Goal: Task Accomplishment & Management: Manage account settings

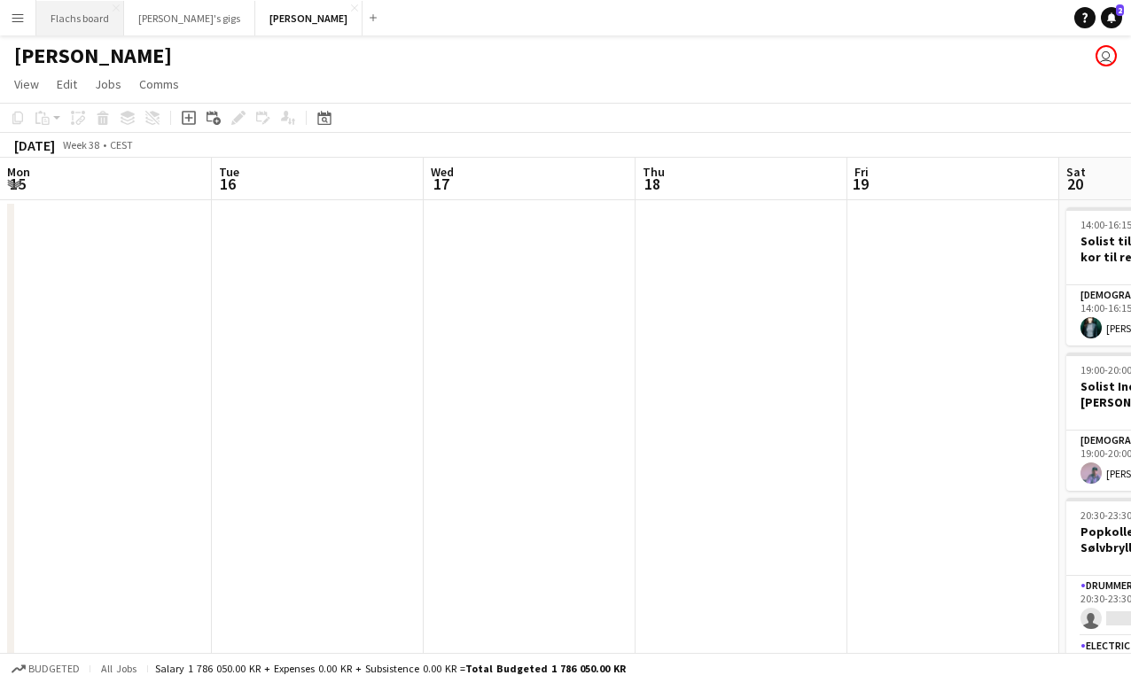
scroll to position [0, 515]
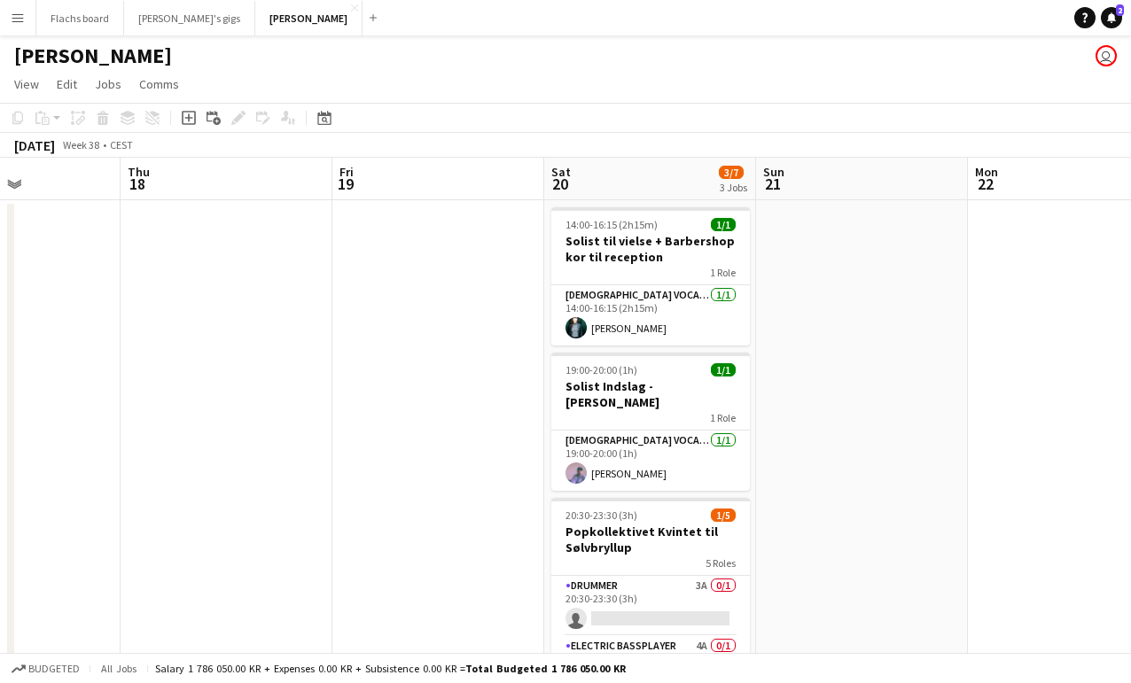
click at [18, 9] on button "Menu" at bounding box center [17, 17] width 35 height 35
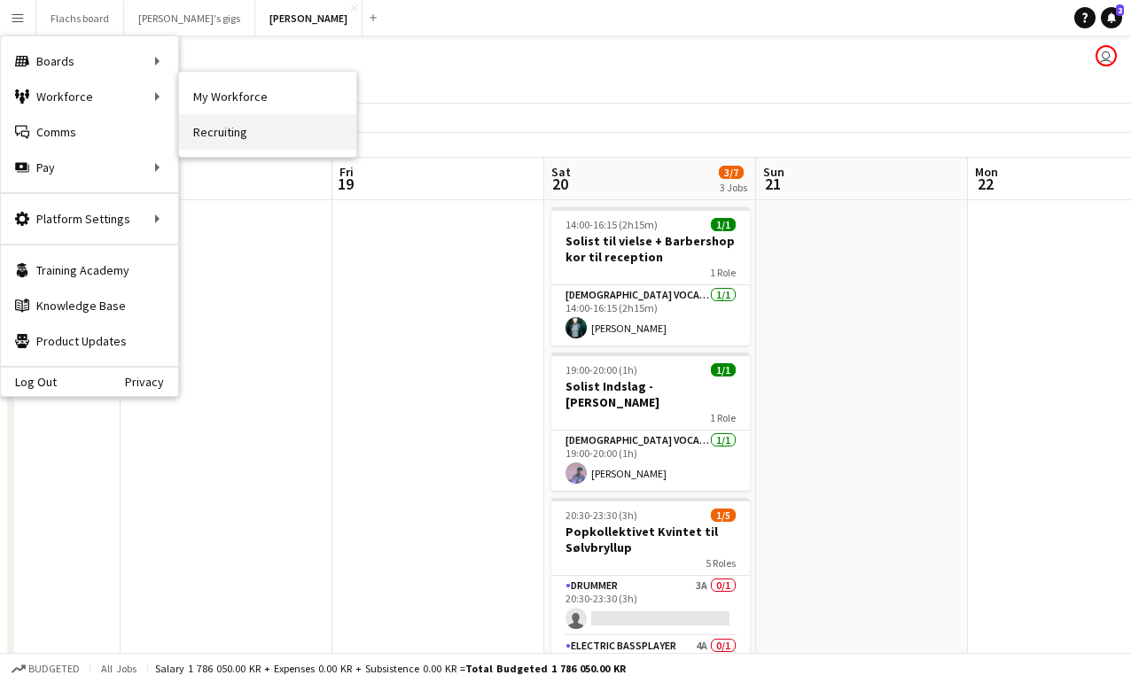
click at [207, 125] on link "Recruiting" at bounding box center [267, 131] width 177 height 35
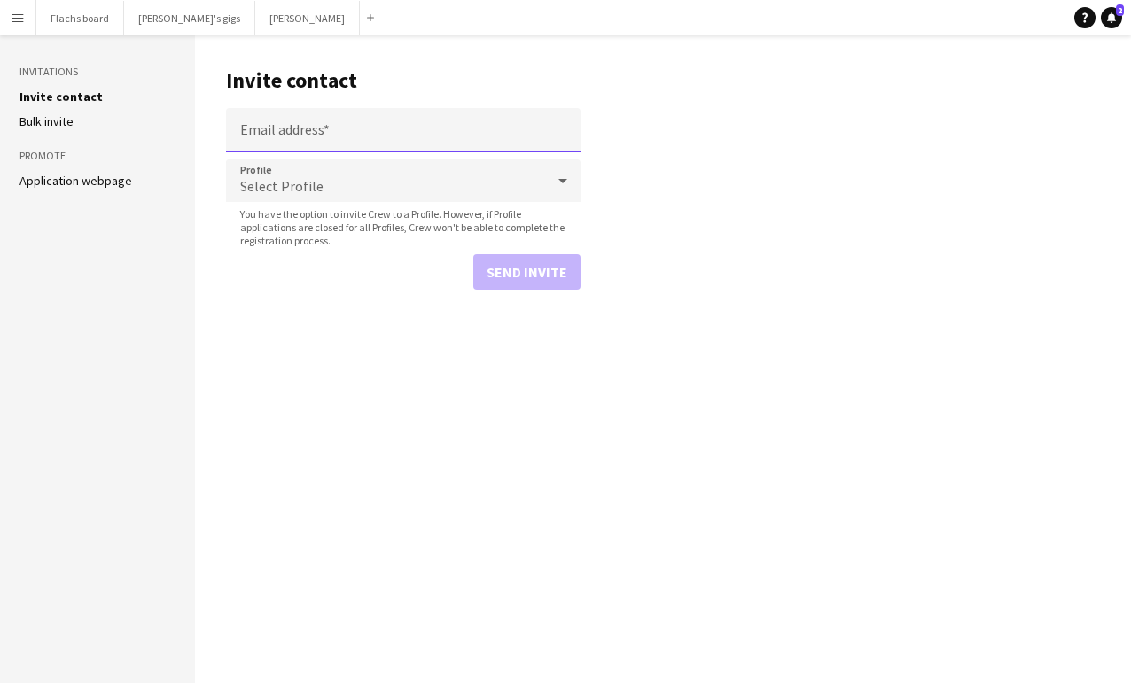
click at [277, 126] on input "Email address" at bounding box center [403, 130] width 355 height 44
paste input "**********"
type input "**********"
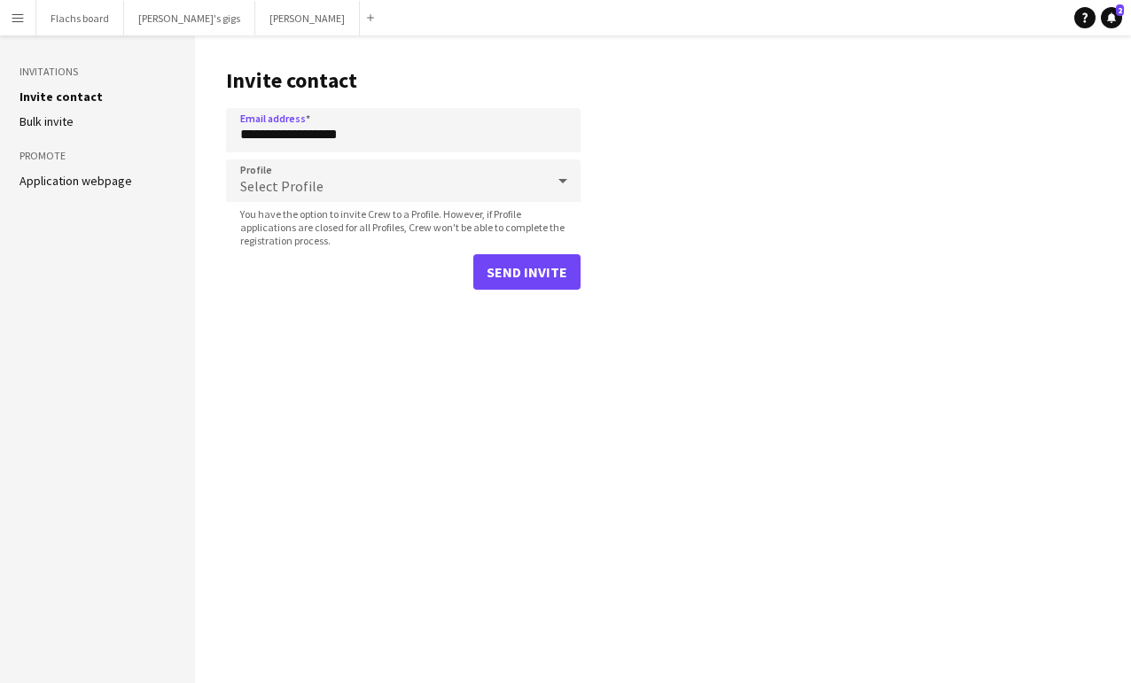
click at [507, 252] on form "**********" at bounding box center [403, 199] width 355 height 182
click at [515, 270] on button "Send invite" at bounding box center [526, 271] width 107 height 35
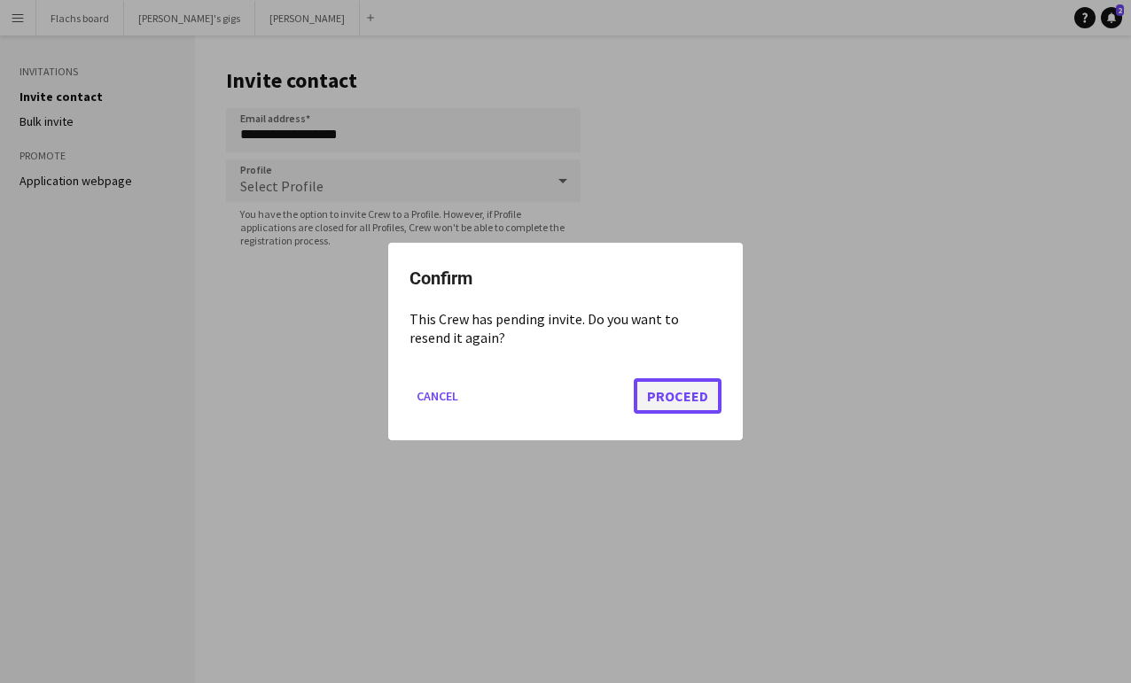
click at [677, 399] on button "Proceed" at bounding box center [678, 396] width 88 height 35
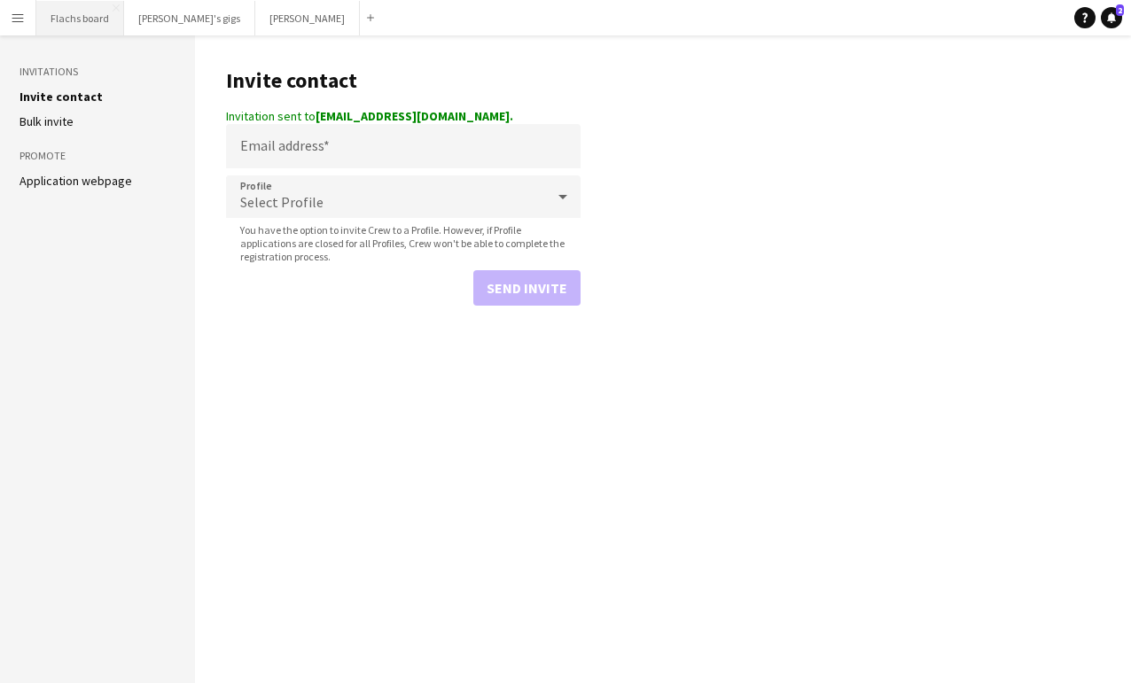
click at [43, 9] on button "Flachs board Close" at bounding box center [80, 18] width 88 height 35
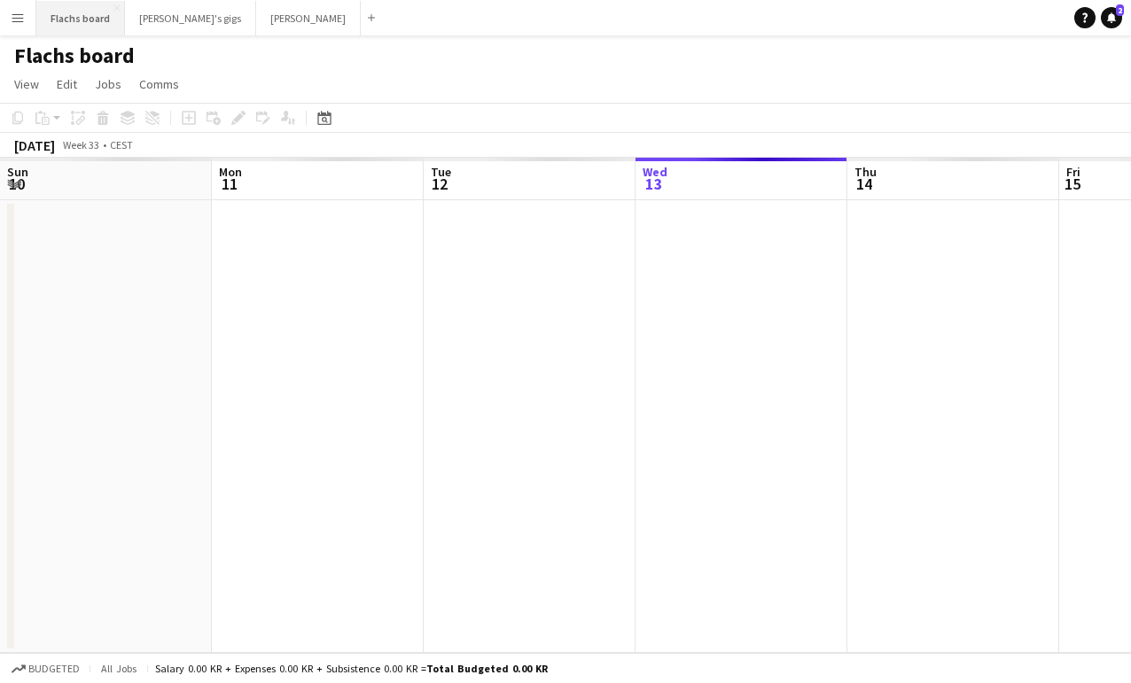
scroll to position [0, 424]
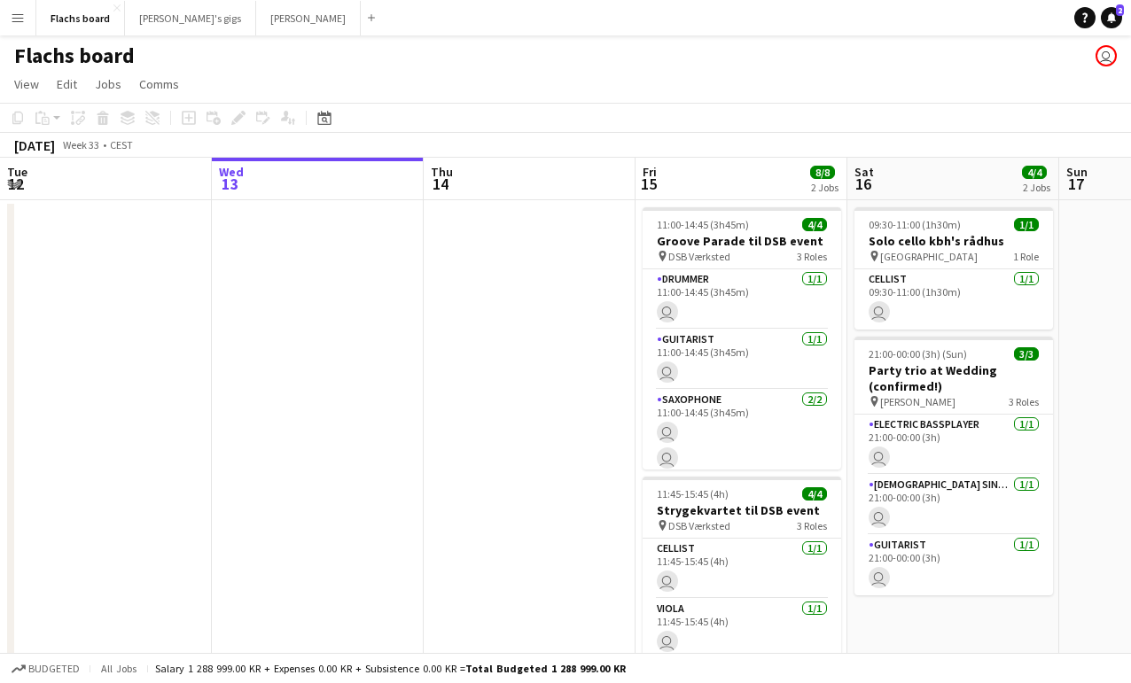
click at [26, 12] on button "Menu" at bounding box center [17, 17] width 35 height 35
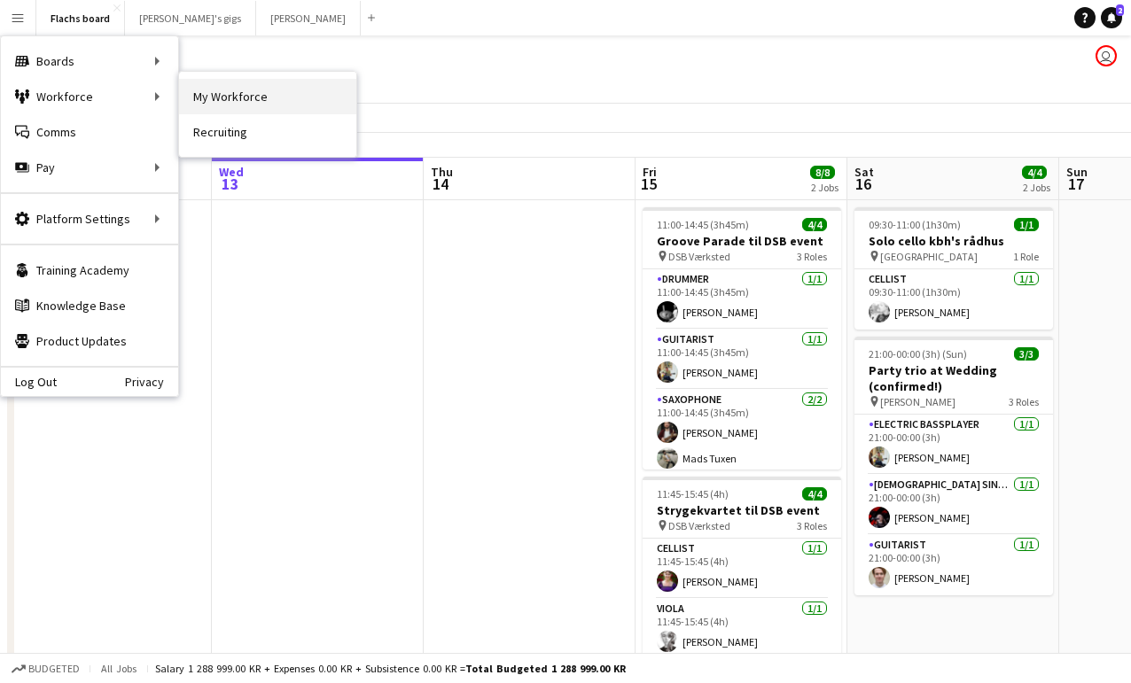
click at [246, 98] on link "My Workforce" at bounding box center [267, 96] width 177 height 35
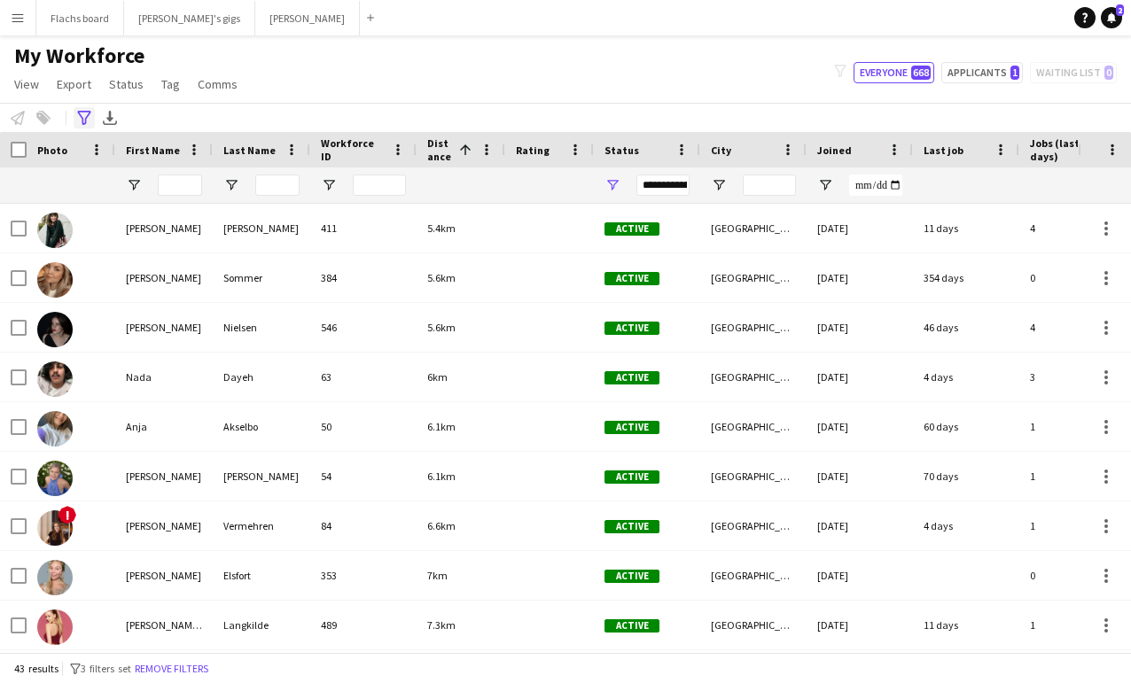
click at [81, 119] on icon "Advanced filters" at bounding box center [84, 118] width 14 height 14
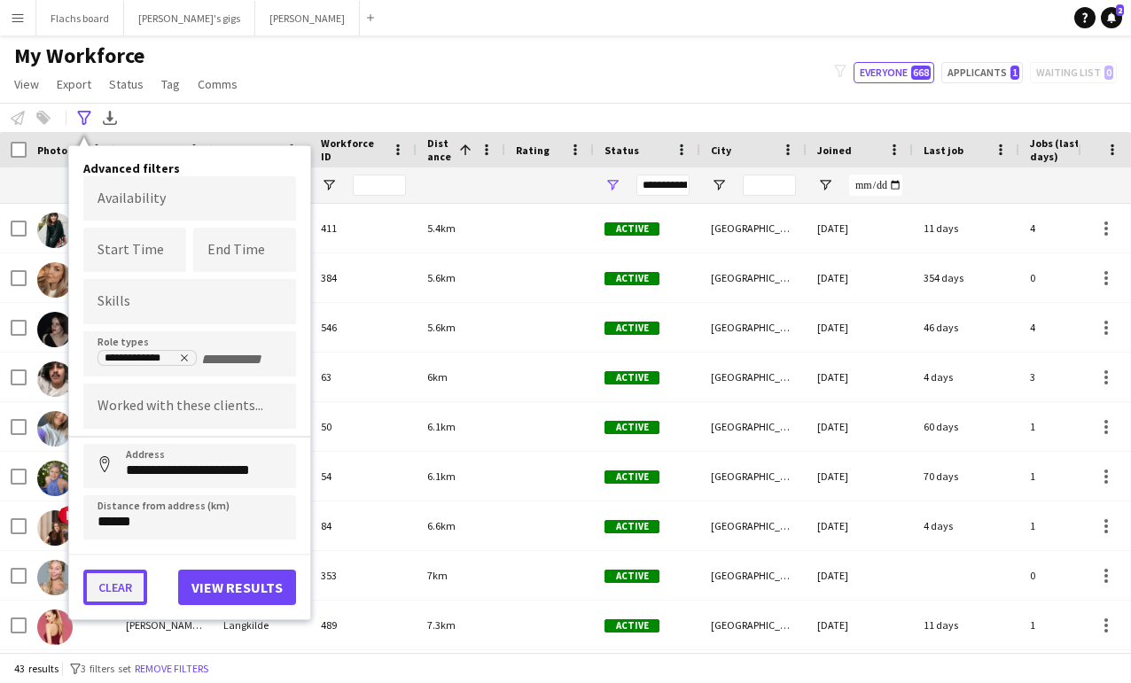
click at [116, 592] on button "Clear" at bounding box center [115, 587] width 64 height 35
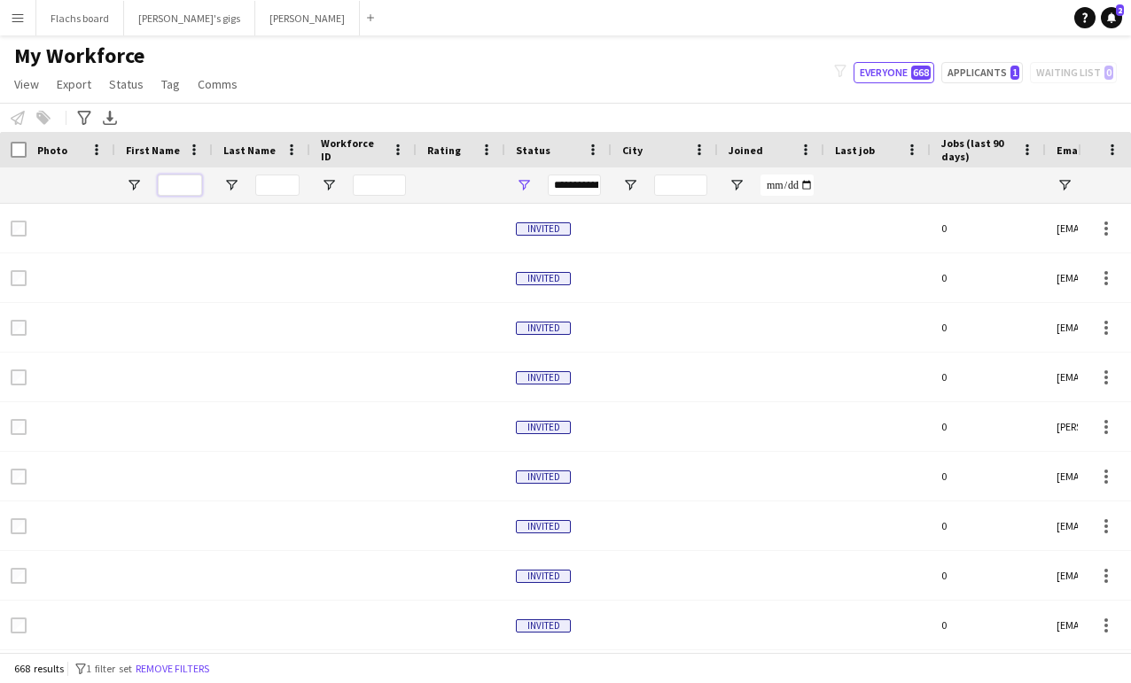
click at [168, 190] on input "First Name Filter Input" at bounding box center [180, 185] width 44 height 21
type input "******"
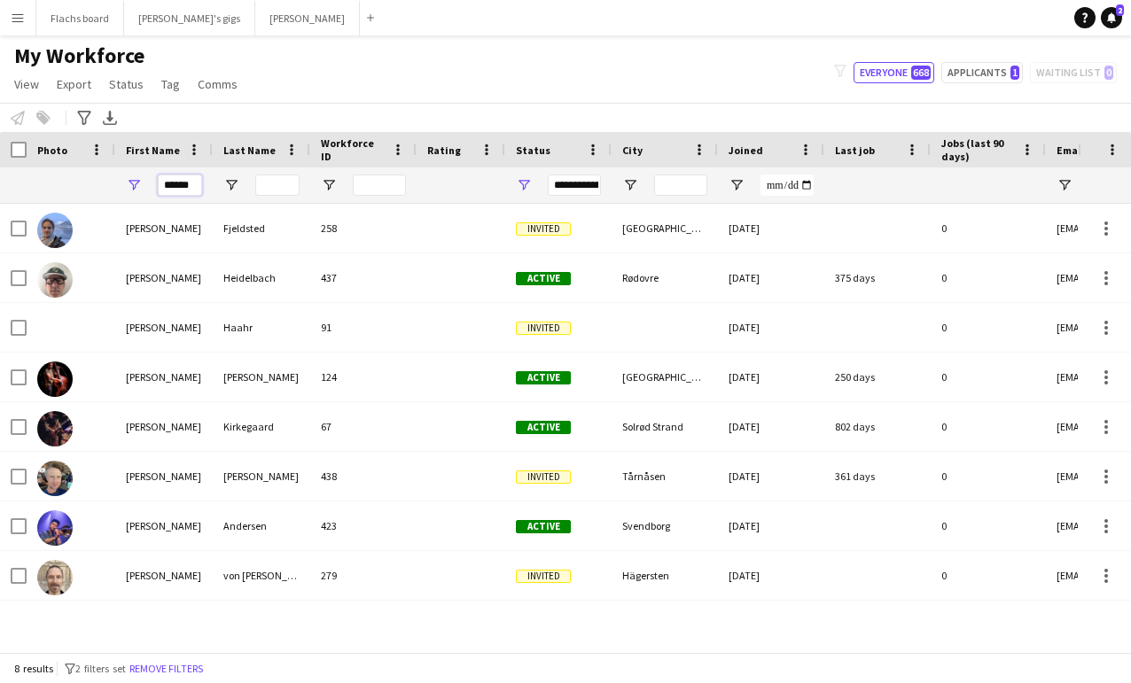
click at [175, 185] on input "******" at bounding box center [180, 185] width 44 height 21
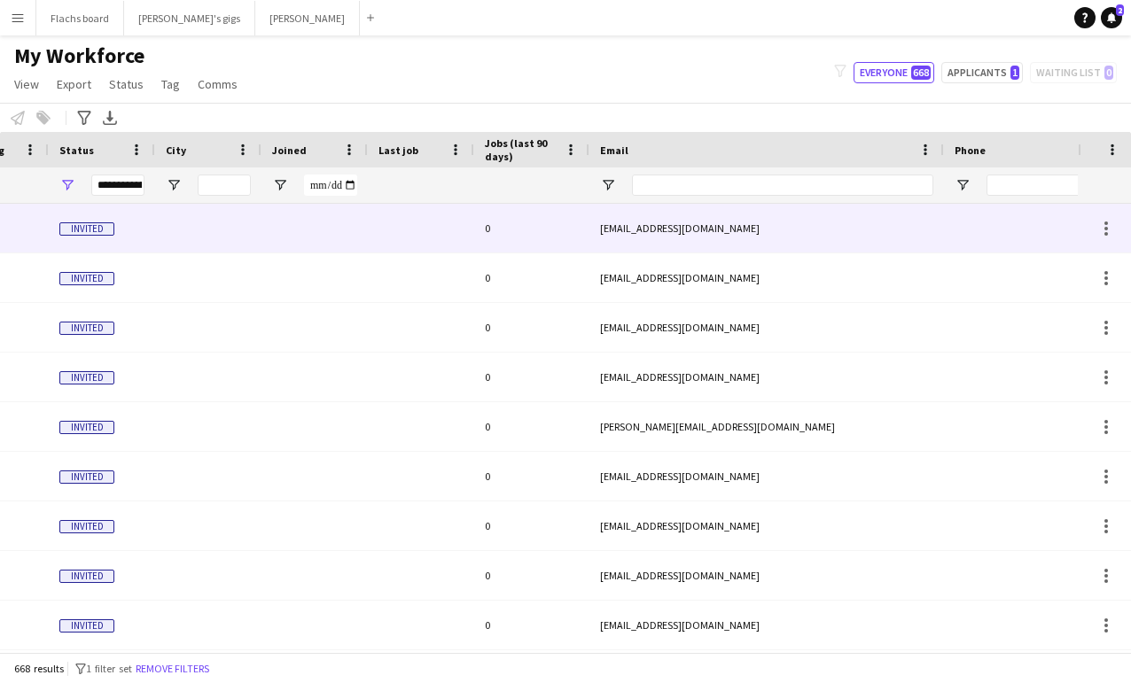
scroll to position [0, 613]
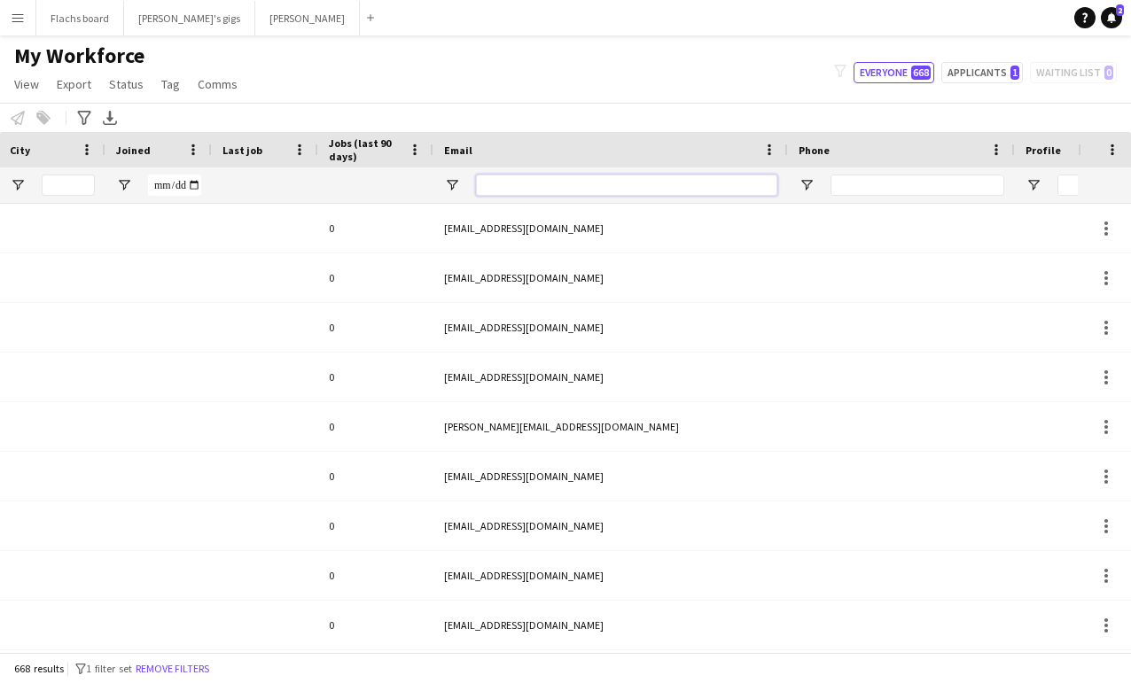
click at [636, 192] on input "Email Filter Input" at bounding box center [626, 185] width 301 height 21
paste input "**********"
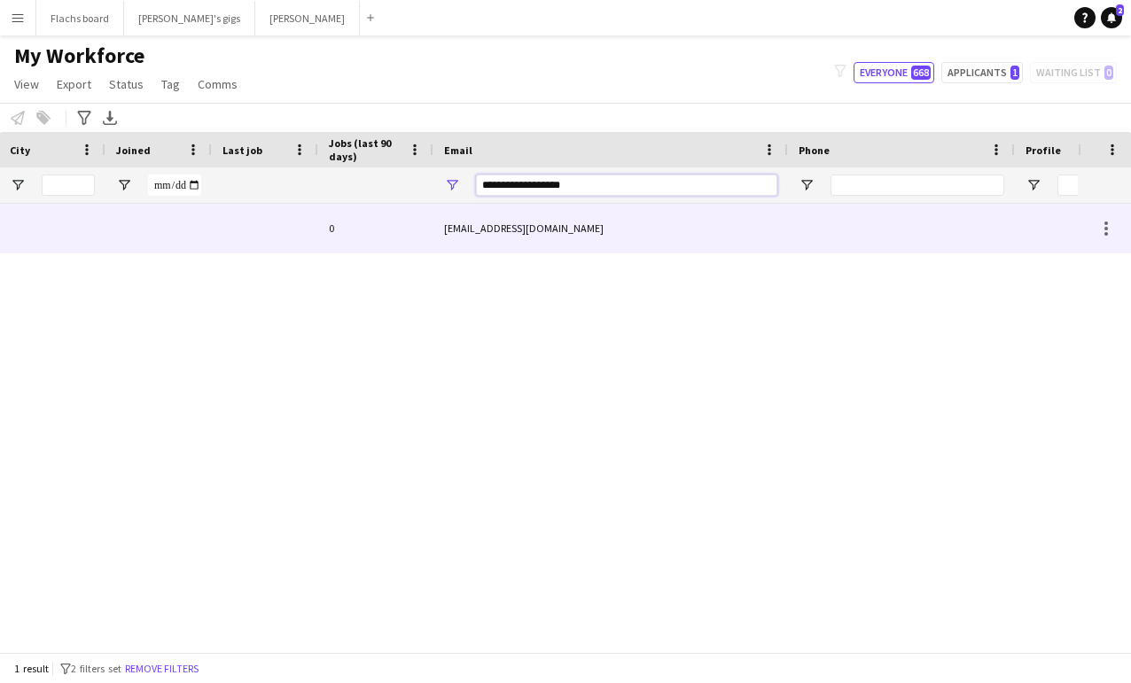
scroll to position [0, 0]
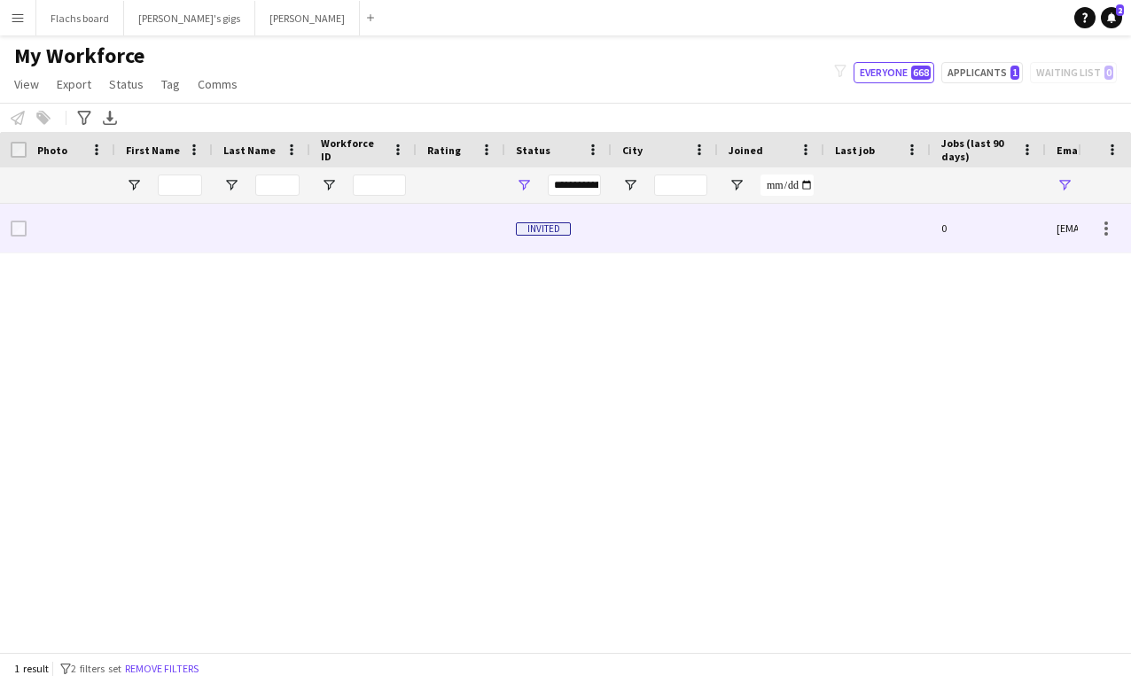
type input "**********"
click at [513, 237] on div "Invited" at bounding box center [558, 228] width 106 height 49
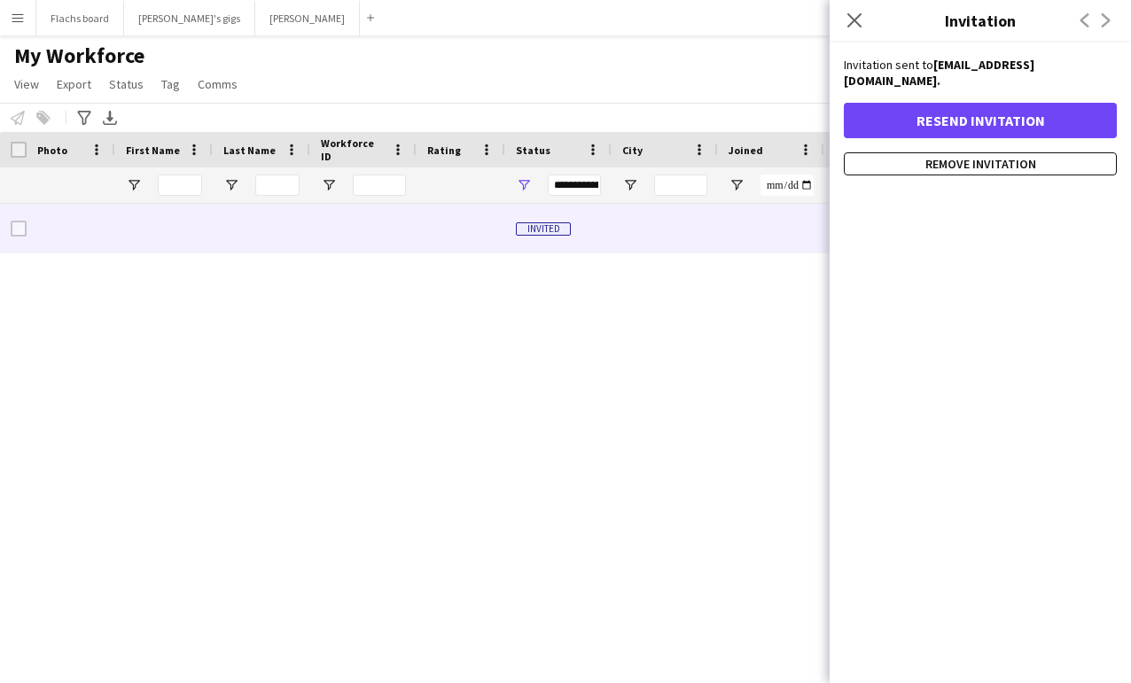
click at [522, 268] on div "Invited 0 [EMAIL_ADDRESS][DOMAIN_NAME]" at bounding box center [539, 428] width 1078 height 449
click at [532, 337] on div "Invited 0 [EMAIL_ADDRESS][DOMAIN_NAME]" at bounding box center [539, 428] width 1078 height 449
click at [859, 26] on icon at bounding box center [854, 20] width 17 height 17
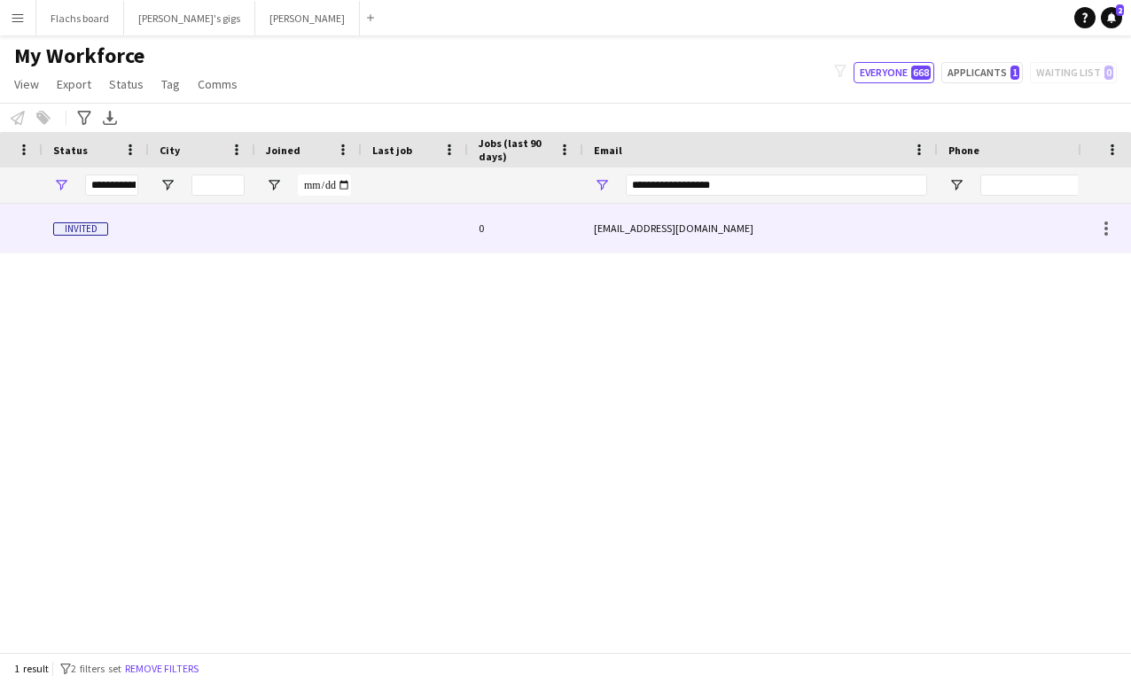
click at [660, 235] on div "[EMAIL_ADDRESS][DOMAIN_NAME]" at bounding box center [760, 228] width 355 height 49
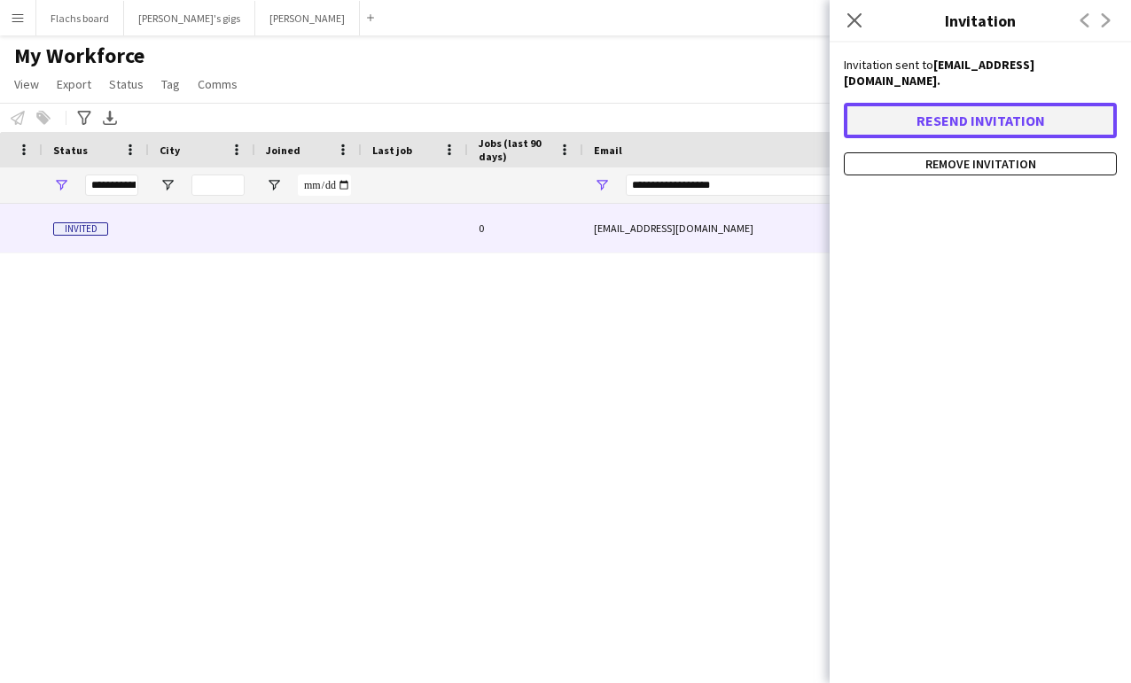
click at [976, 103] on button "Resend invitation" at bounding box center [980, 120] width 273 height 35
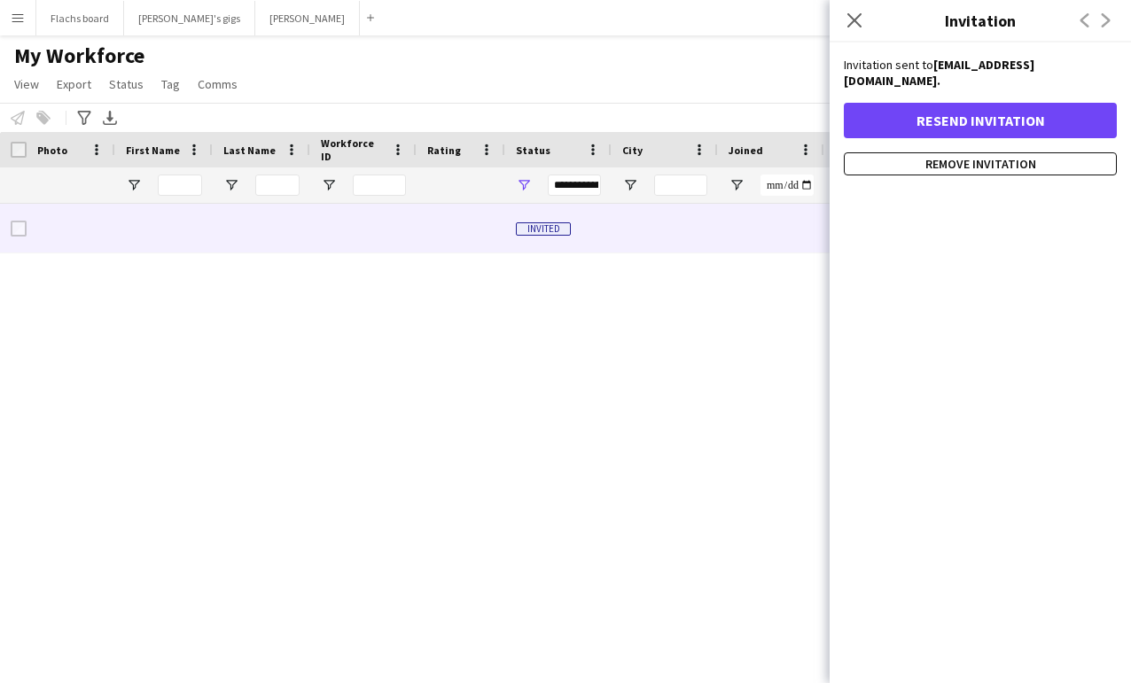
click at [311, 84] on div "My Workforce View Views Default view New view Update view Delete view Edit name…" at bounding box center [565, 73] width 1131 height 60
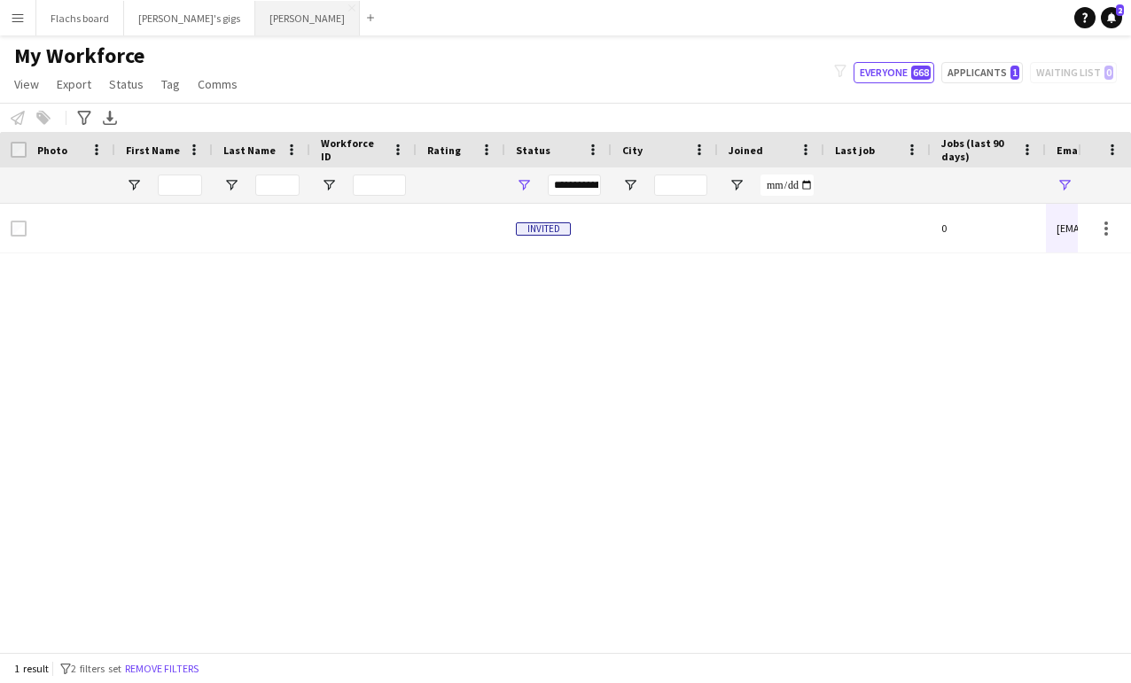
click at [255, 28] on button "Asger Gigs Close" at bounding box center [307, 18] width 105 height 35
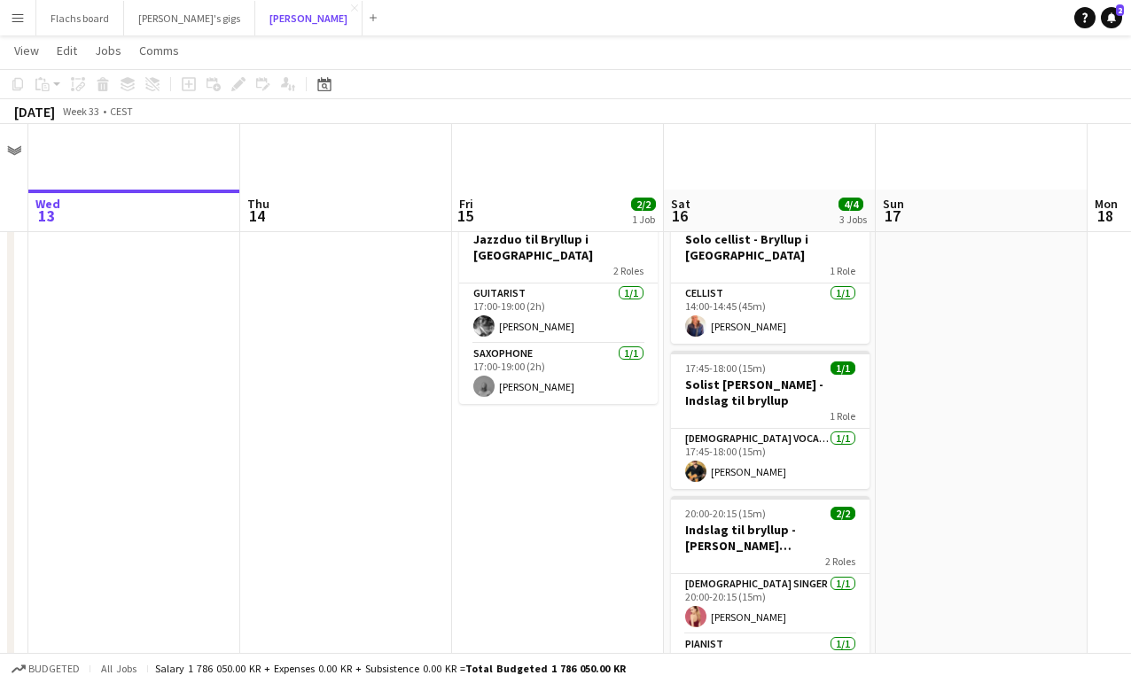
scroll to position [81, 0]
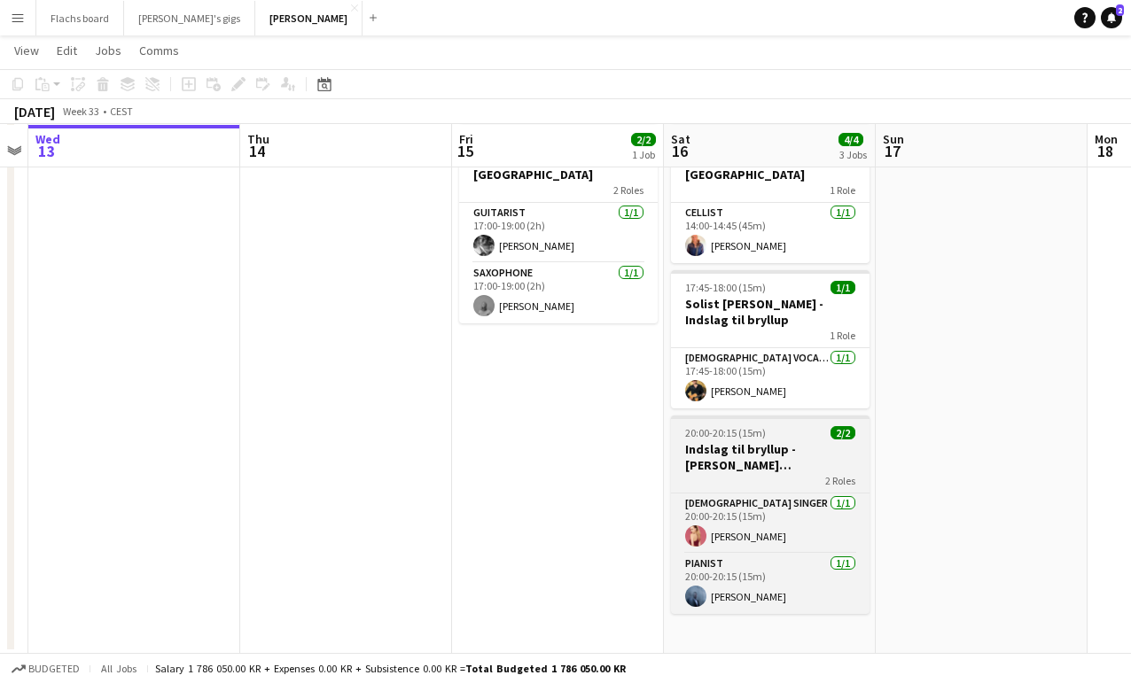
click at [712, 448] on h3 "Indslag til bryllup - [PERSON_NAME] [PERSON_NAME] & Pianist" at bounding box center [770, 457] width 199 height 32
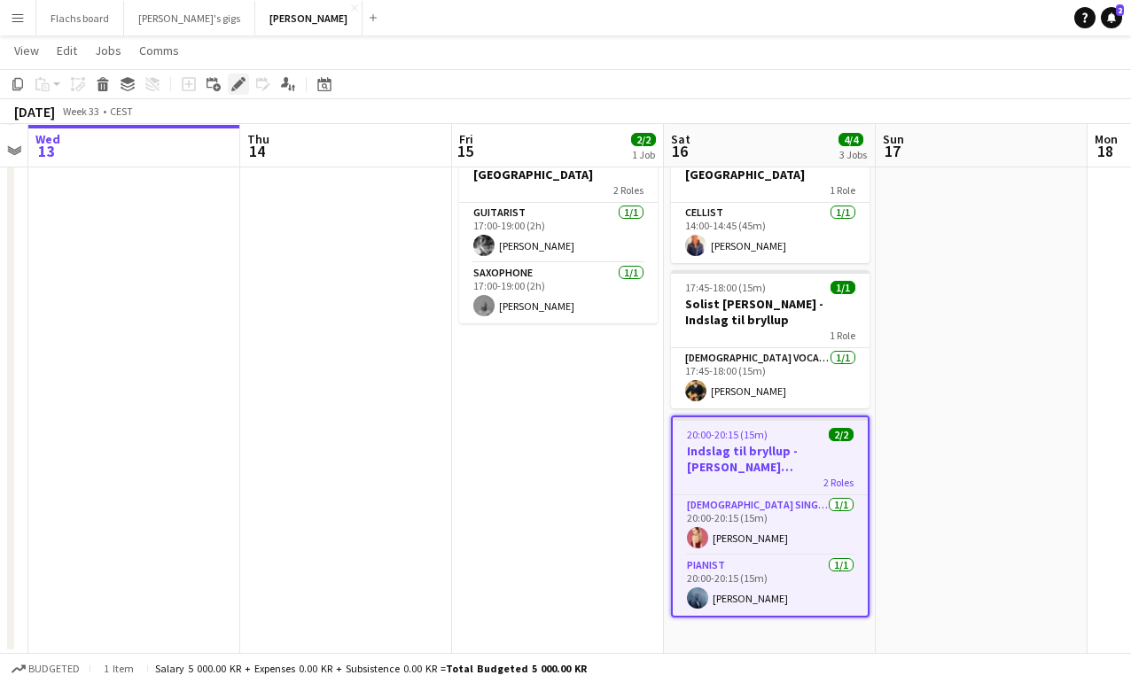
click at [235, 92] on div "Edit" at bounding box center [238, 84] width 21 height 21
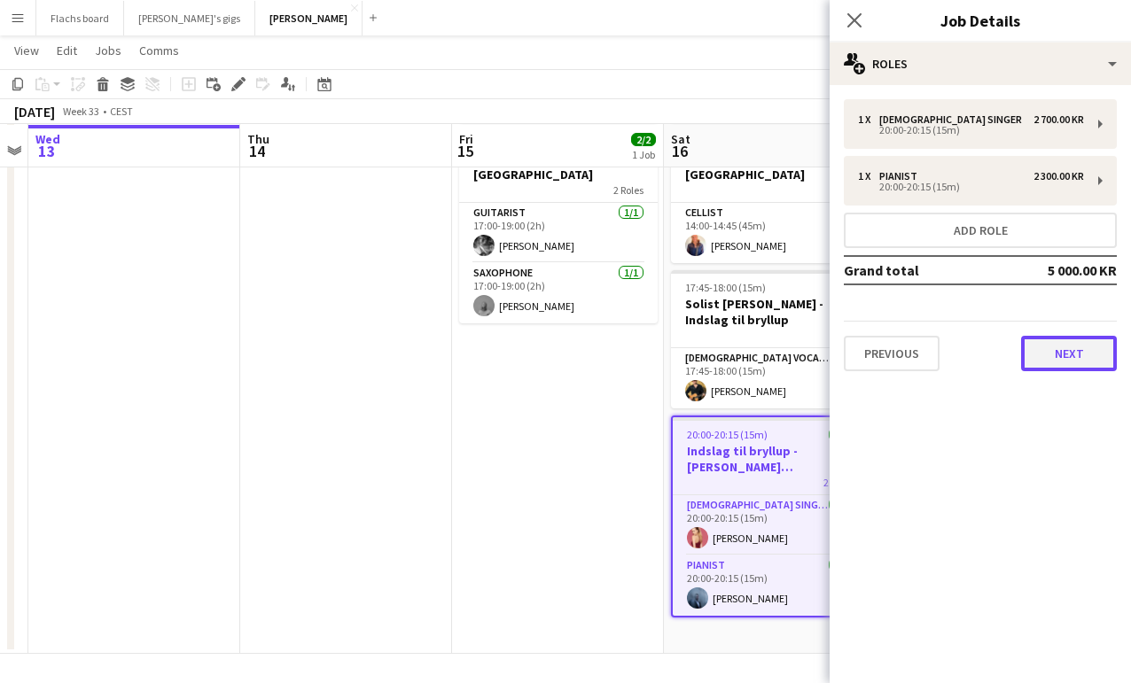
click at [1061, 360] on button "Next" at bounding box center [1069, 353] width 96 height 35
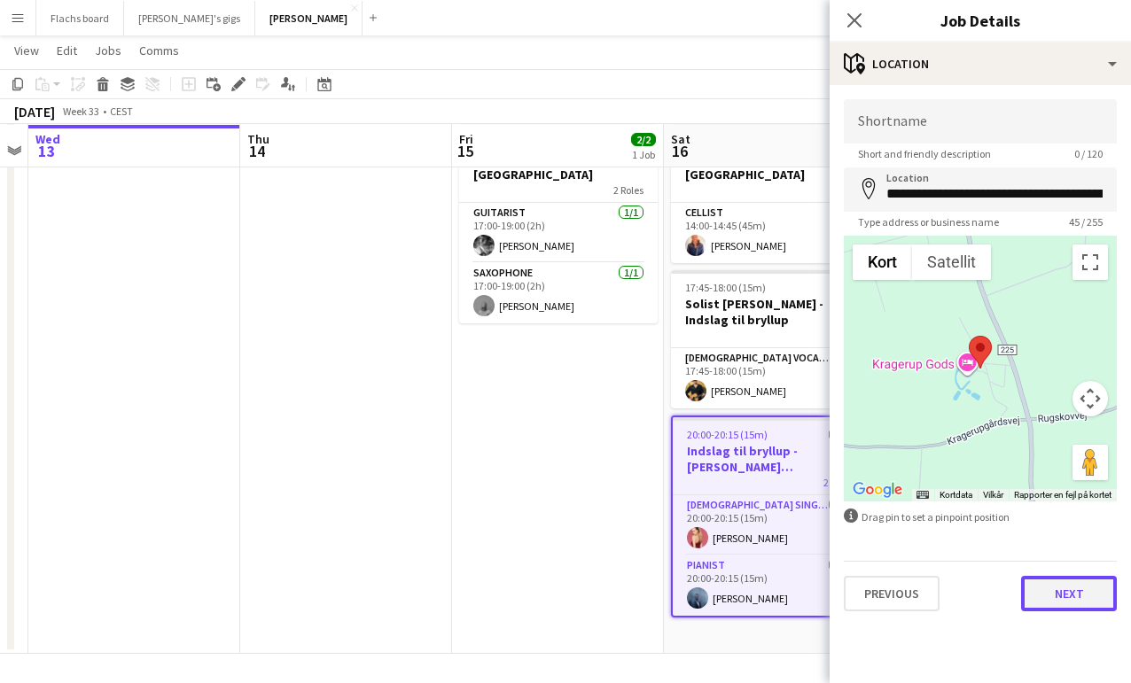
click at [1048, 595] on button "Next" at bounding box center [1069, 593] width 96 height 35
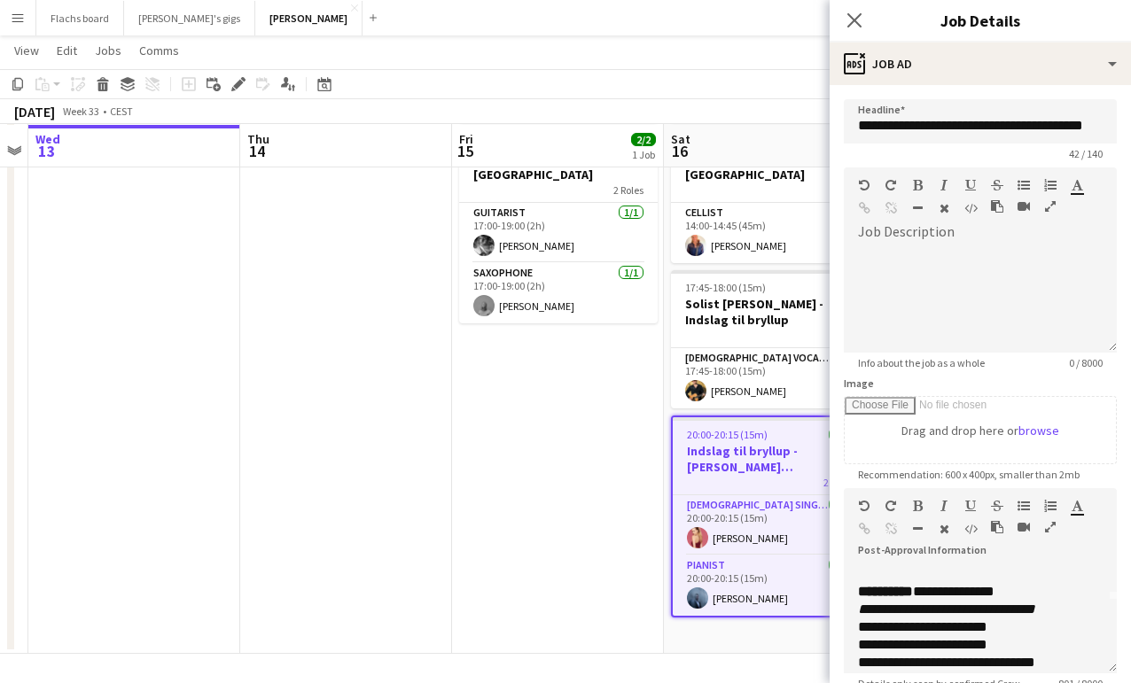
scroll to position [77, 0]
click at [546, 497] on app-date-cell "17:00-19:00 (2h) 2/2 Jazzduo til Bryllup i Herthadalen 2 Roles Guitarist [DATE]…" at bounding box center [558, 386] width 212 height 536
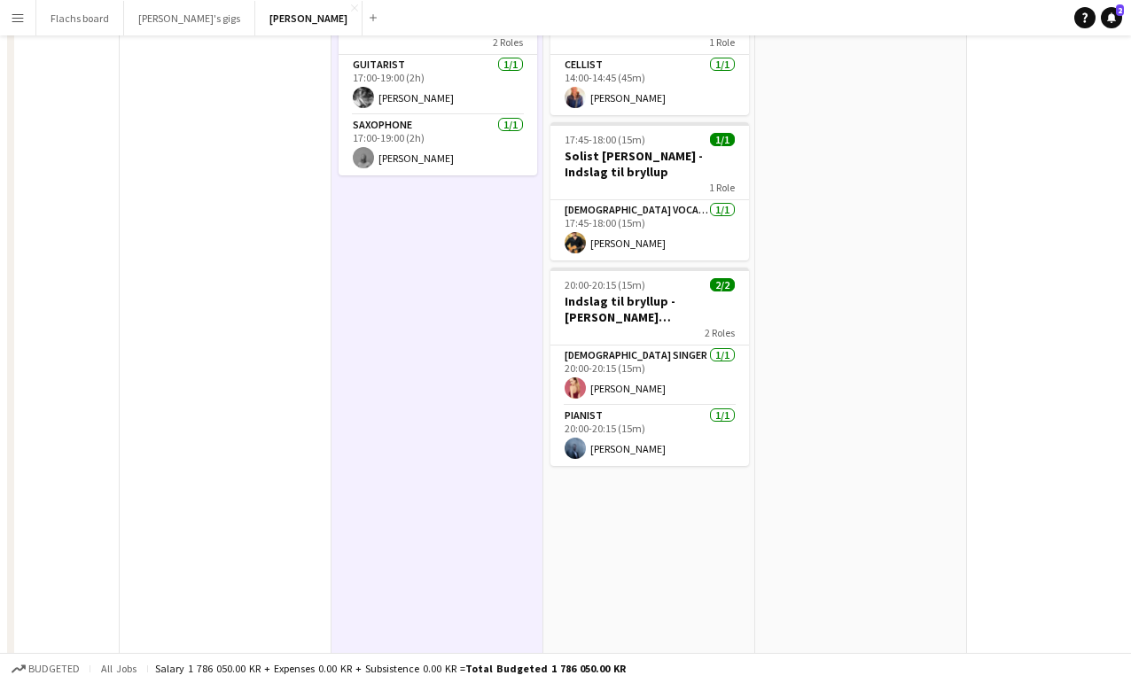
scroll to position [0, 0]
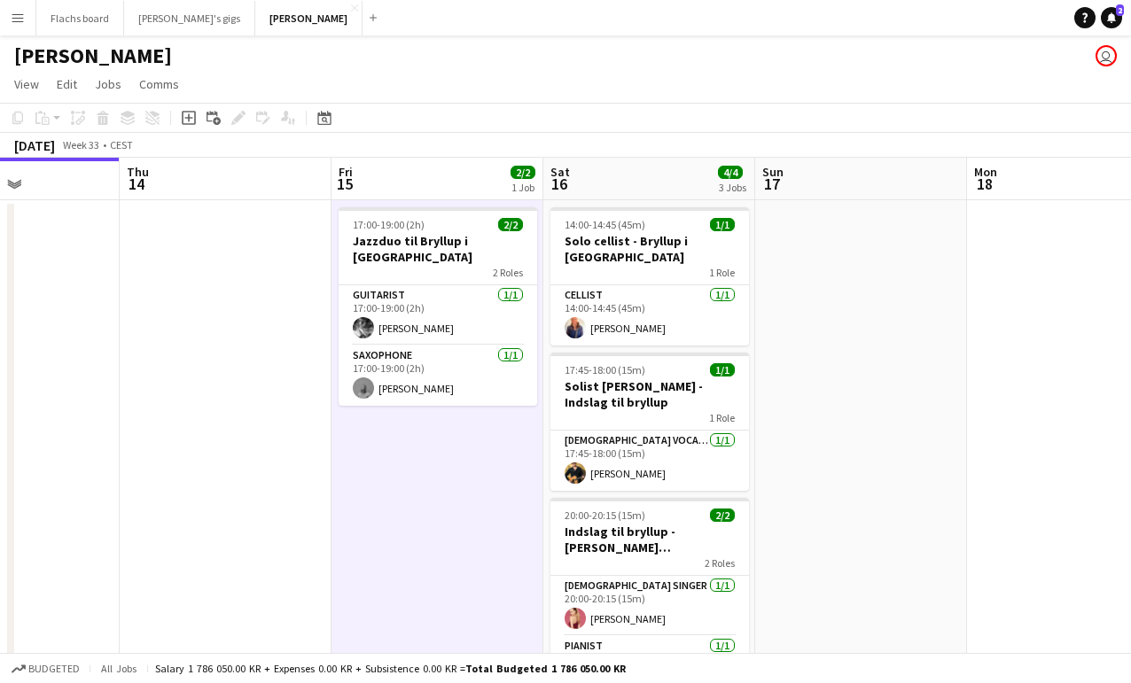
click at [15, 23] on app-icon "Menu" at bounding box center [18, 18] width 14 height 14
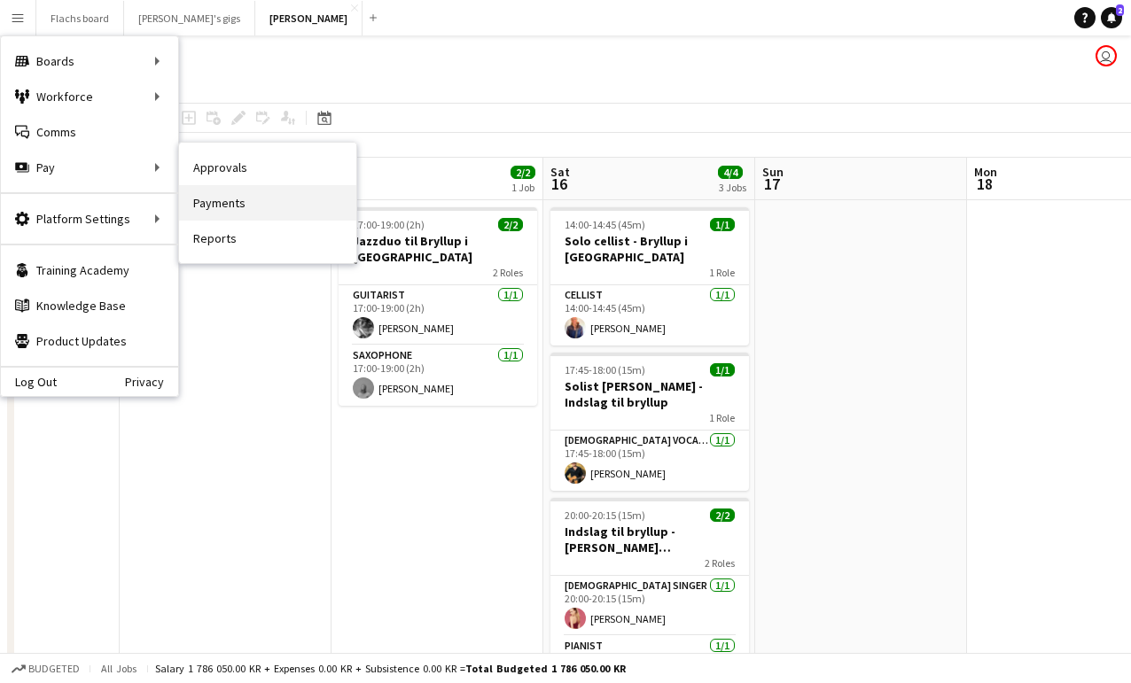
click at [217, 212] on link "Payments" at bounding box center [267, 202] width 177 height 35
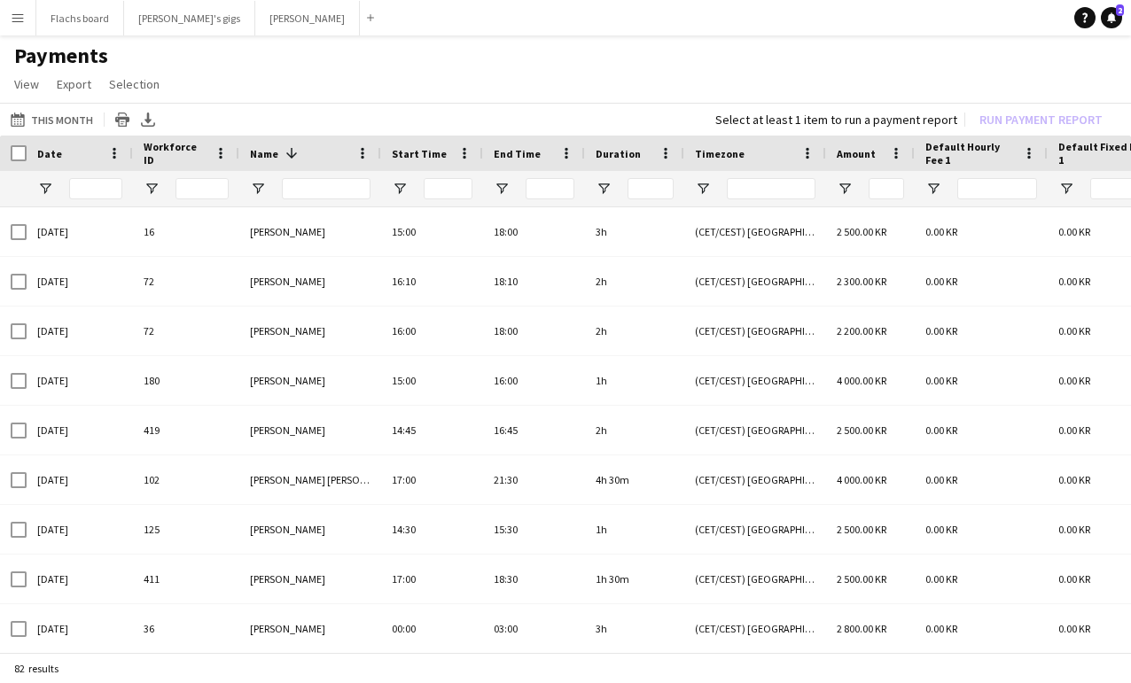
click at [12, 19] on app-icon "Menu" at bounding box center [18, 18] width 14 height 14
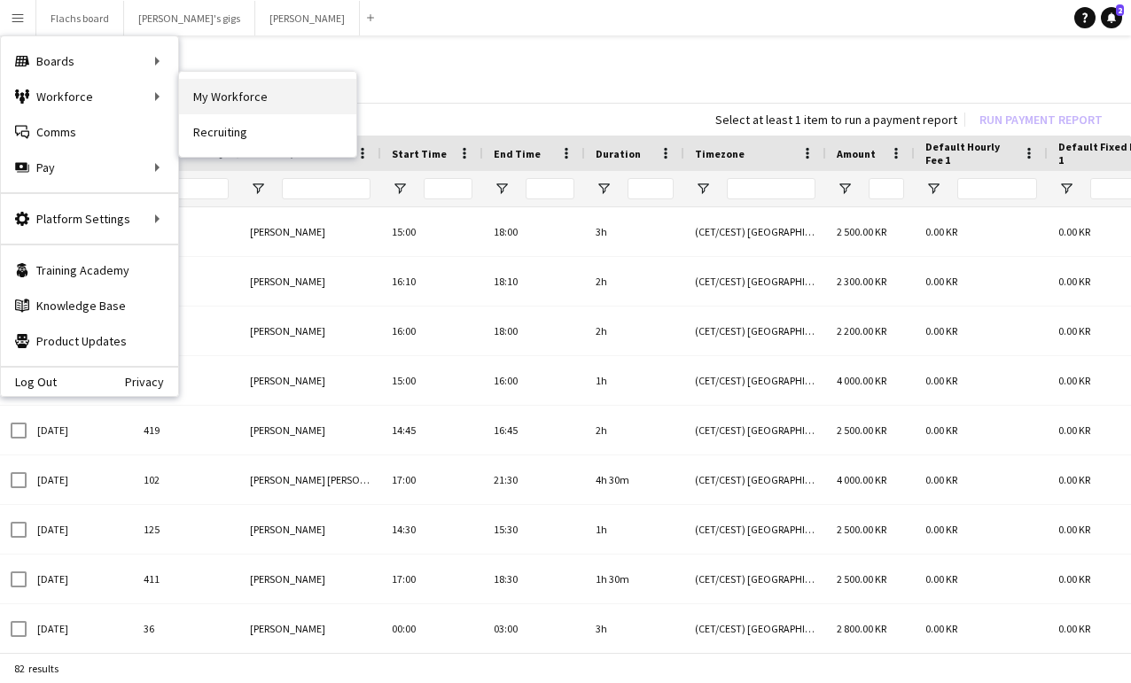
click at [216, 90] on link "My Workforce" at bounding box center [267, 96] width 177 height 35
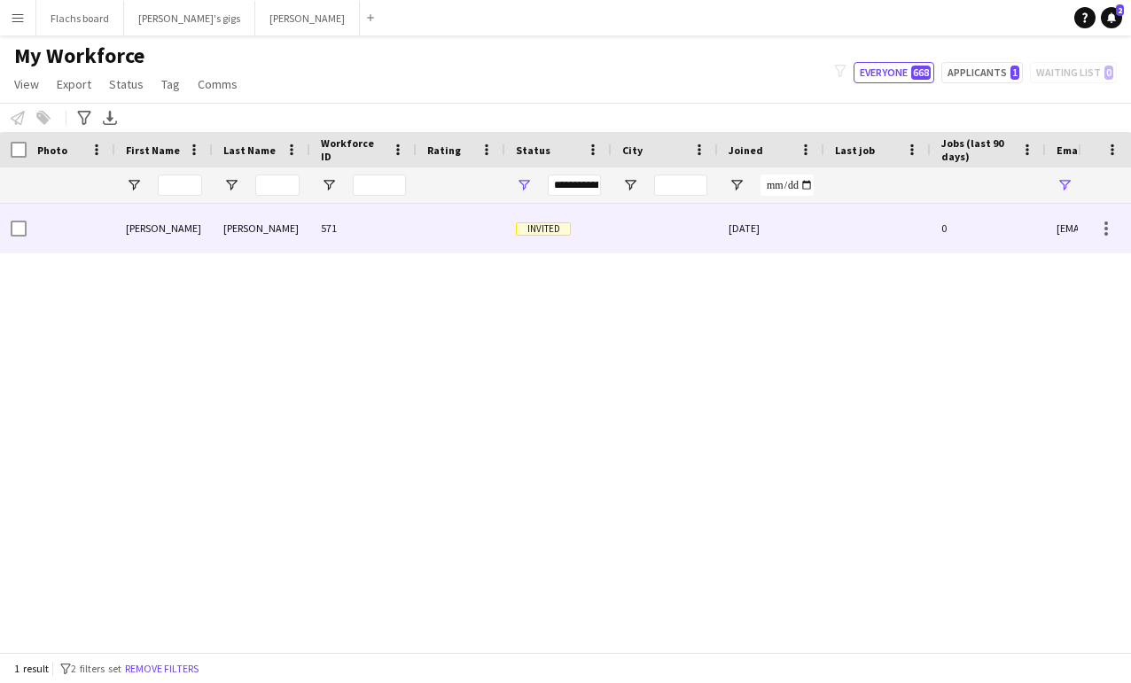
click at [150, 218] on div "[PERSON_NAME]" at bounding box center [164, 228] width 98 height 49
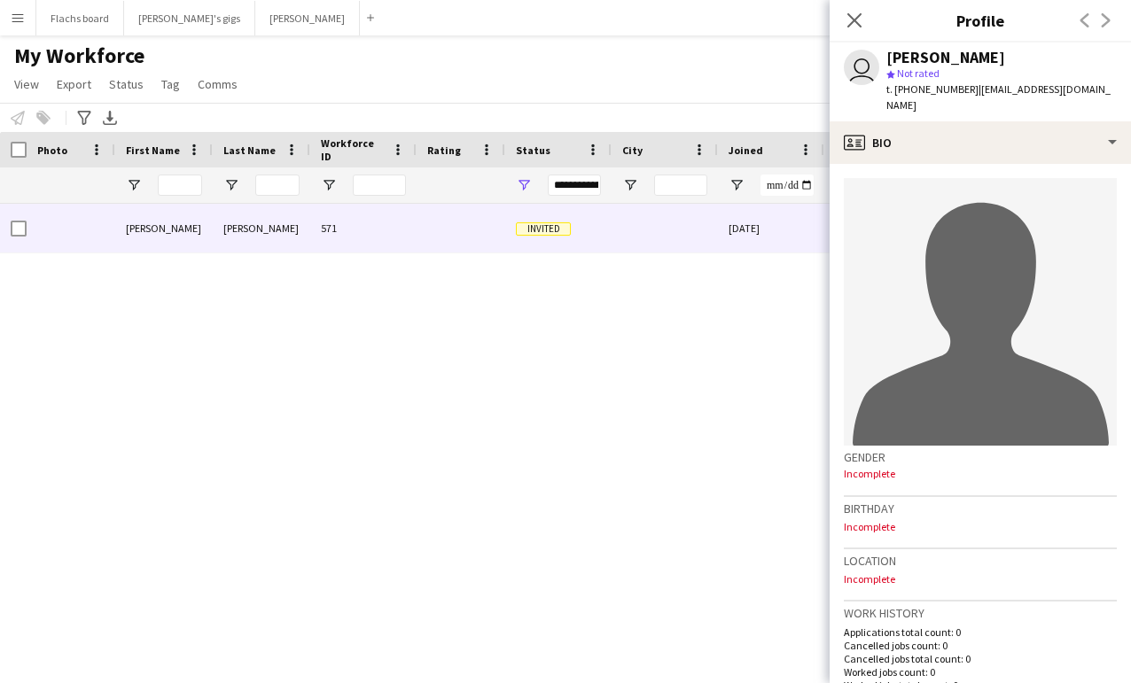
click at [160, 320] on div "[PERSON_NAME] 571 Invited [DATE] 0 [EMAIL_ADDRESS][DOMAIN_NAME]" at bounding box center [539, 428] width 1078 height 449
click at [151, 310] on div "[PERSON_NAME] 571 Invited [DATE] 0 [EMAIL_ADDRESS][DOMAIN_NAME]" at bounding box center [539, 428] width 1078 height 449
click at [276, 71] on div "My Workforce View Views Default view New view Update view Delete view Edit name…" at bounding box center [565, 73] width 1131 height 60
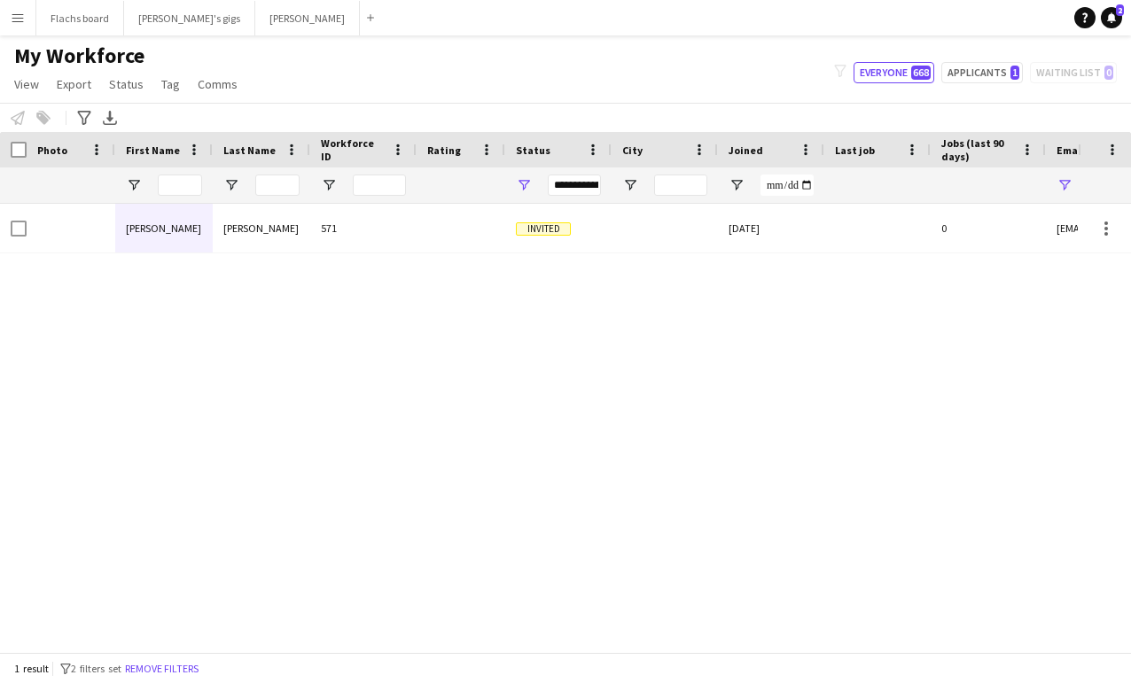
click at [26, 20] on button "Menu" at bounding box center [17, 17] width 35 height 35
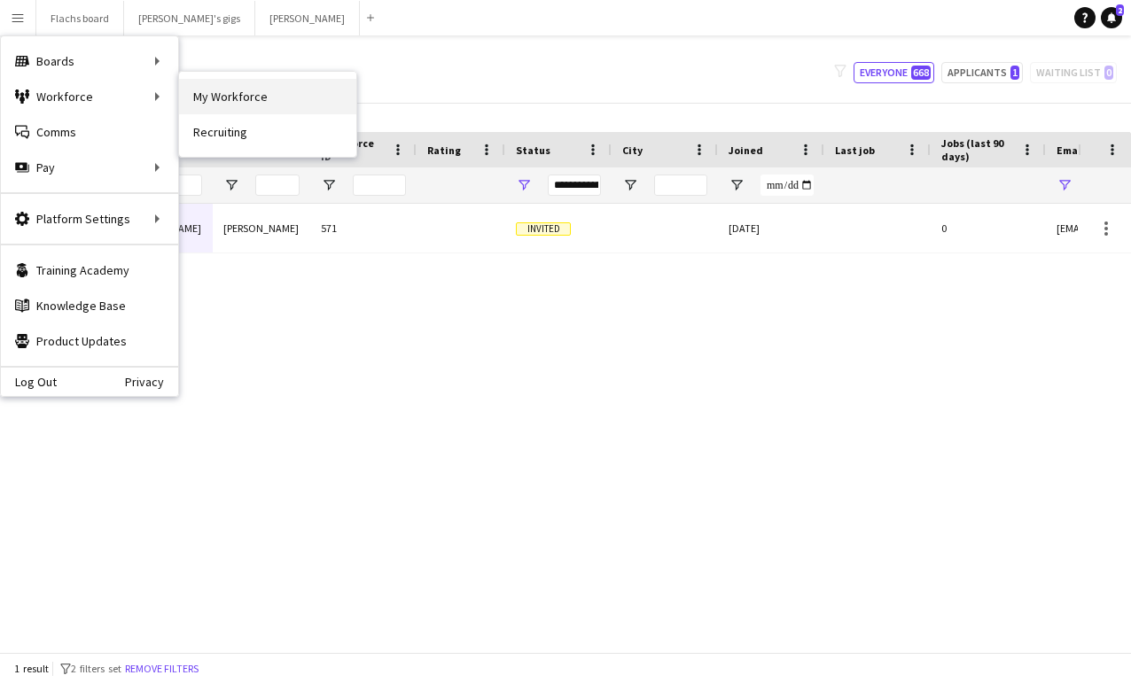
click at [215, 88] on link "My Workforce" at bounding box center [267, 96] width 177 height 35
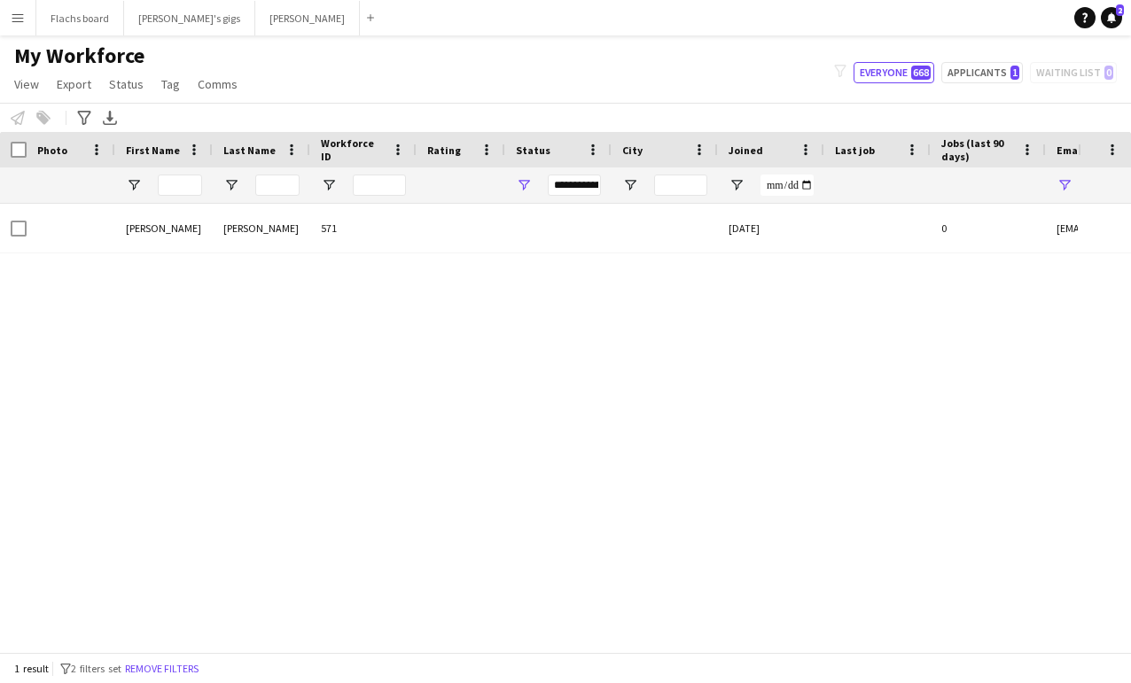
type input "**********"
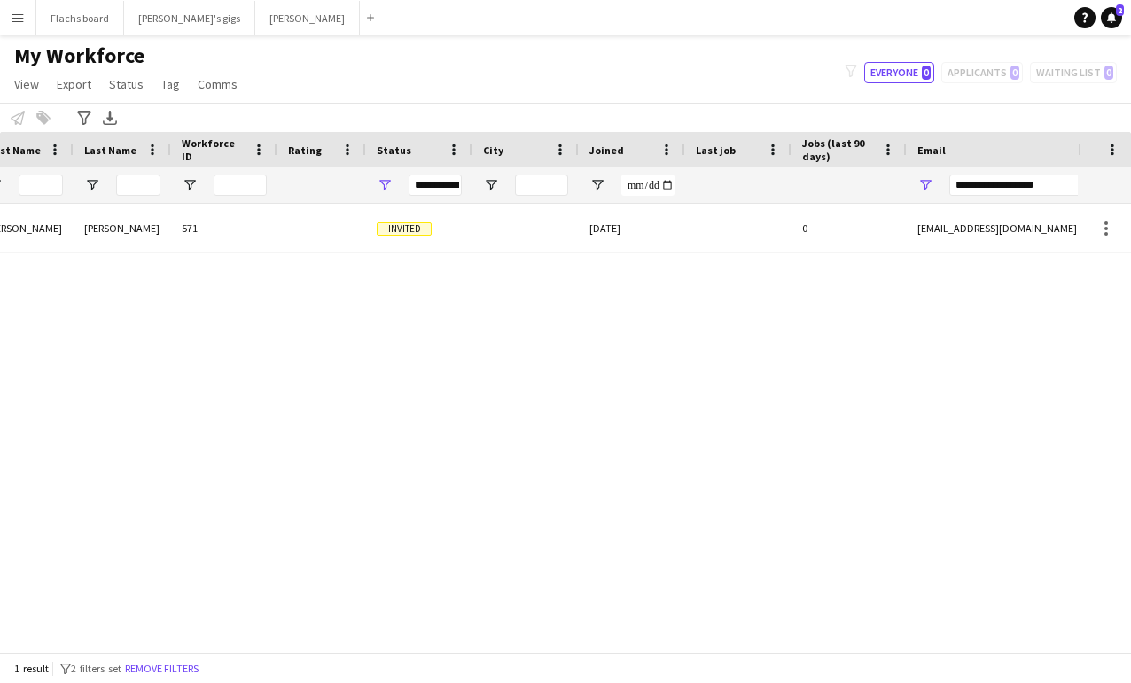
scroll to position [0, 441]
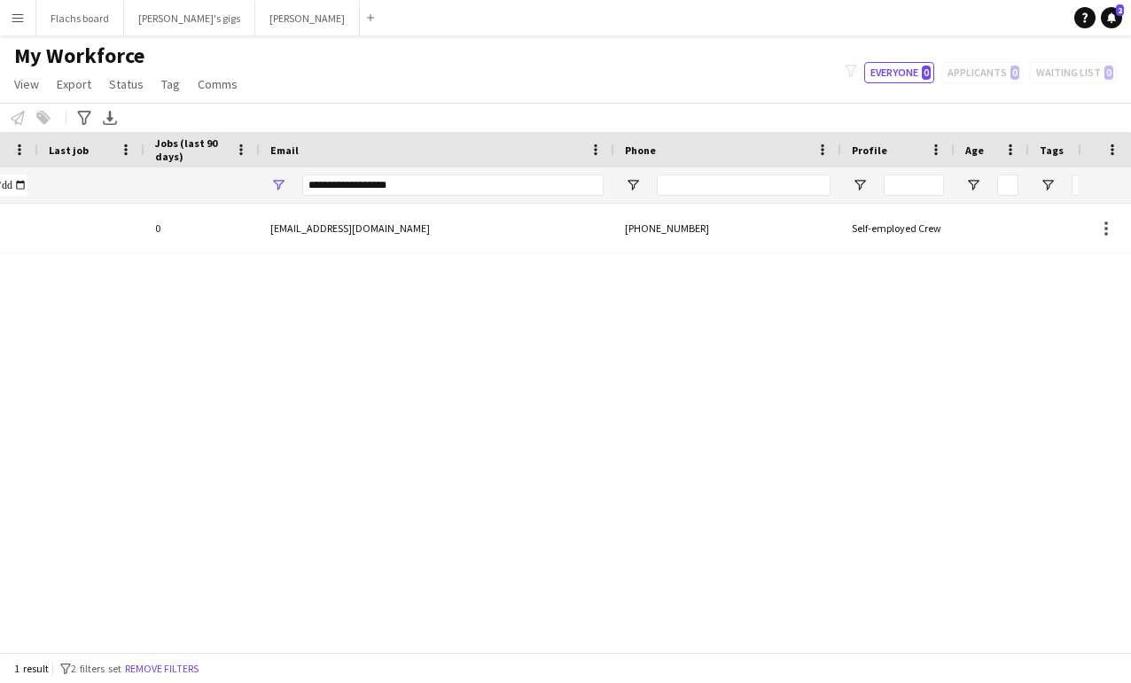
click at [477, 202] on div "**********" at bounding box center [452, 185] width 301 height 35
click at [457, 193] on input "**********" at bounding box center [452, 185] width 301 height 21
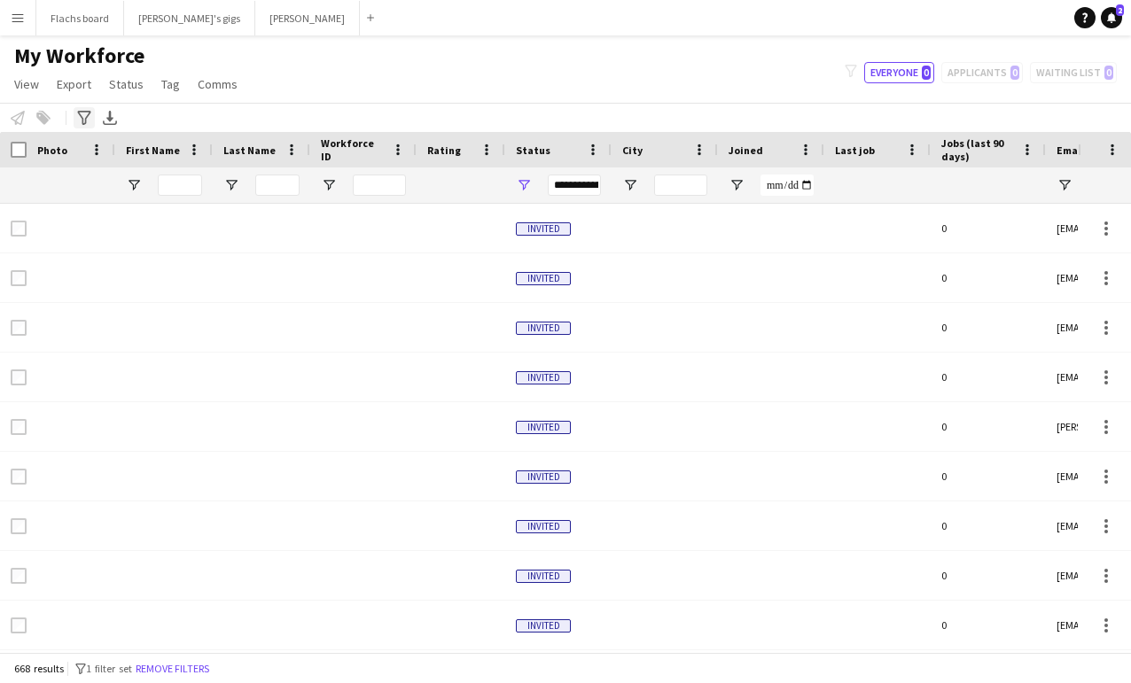
click at [83, 122] on icon "Advanced filters" at bounding box center [84, 118] width 14 height 14
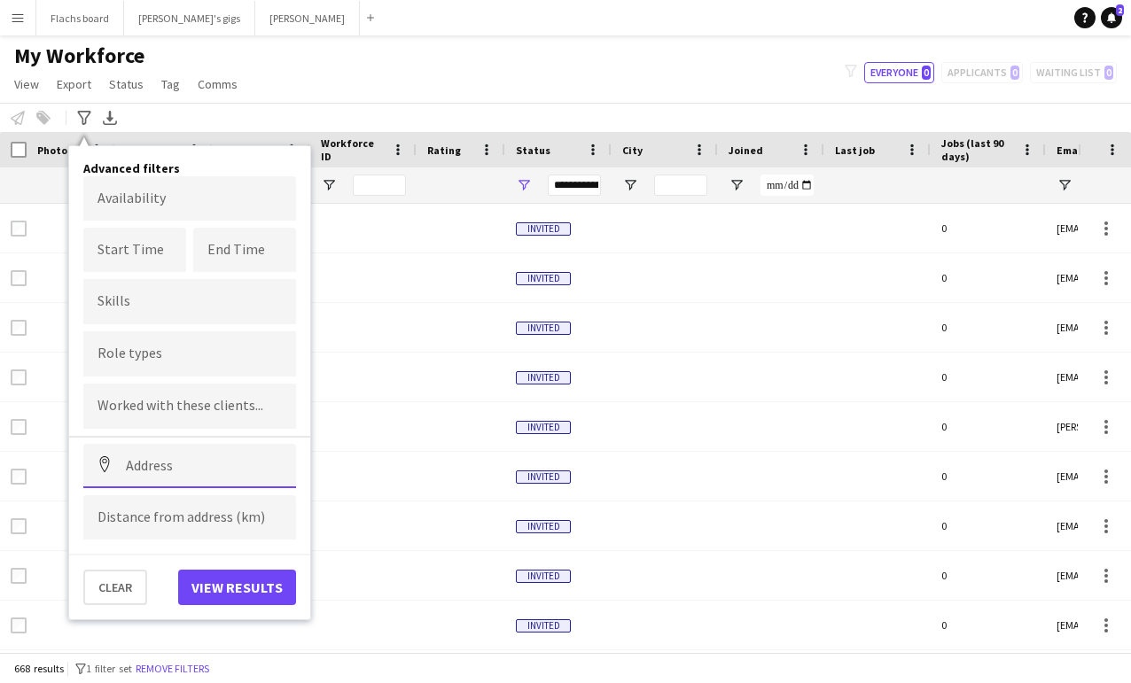
click at [179, 473] on input at bounding box center [189, 466] width 213 height 44
click at [153, 352] on input "Type to search role types..." at bounding box center [190, 360] width 184 height 16
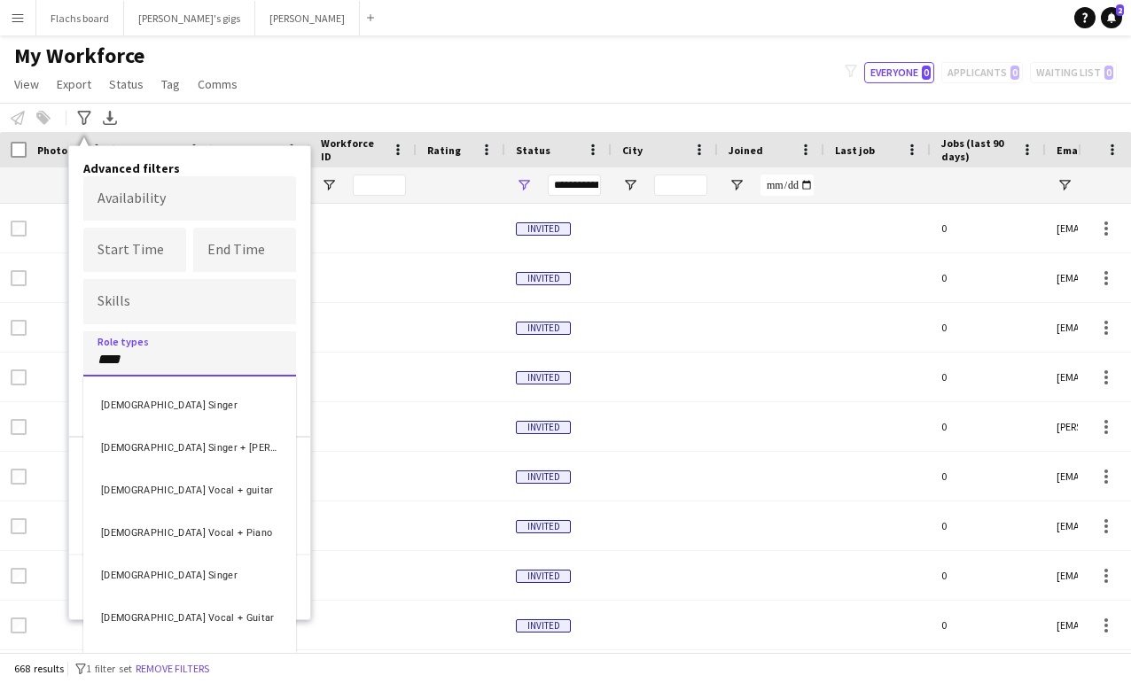
type input "****"
click at [154, 609] on div "[DEMOGRAPHIC_DATA] Vocal + Guitar" at bounding box center [189, 616] width 213 height 43
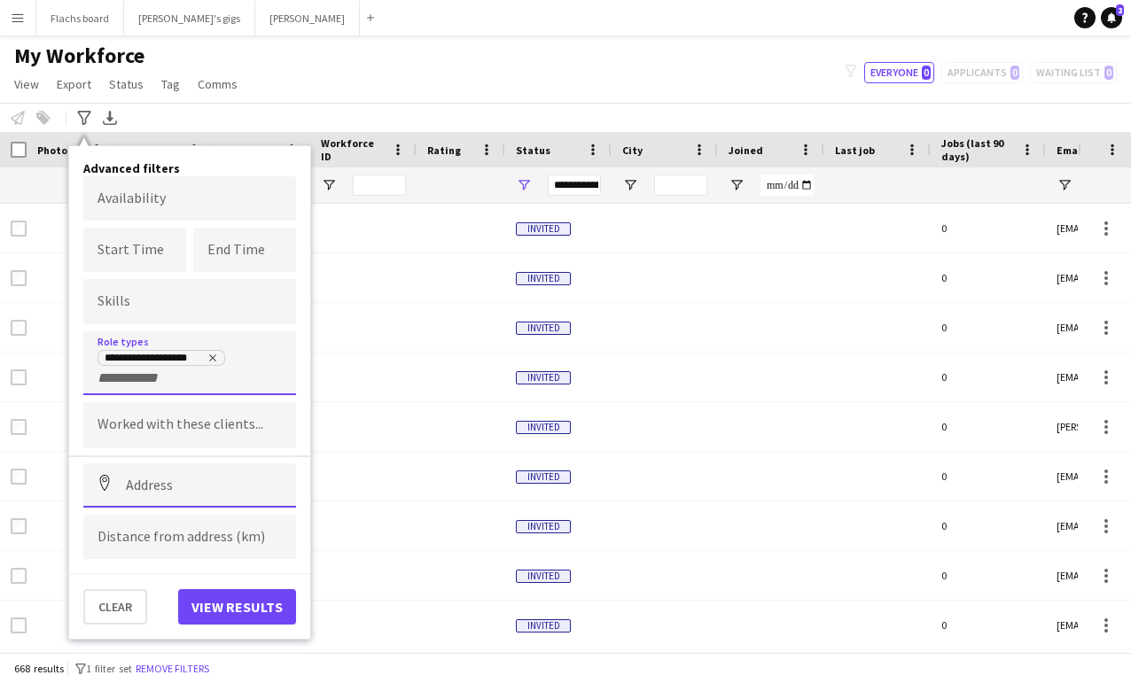
click at [138, 497] on input at bounding box center [189, 486] width 213 height 44
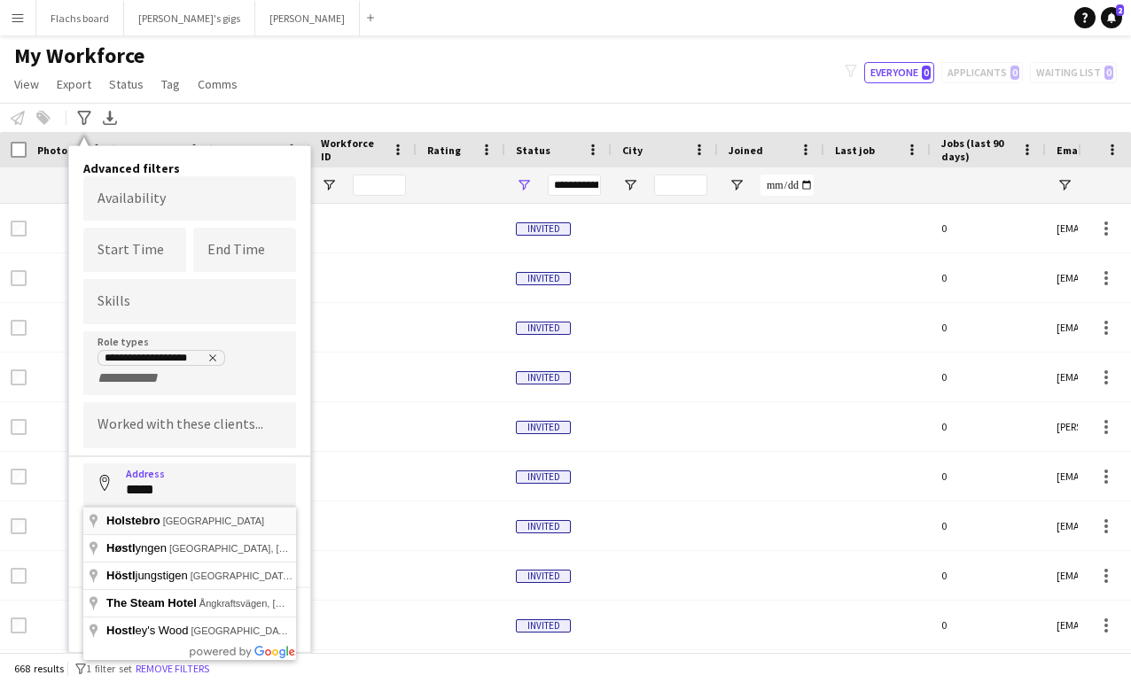
type input "**********"
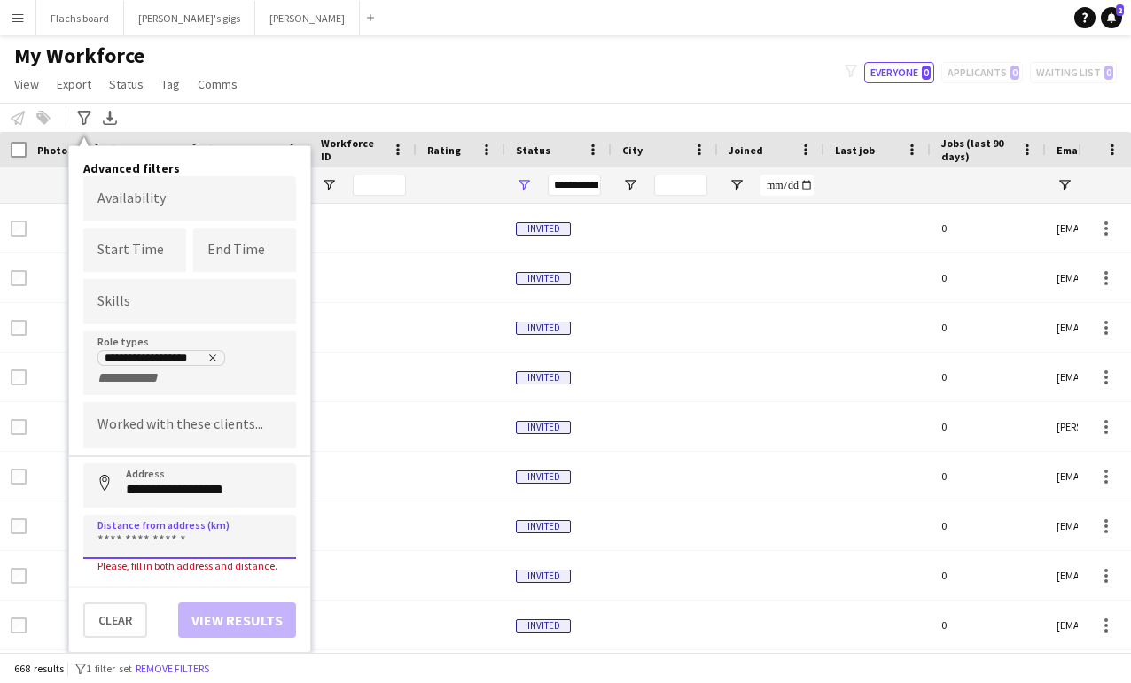
click at [155, 532] on input at bounding box center [189, 537] width 213 height 44
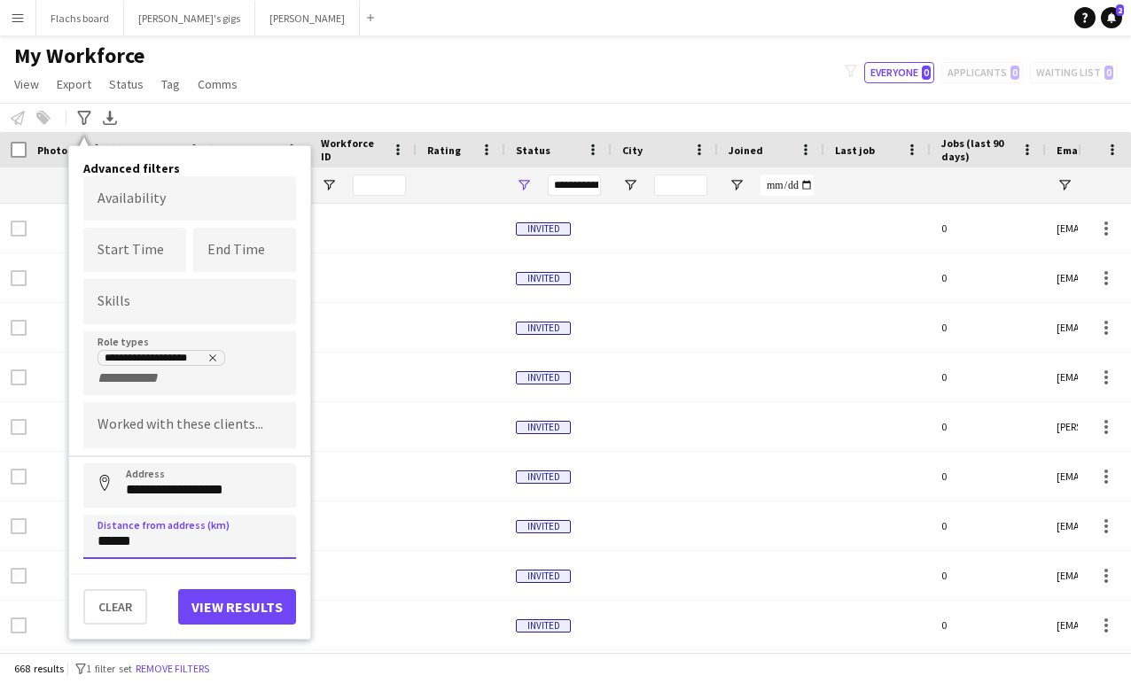
click button "Address" at bounding box center [104, 485] width 43 height 43
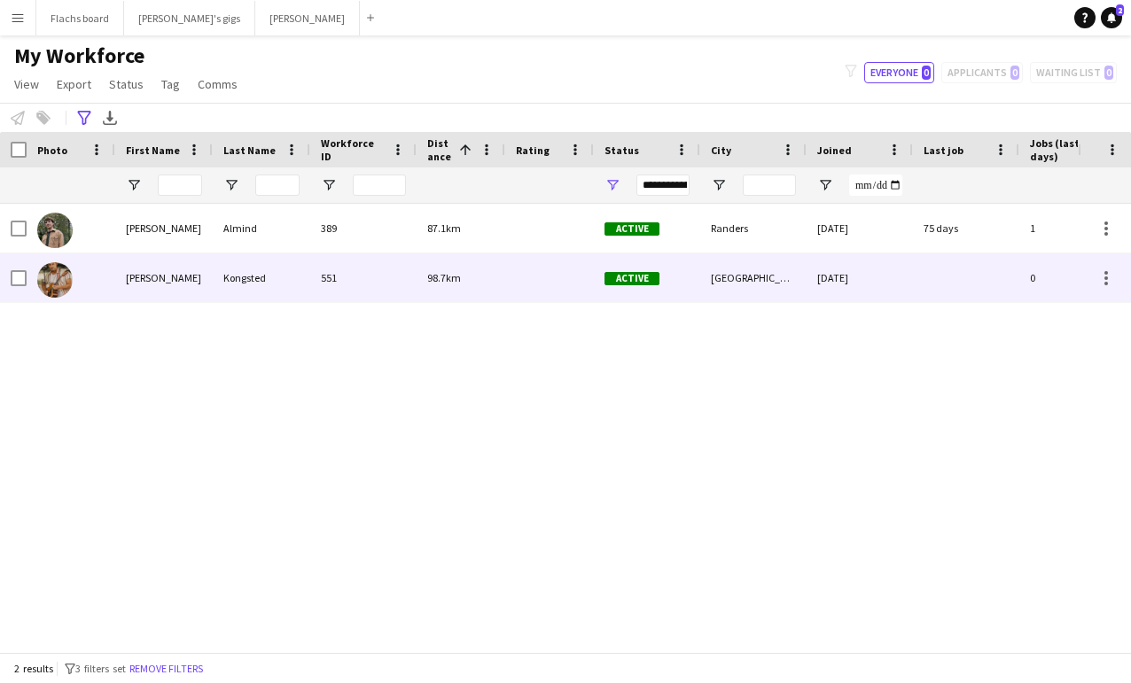
click at [202, 277] on div "[PERSON_NAME]" at bounding box center [164, 278] width 98 height 49
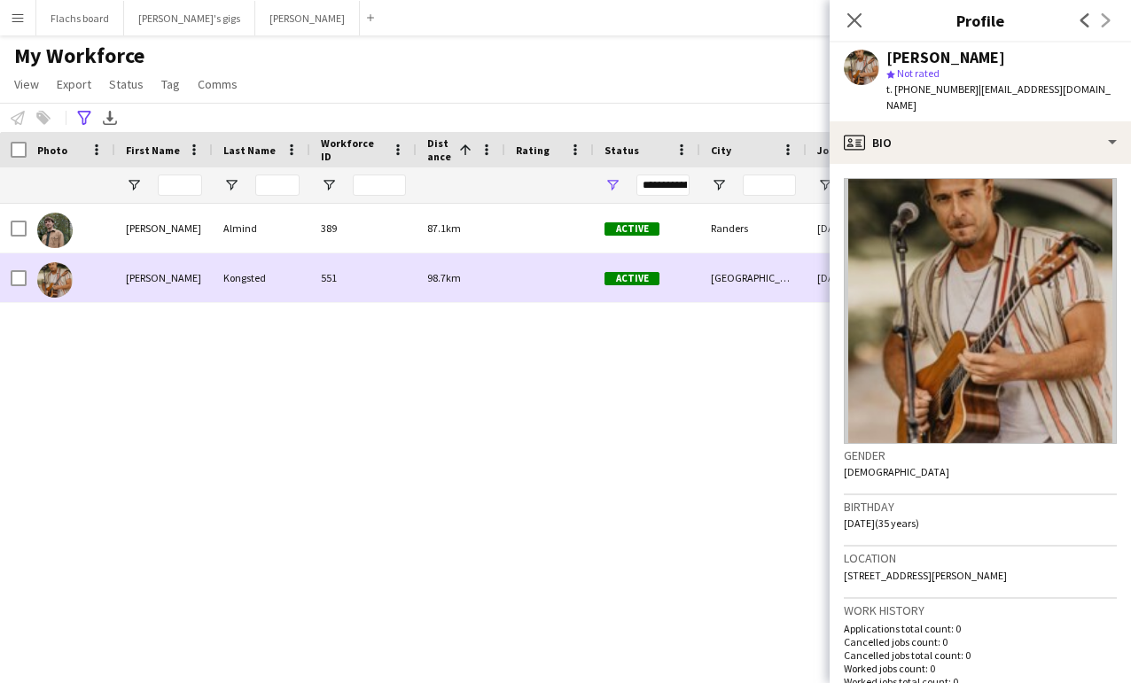
click at [202, 277] on div "[PERSON_NAME]" at bounding box center [164, 278] width 98 height 49
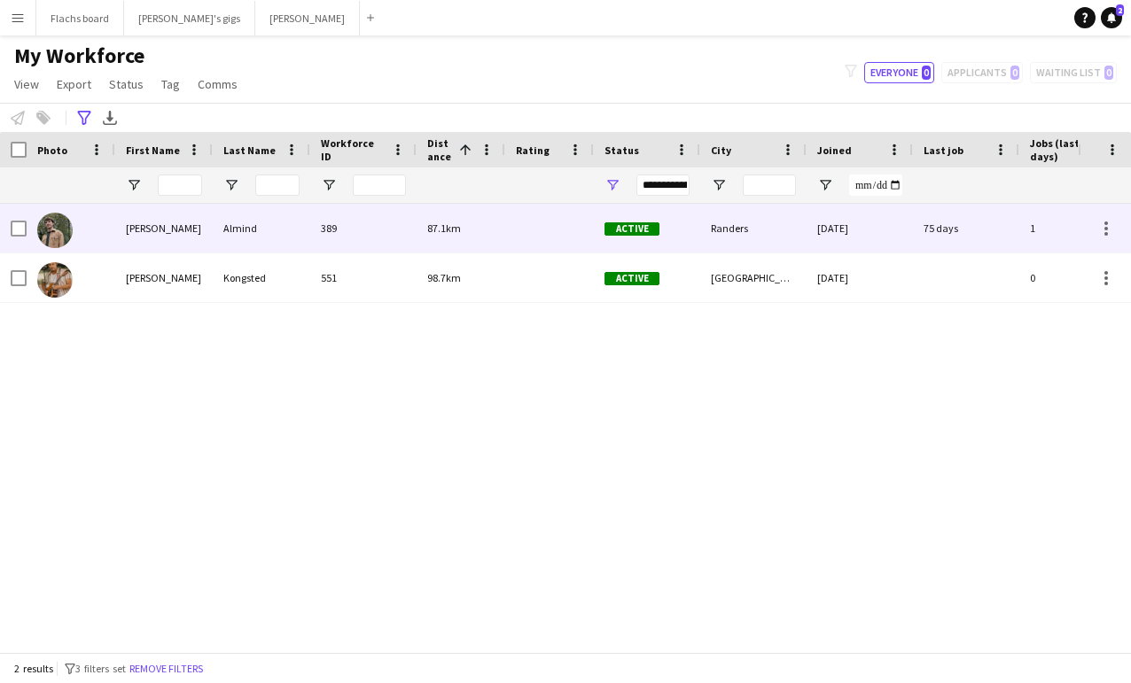
click at [152, 212] on div "[PERSON_NAME]" at bounding box center [164, 228] width 98 height 49
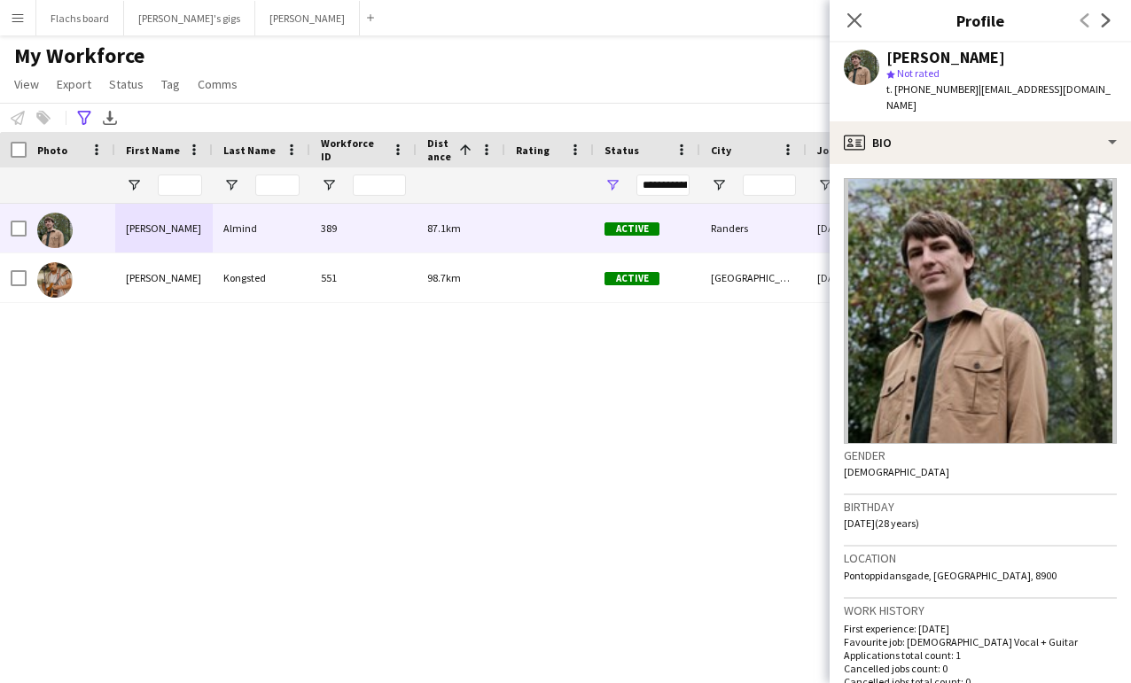
click at [194, 391] on div "[PERSON_NAME] 389 87.1km Active Randers [DATE] 75 days 1 [EMAIL_ADDRESS][DOMAIN…" at bounding box center [539, 428] width 1078 height 449
click at [848, 20] on icon "Close pop-in" at bounding box center [854, 20] width 17 height 17
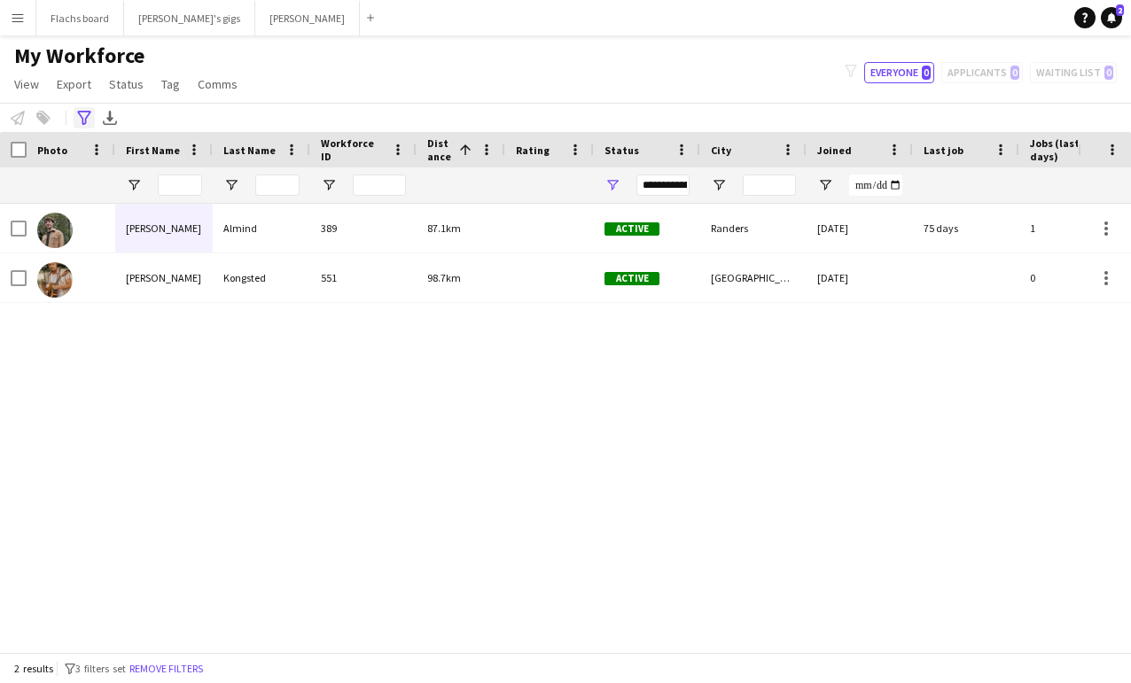
click at [87, 123] on icon "Advanced filters" at bounding box center [84, 118] width 14 height 14
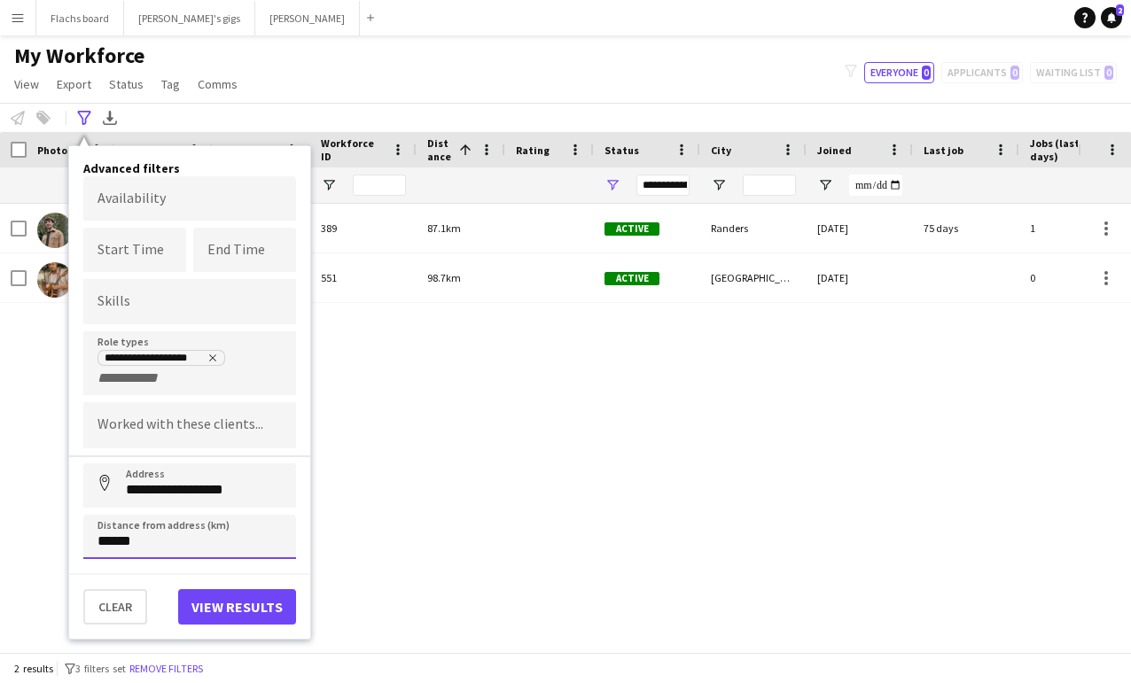
click at [112, 542] on input "******" at bounding box center [189, 537] width 213 height 44
type input "******"
click button "Address" at bounding box center [104, 485] width 43 height 43
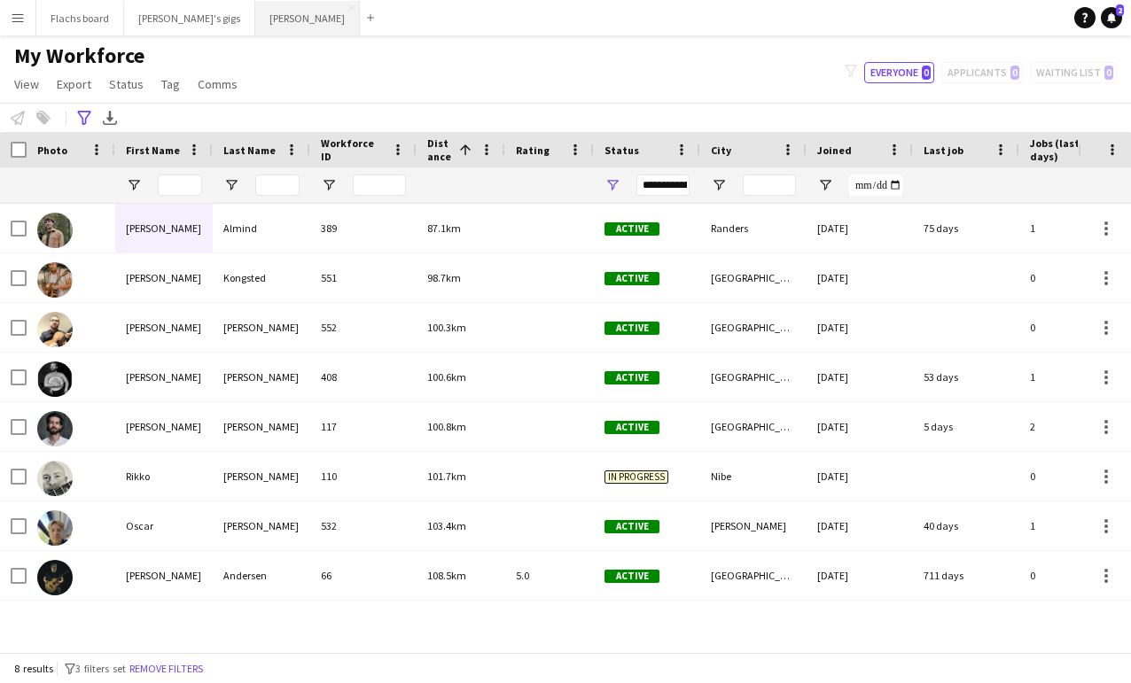
click at [255, 20] on button "Asger Gigs Close" at bounding box center [307, 18] width 105 height 35
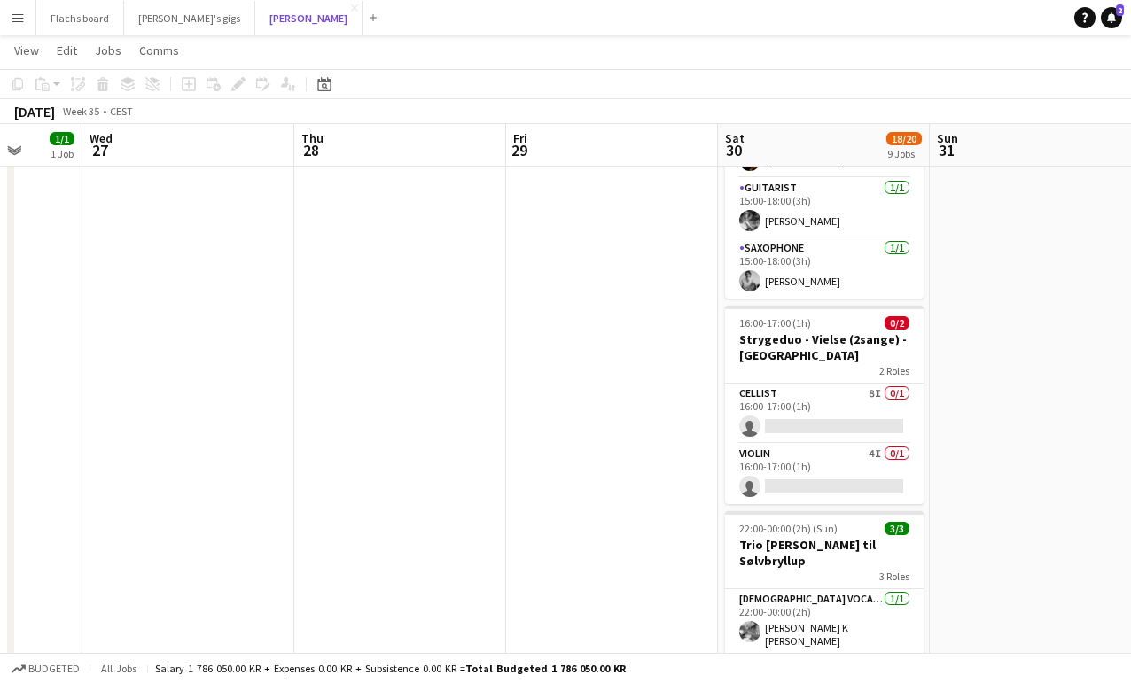
scroll to position [0, 569]
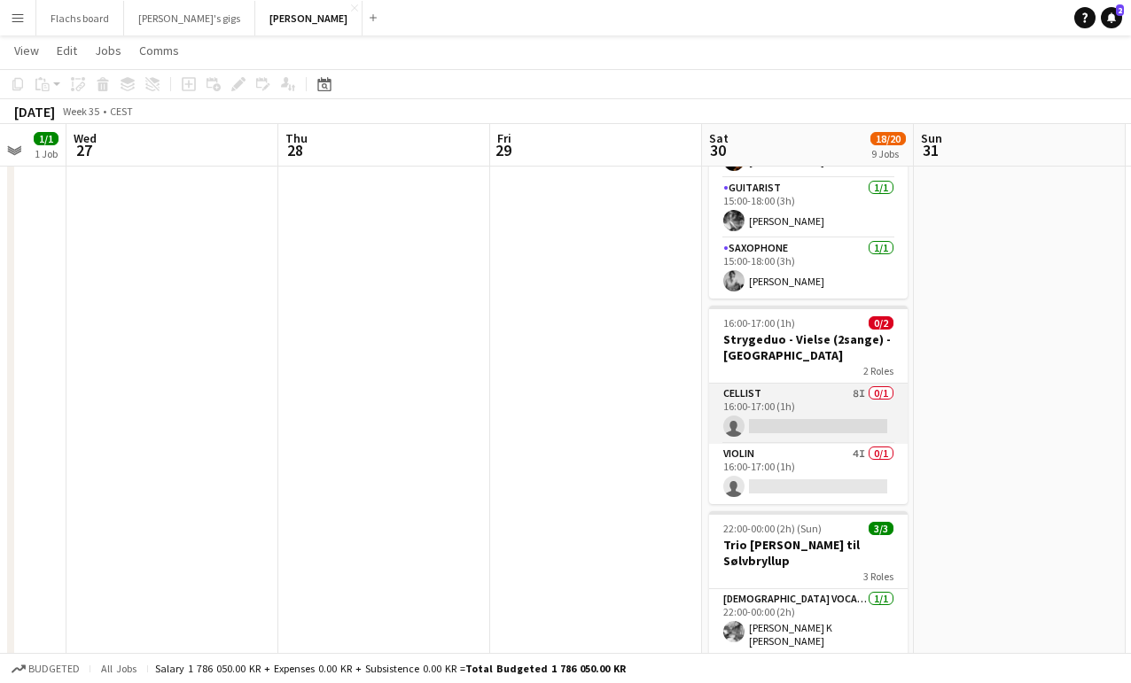
click at [778, 384] on app-card-role "Cellist 8I 0/1 16:00-17:00 (1h) single-neutral-actions" at bounding box center [808, 414] width 199 height 60
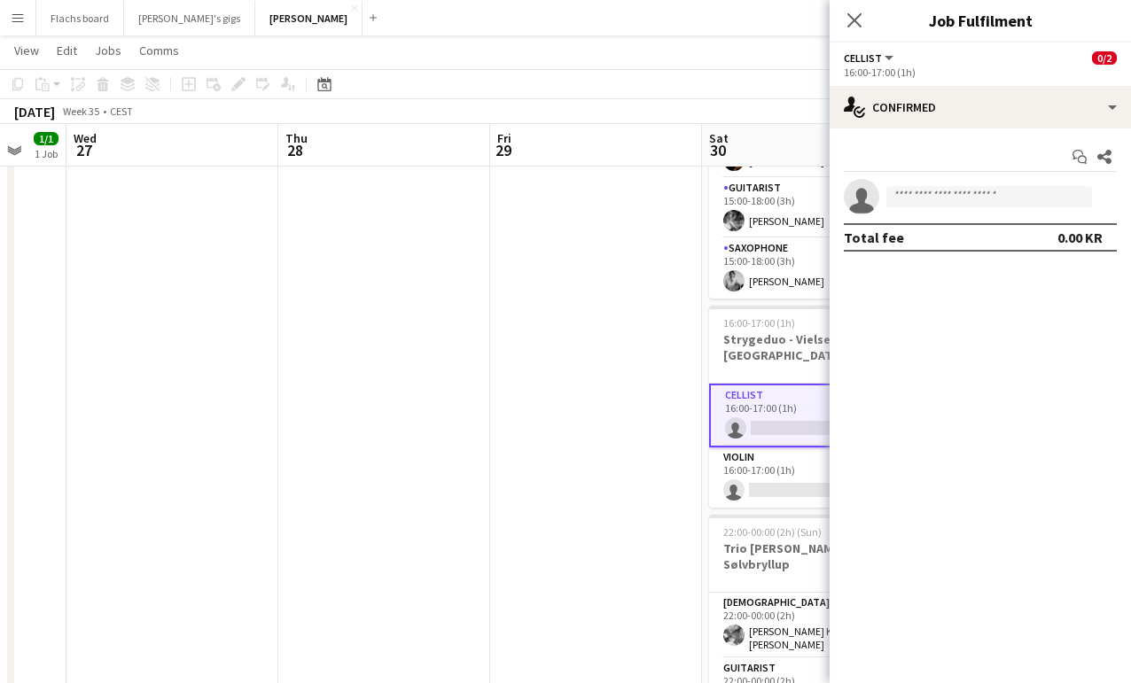
click at [567, 443] on app-date-cell at bounding box center [596, 126] width 212 height 1961
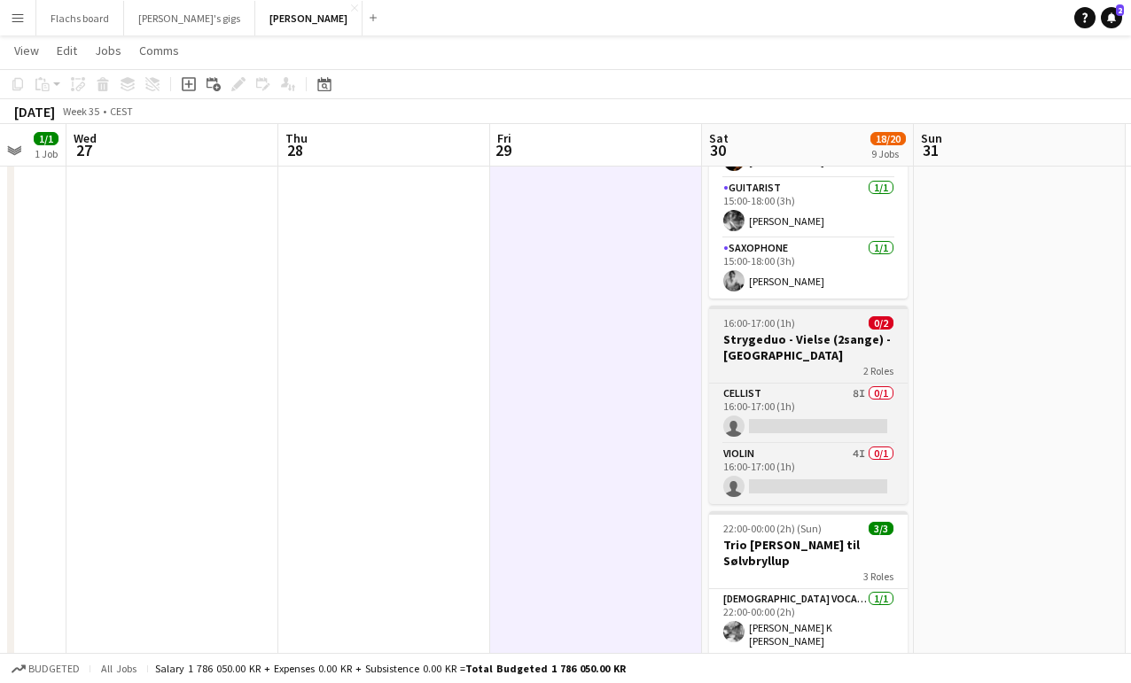
click at [751, 332] on h3 "Strygeduo - Vielse (2sange) - [GEOGRAPHIC_DATA]" at bounding box center [808, 348] width 199 height 32
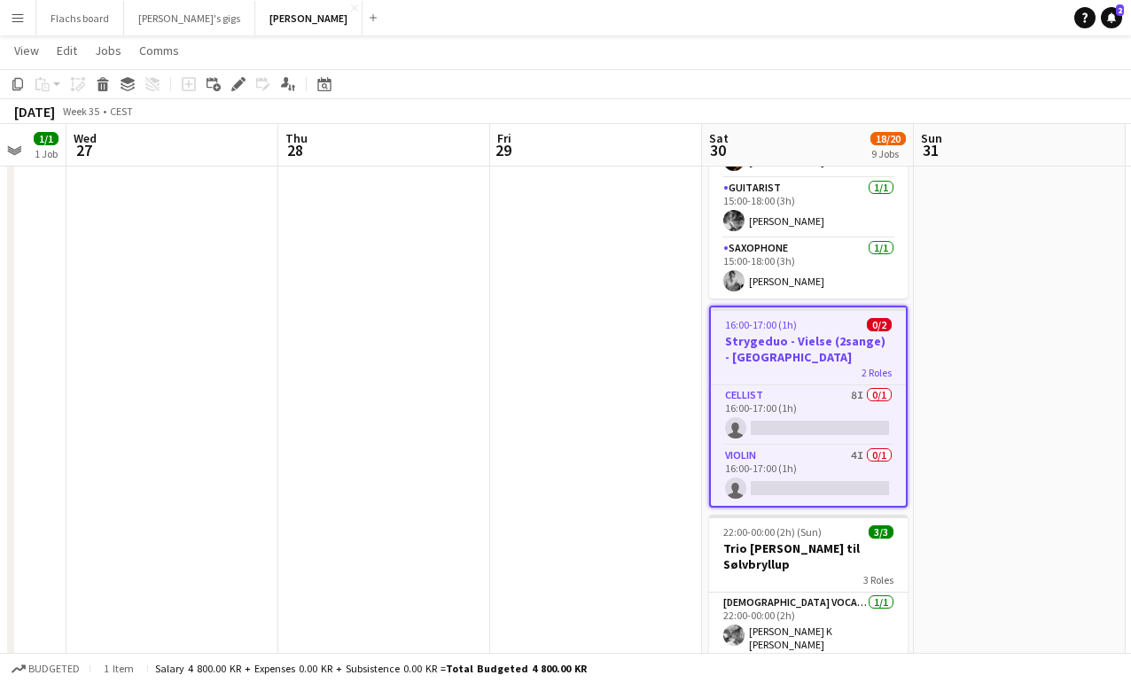
scroll to position [0, 568]
click at [236, 87] on icon at bounding box center [238, 85] width 10 height 10
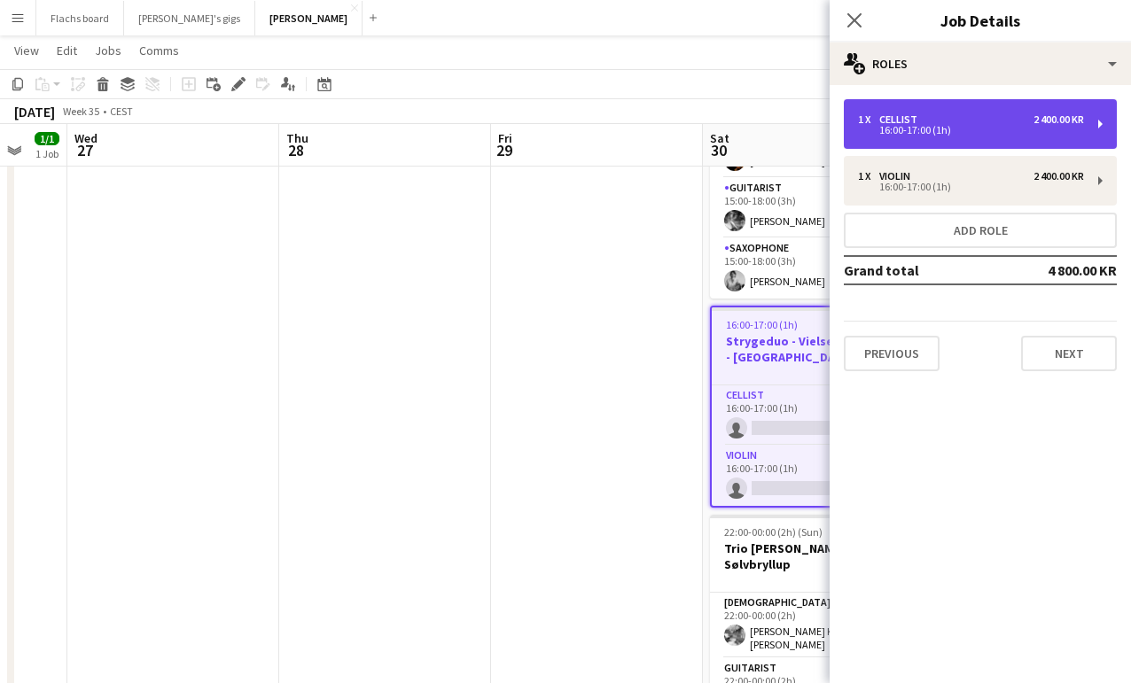
click at [929, 132] on div "16:00-17:00 (1h)" at bounding box center [971, 130] width 226 height 9
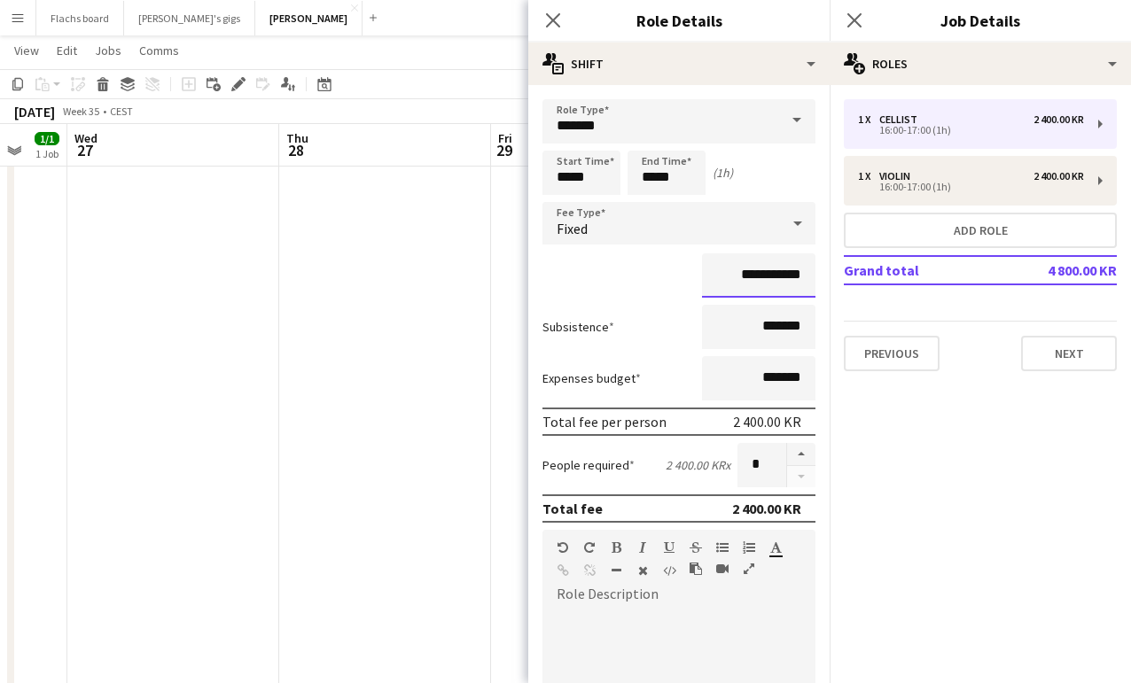
click at [748, 269] on input "**********" at bounding box center [758, 276] width 113 height 44
click at [740, 274] on input "**********" at bounding box center [758, 276] width 113 height 44
type input "**********"
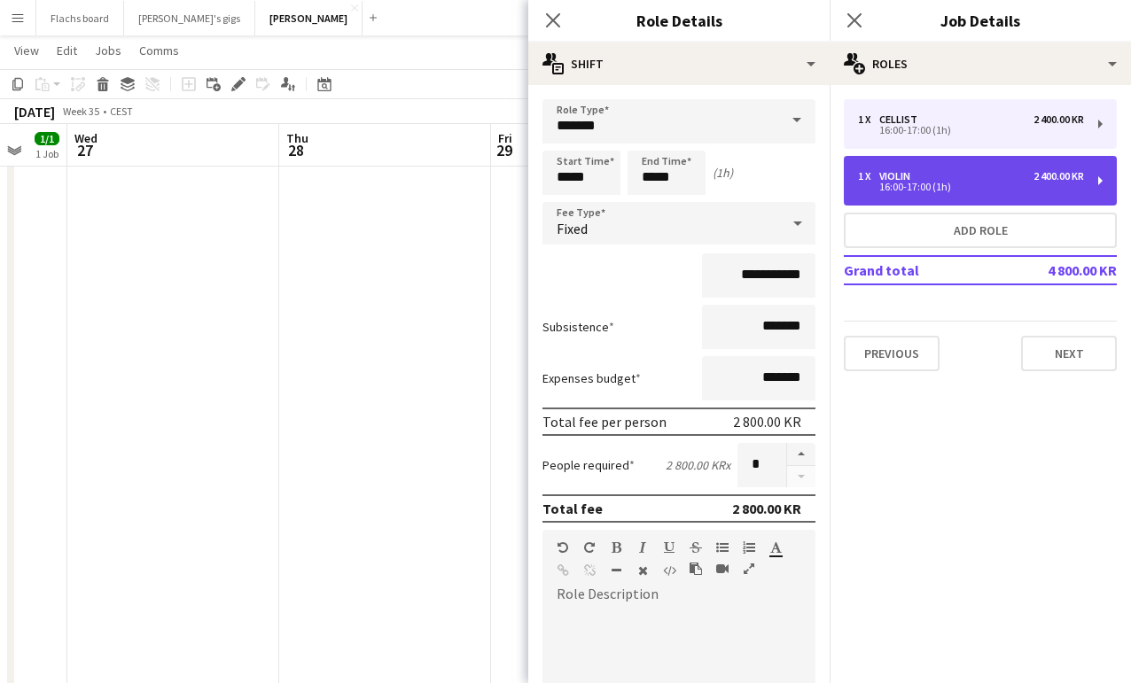
click at [910, 176] on div "Violin" at bounding box center [898, 176] width 38 height 12
type input "******"
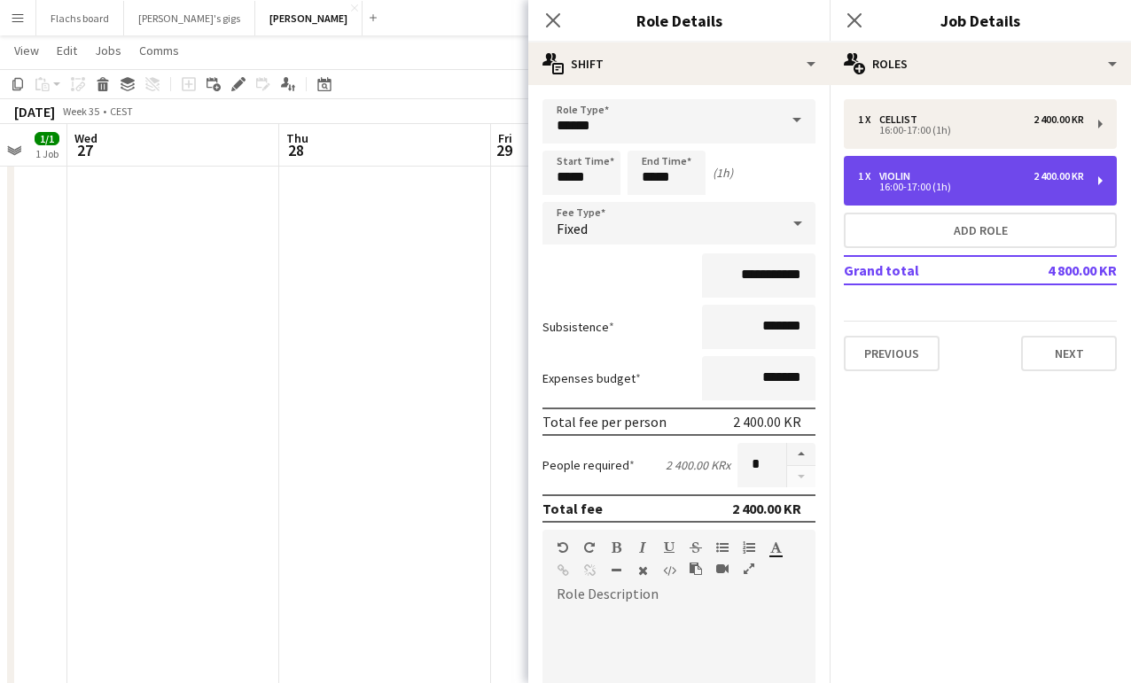
scroll to position [0, 0]
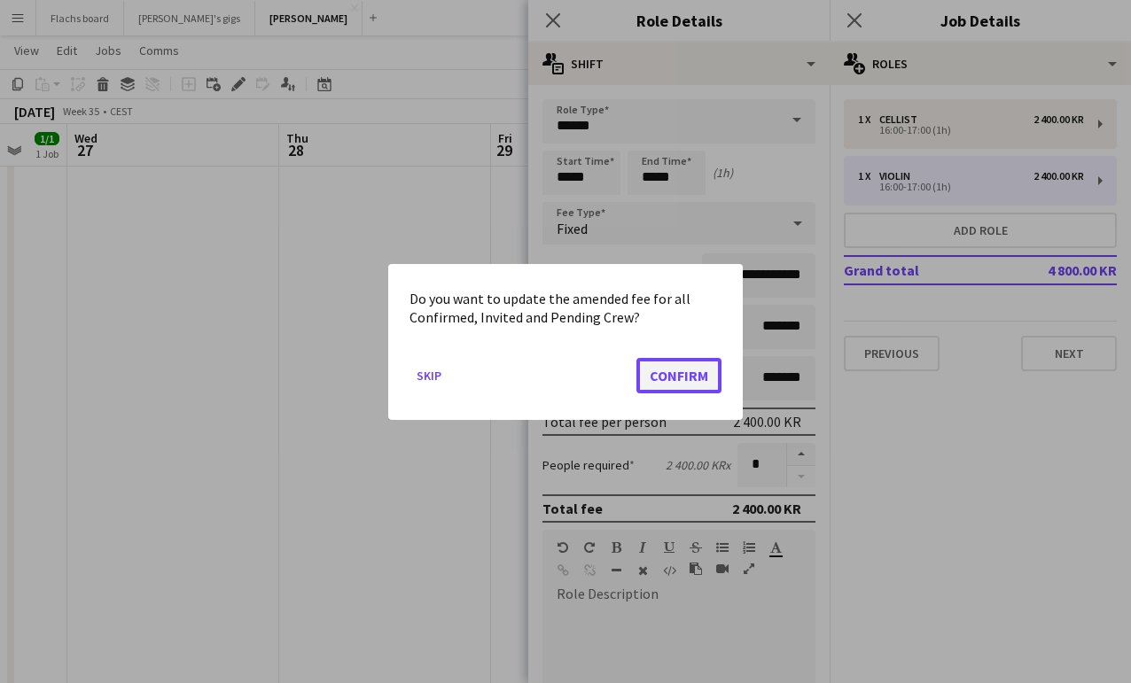
click at [703, 368] on button "Confirm" at bounding box center [678, 374] width 85 height 35
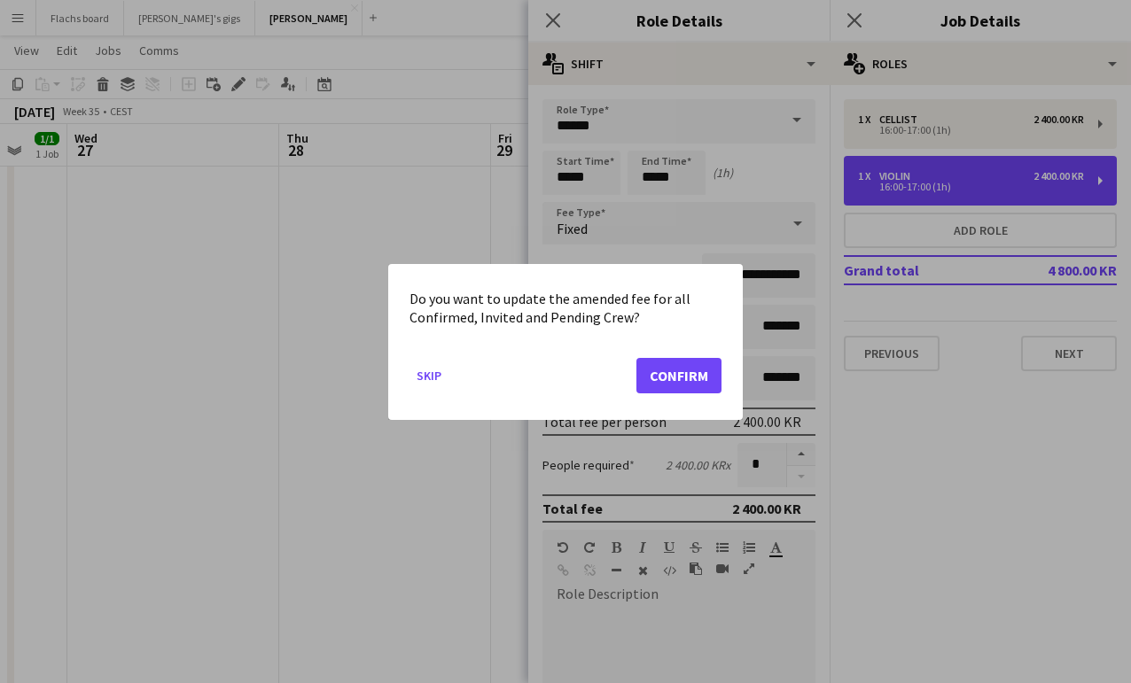
scroll to position [1052, 0]
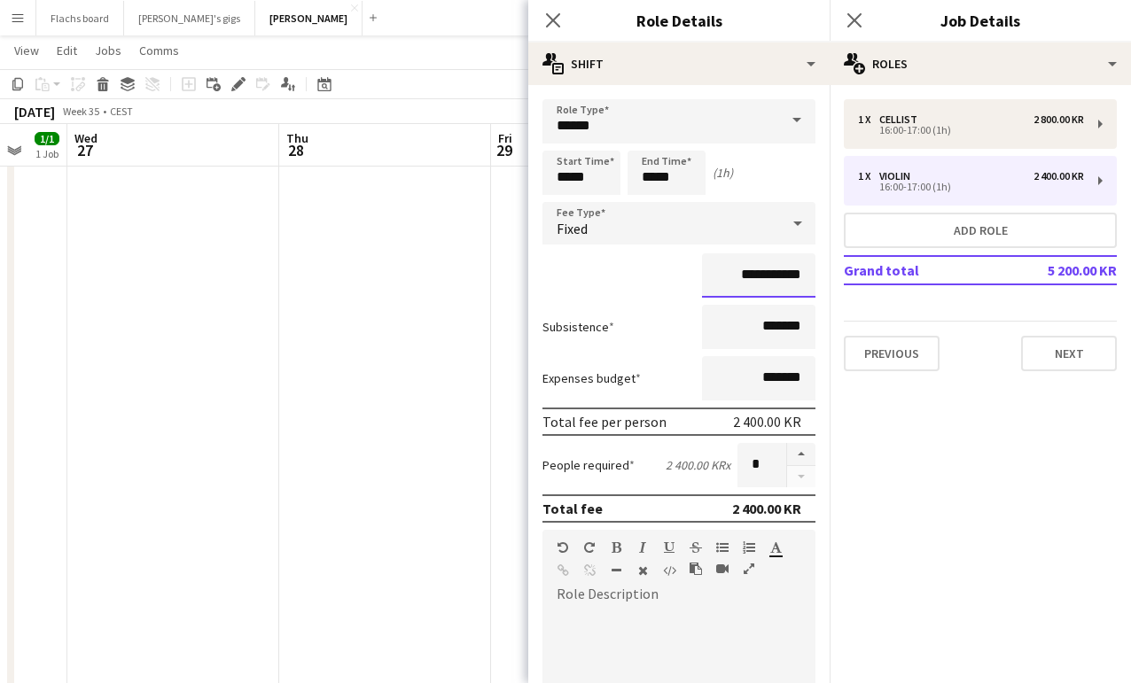
click at [744, 279] on input "**********" at bounding box center [758, 276] width 113 height 44
type input "**********"
click at [893, 449] on mat-expansion-panel "pencil3 General details 1 x Cellist 2 800.00 KR 16:00-17:00 (1h) 1 x Violin 2 4…" at bounding box center [980, 384] width 301 height 598
click at [432, 357] on app-date-cell at bounding box center [385, 126] width 212 height 1961
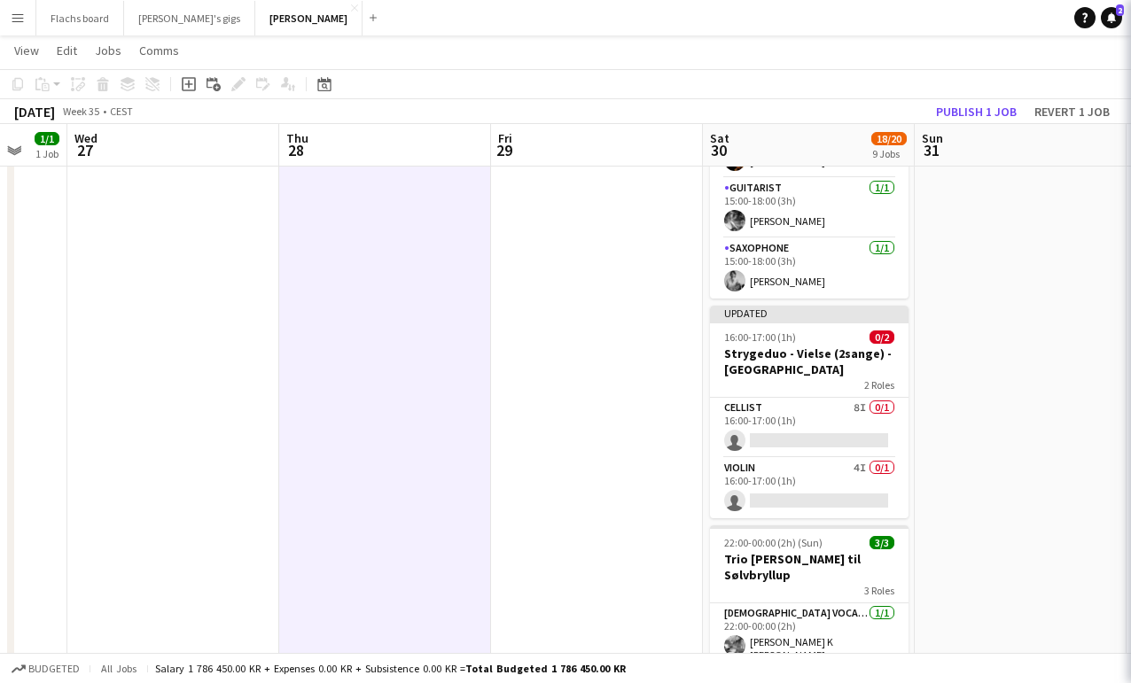
scroll to position [0, 0]
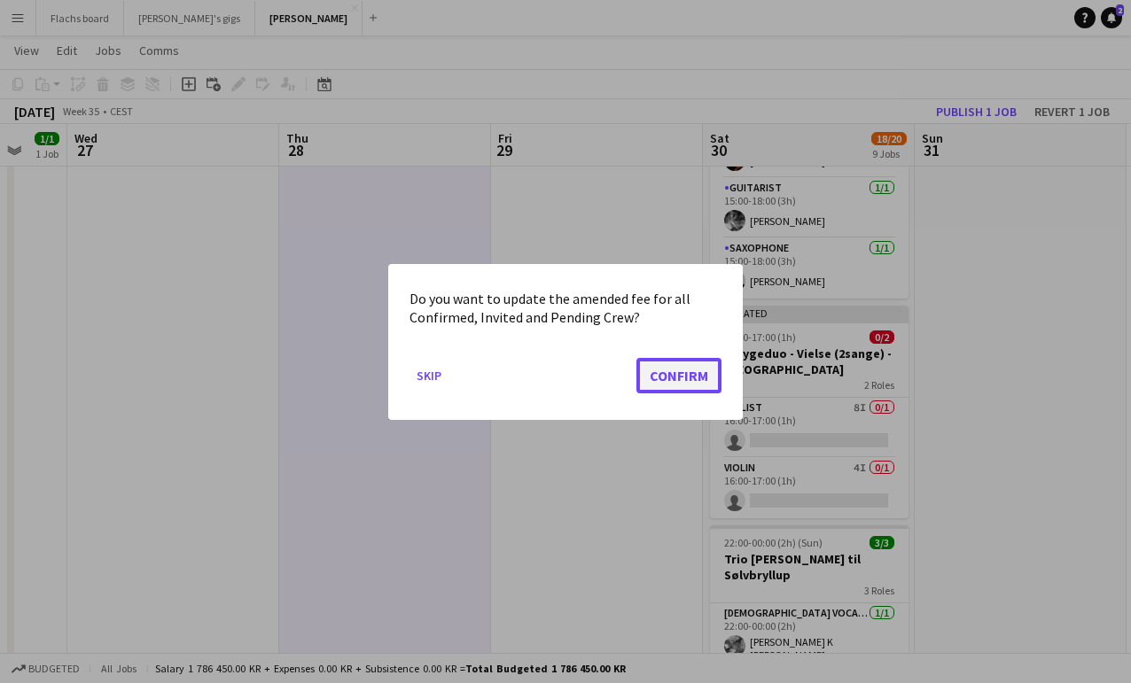
click at [692, 357] on button "Confirm" at bounding box center [678, 374] width 85 height 35
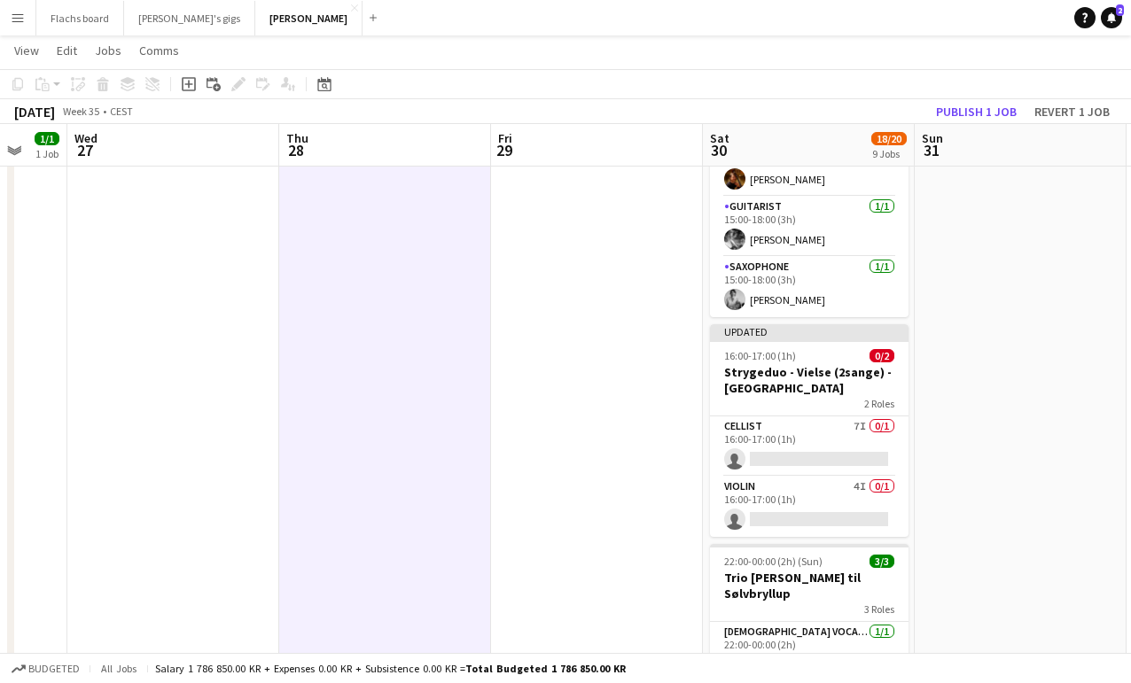
scroll to position [1031, 0]
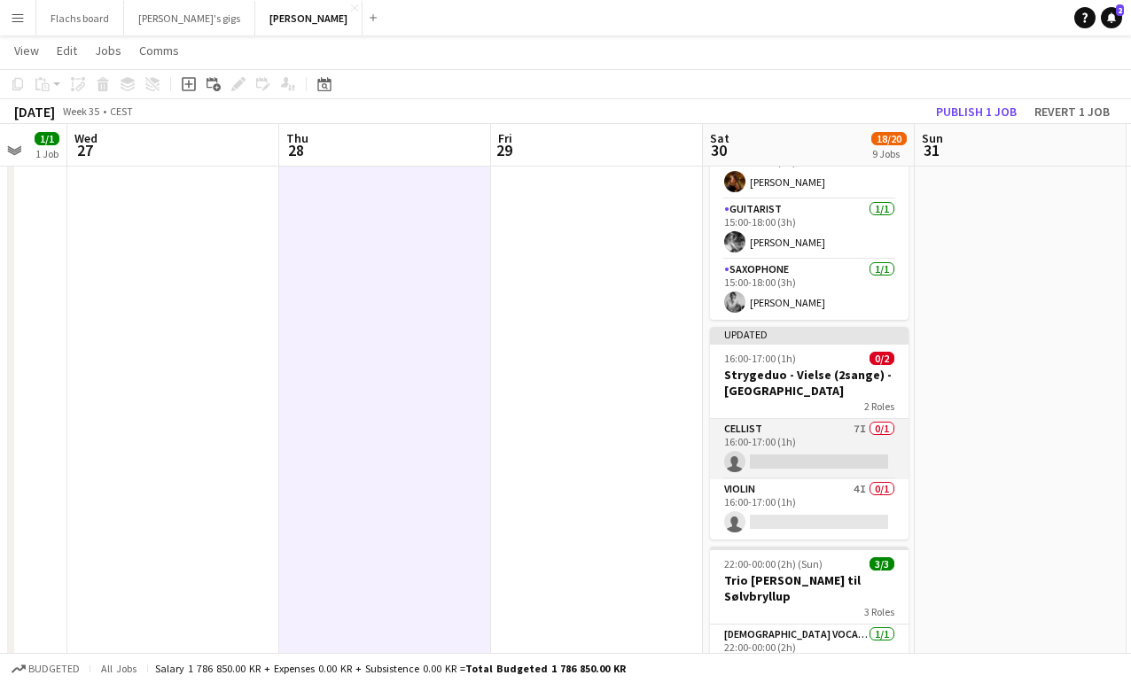
click at [744, 419] on app-card-role "Cellist 7I 0/1 16:00-17:00 (1h) single-neutral-actions" at bounding box center [809, 449] width 199 height 60
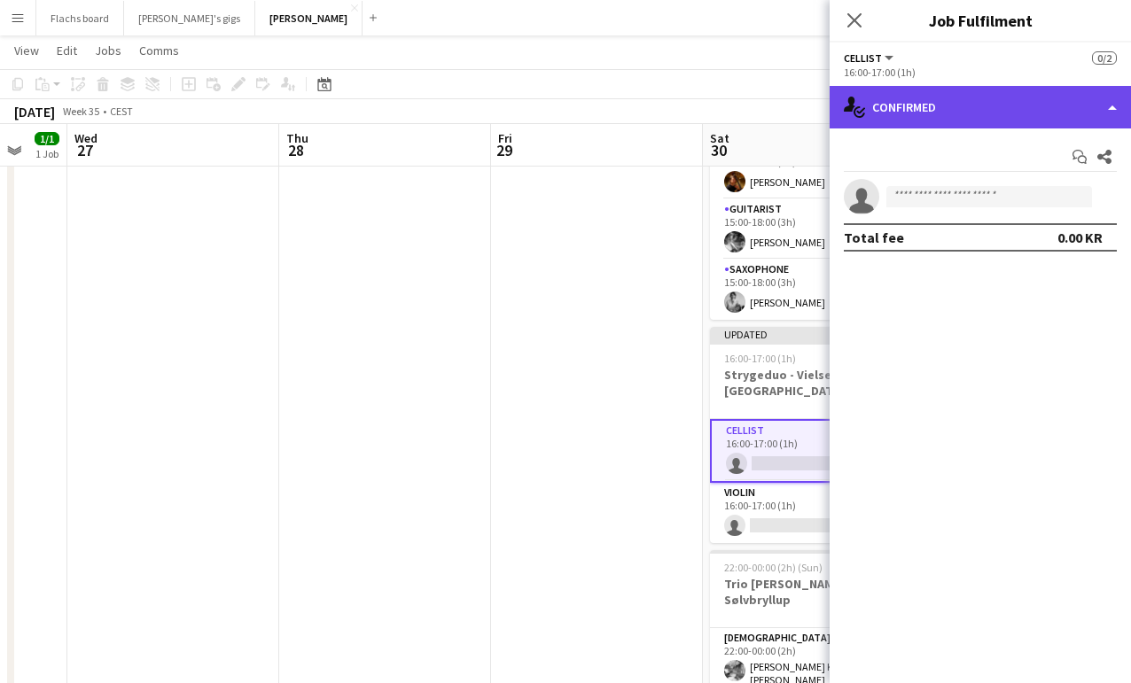
click at [1032, 117] on div "single-neutral-actions-check-2 Confirmed" at bounding box center [980, 107] width 301 height 43
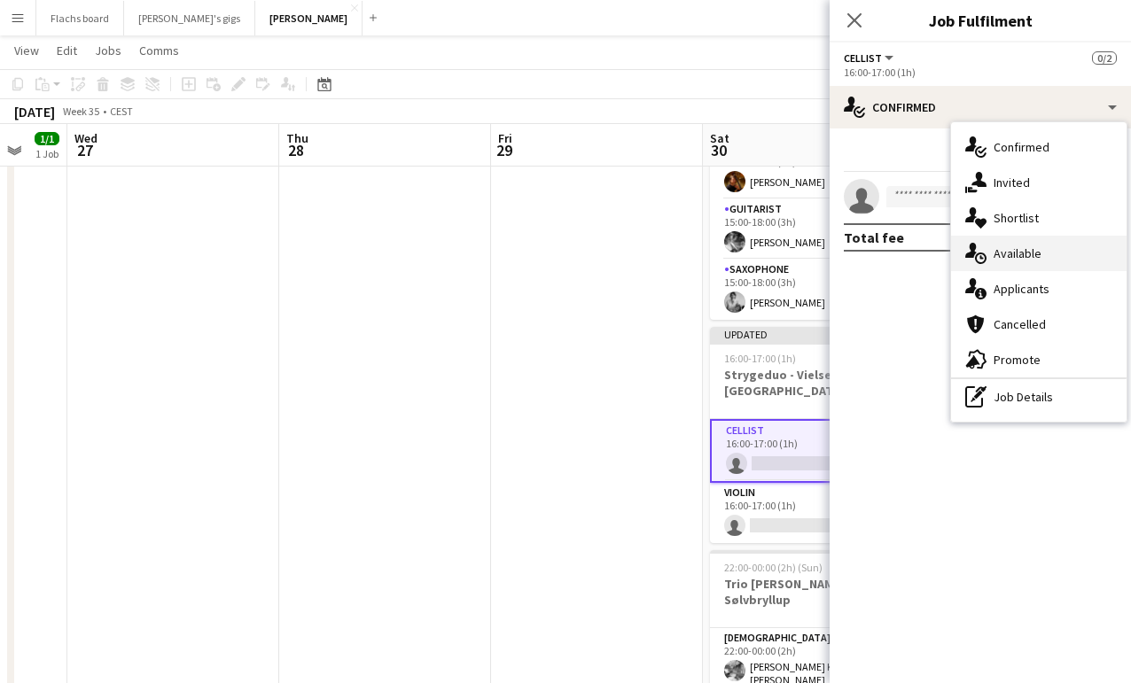
click at [1057, 255] on div "single-neutral-actions-upload Available" at bounding box center [1039, 253] width 176 height 35
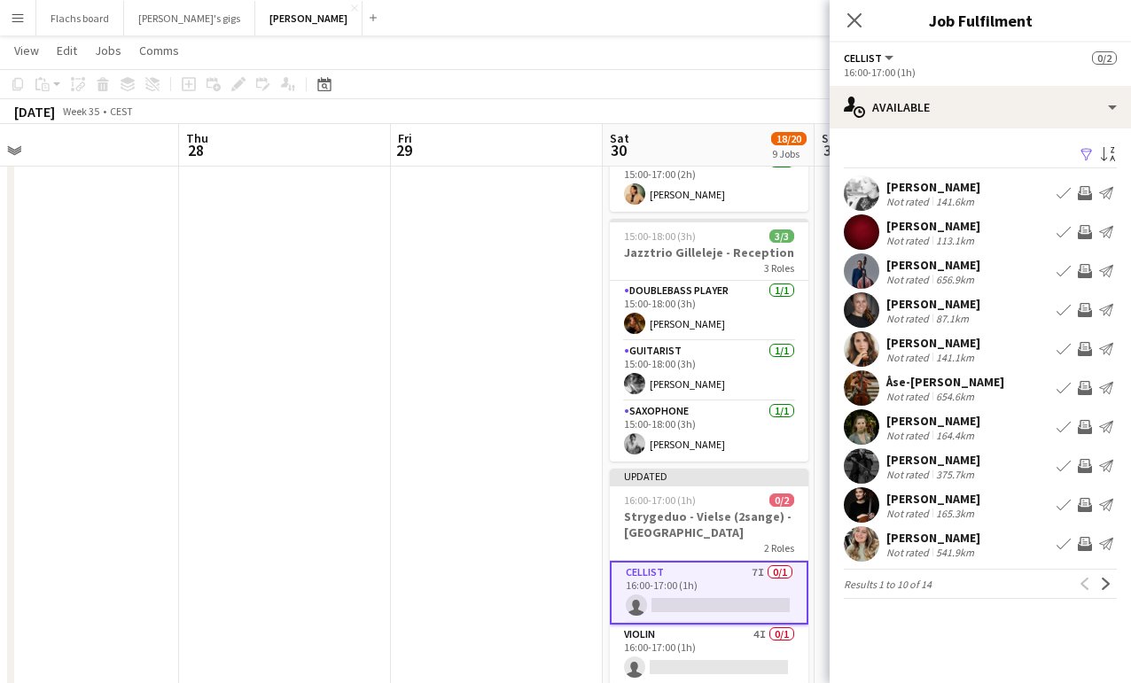
scroll to position [890, 0]
click at [1087, 312] on app-icon "Invite crew" at bounding box center [1085, 310] width 14 height 14
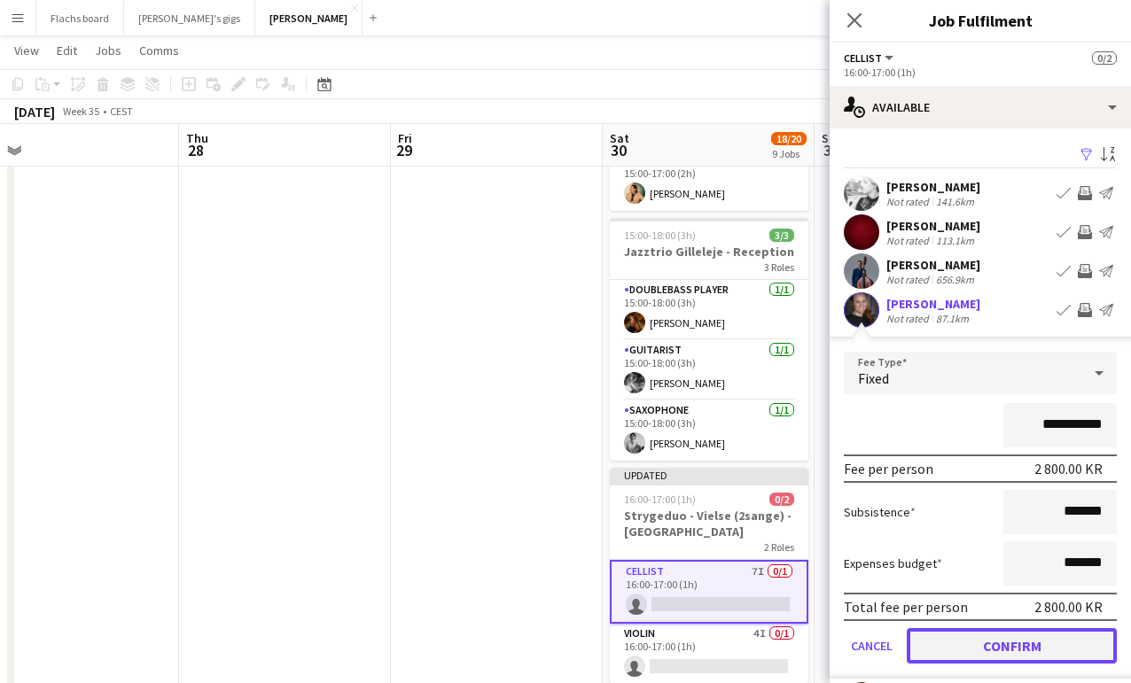
click at [1010, 656] on button "Confirm" at bounding box center [1012, 645] width 210 height 35
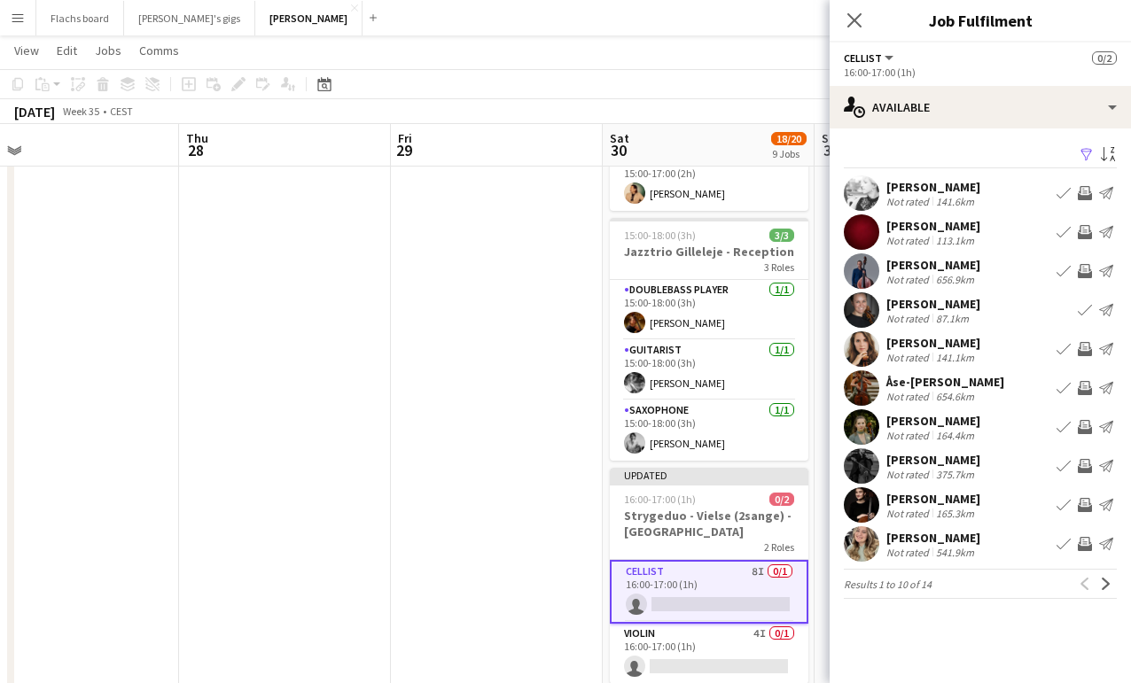
click at [1086, 348] on app-icon "Invite crew" at bounding box center [1085, 349] width 14 height 14
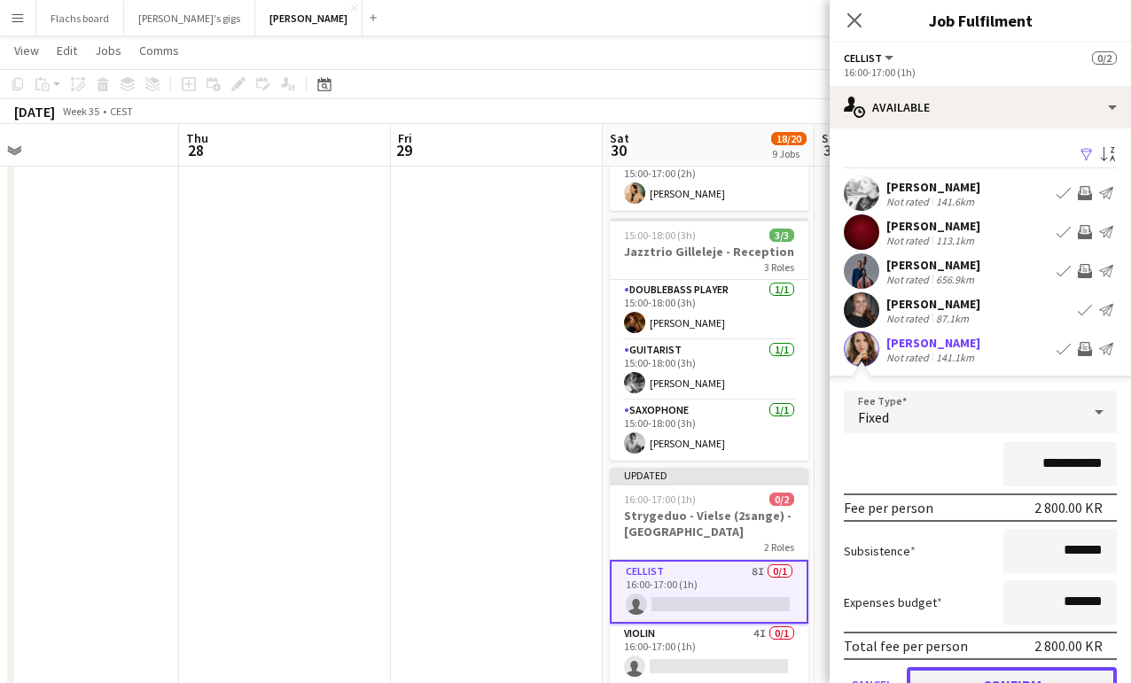
click at [1052, 669] on button "Confirm" at bounding box center [1012, 684] width 210 height 35
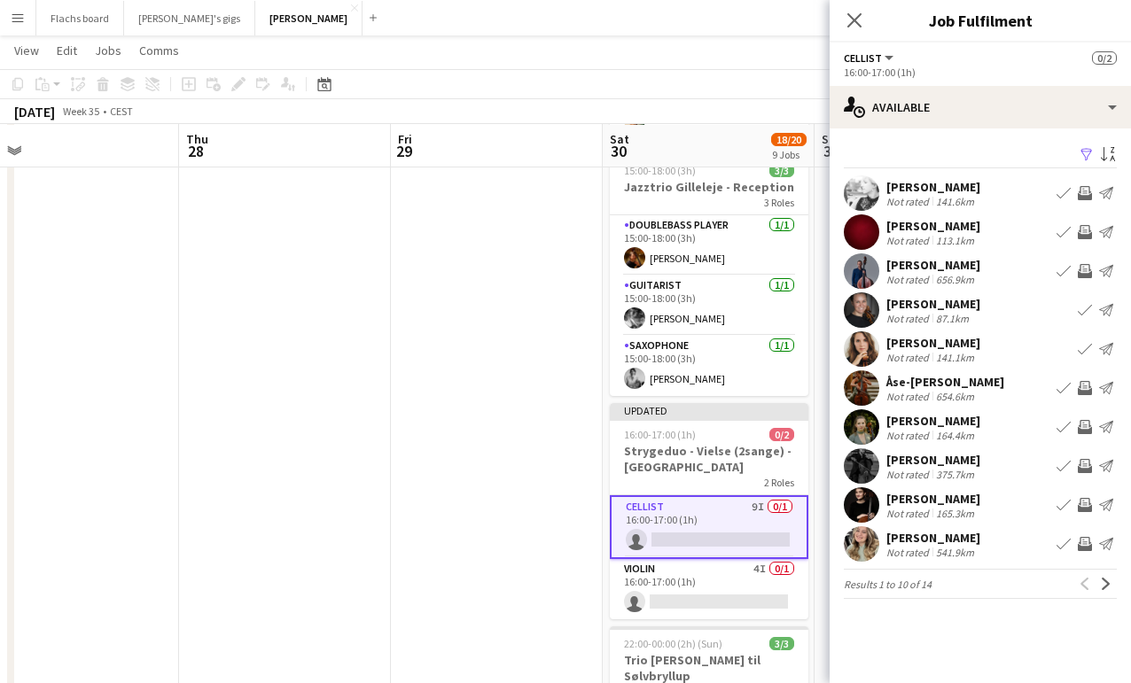
scroll to position [956, 0]
click at [1084, 505] on app-icon "Invite crew" at bounding box center [1085, 505] width 14 height 14
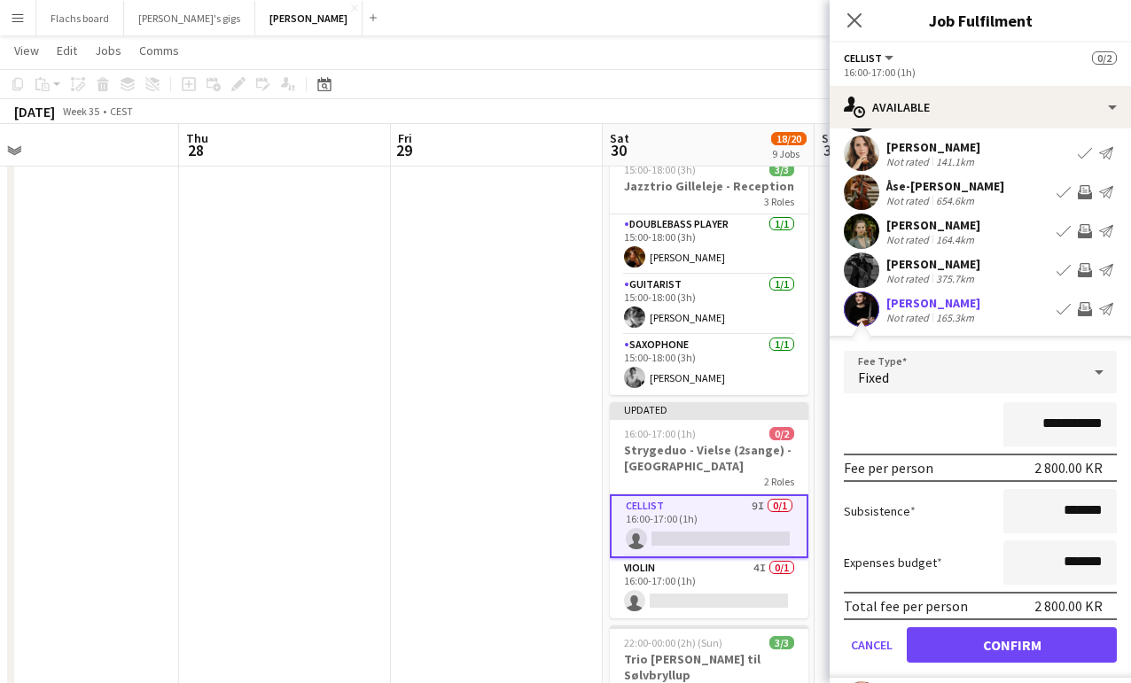
scroll to position [220, 0]
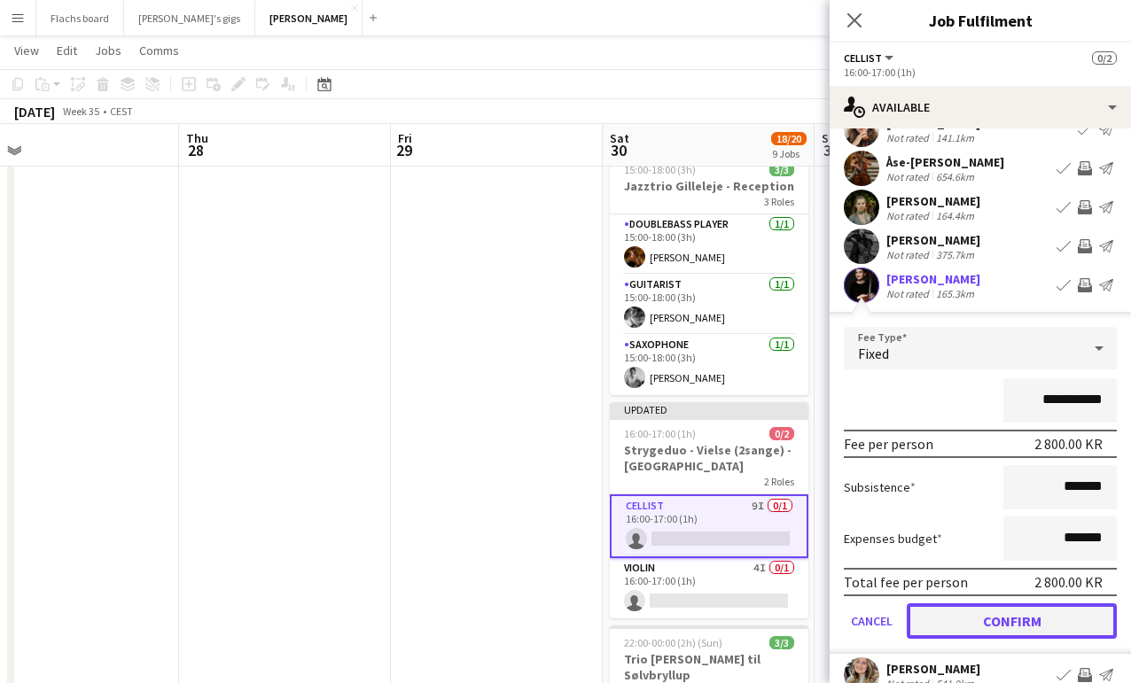
click at [1042, 624] on button "Confirm" at bounding box center [1012, 621] width 210 height 35
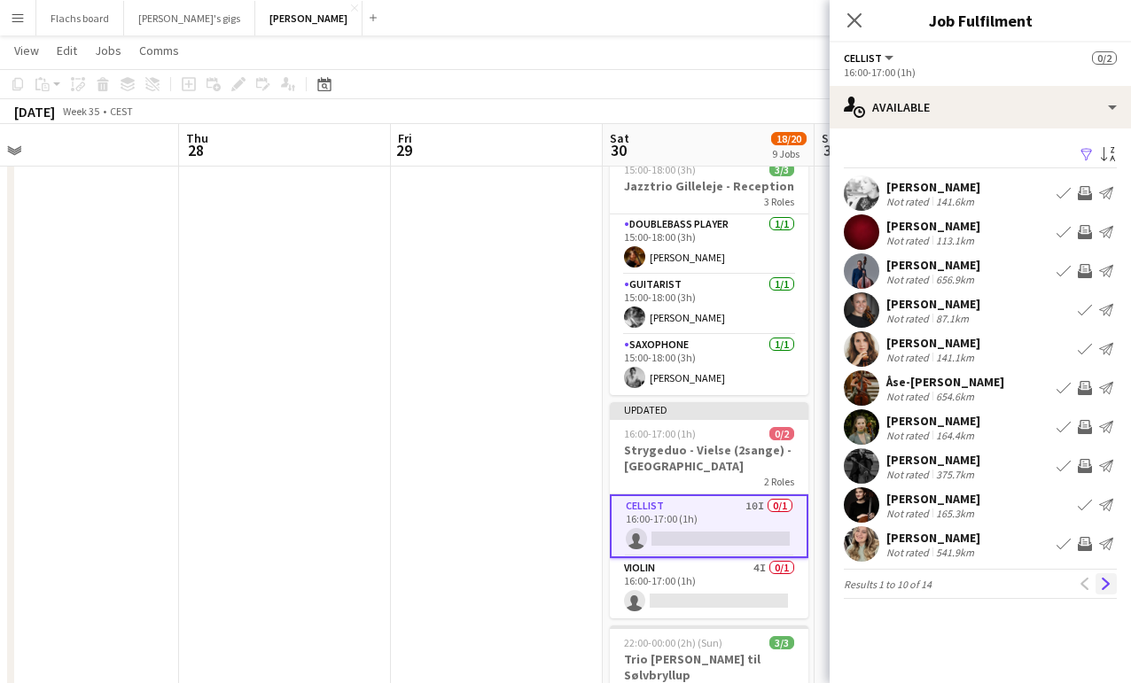
click at [1101, 585] on app-icon "Next" at bounding box center [1106, 584] width 12 height 12
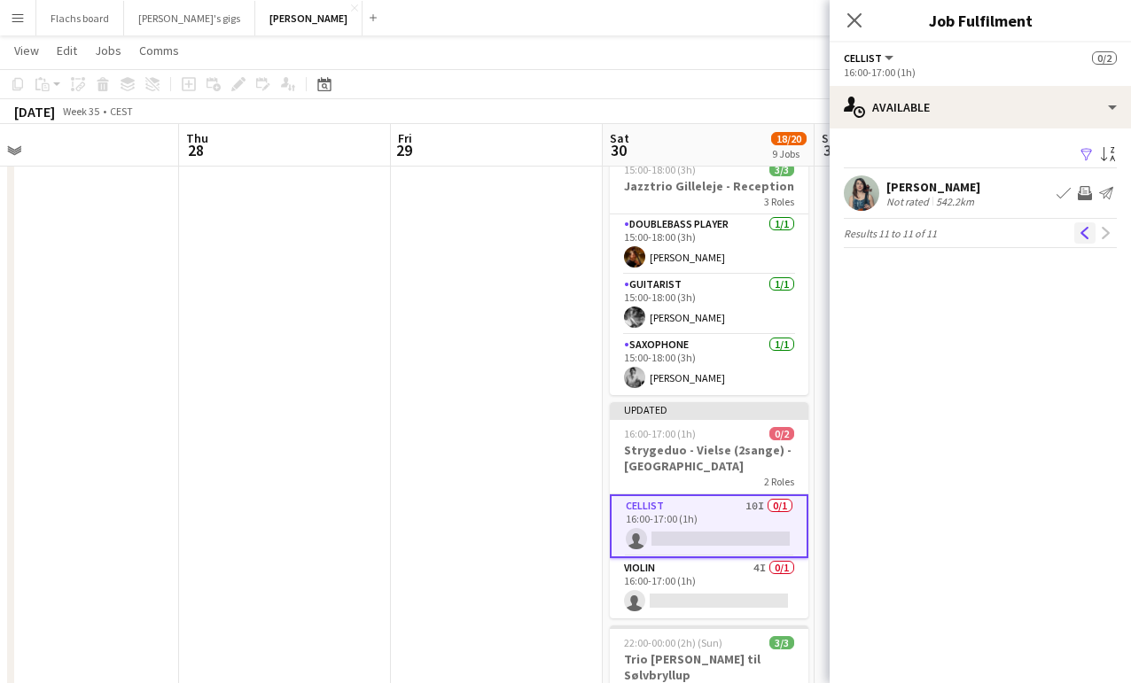
click at [1080, 239] on app-icon "Previous" at bounding box center [1085, 233] width 12 height 12
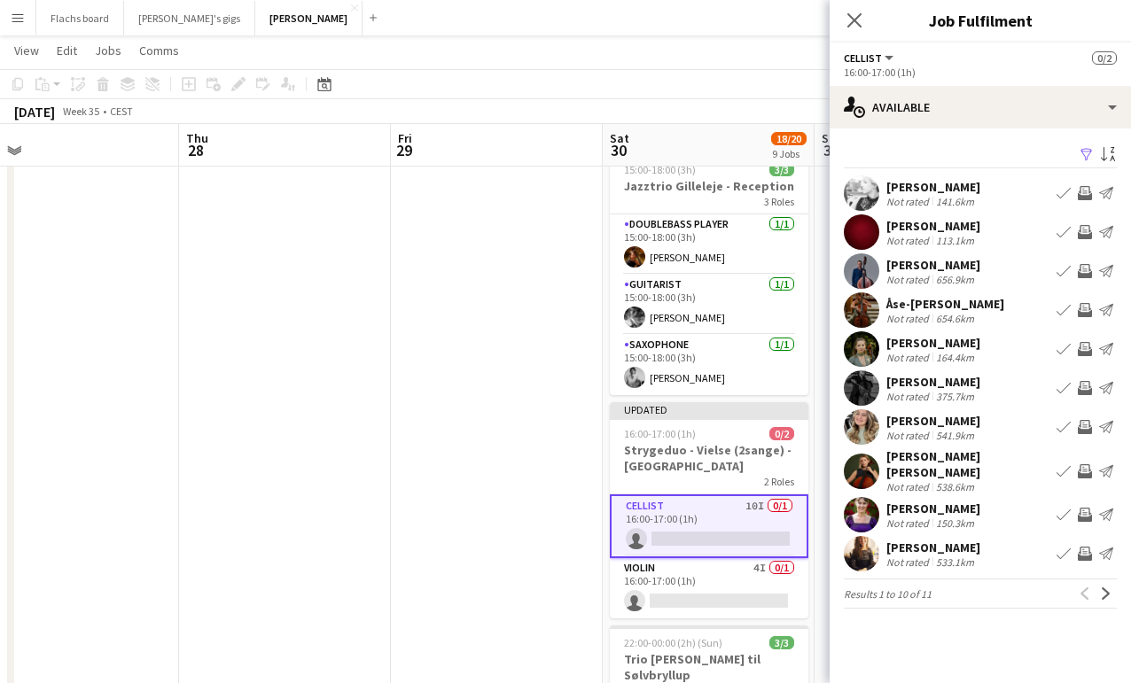
click at [570, 460] on app-date-cell at bounding box center [497, 223] width 212 height 1961
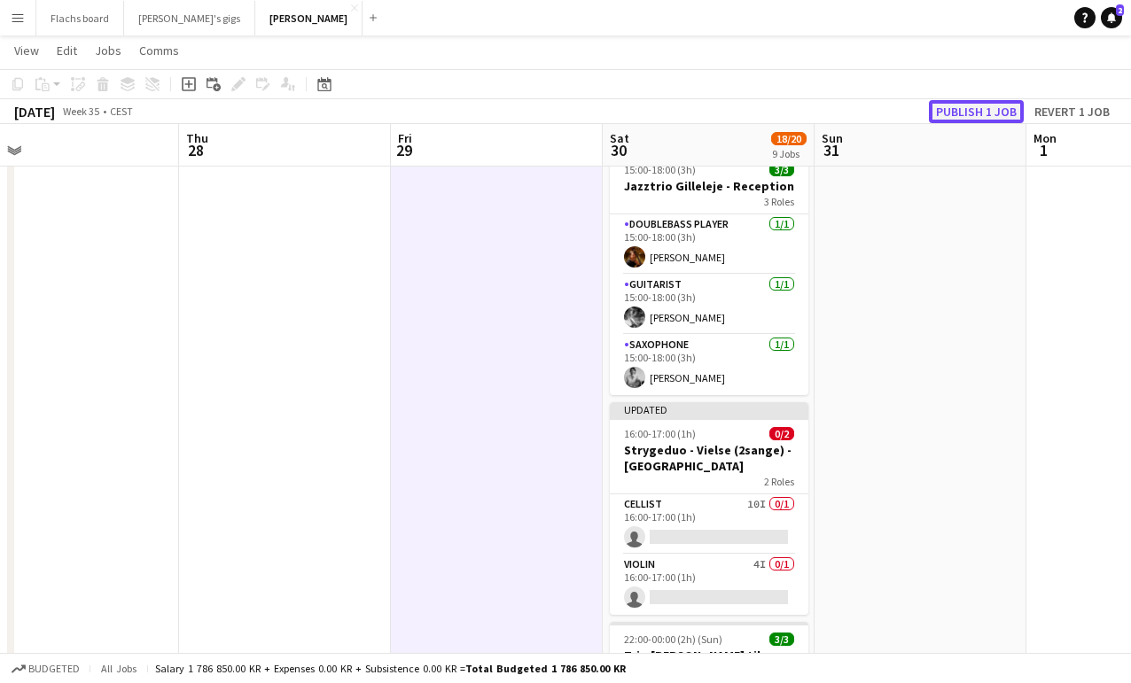
click at [958, 107] on button "Publish 1 job" at bounding box center [976, 111] width 95 height 23
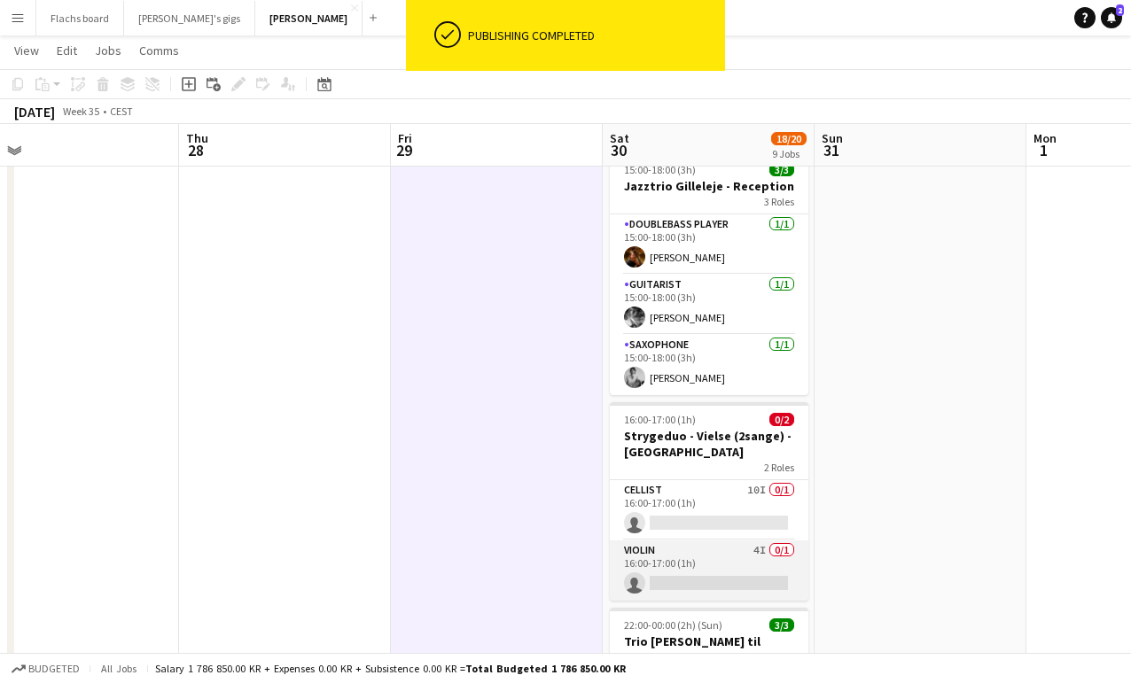
click at [652, 541] on app-card-role "Violin 4I 0/1 16:00-17:00 (1h) single-neutral-actions" at bounding box center [709, 571] width 199 height 60
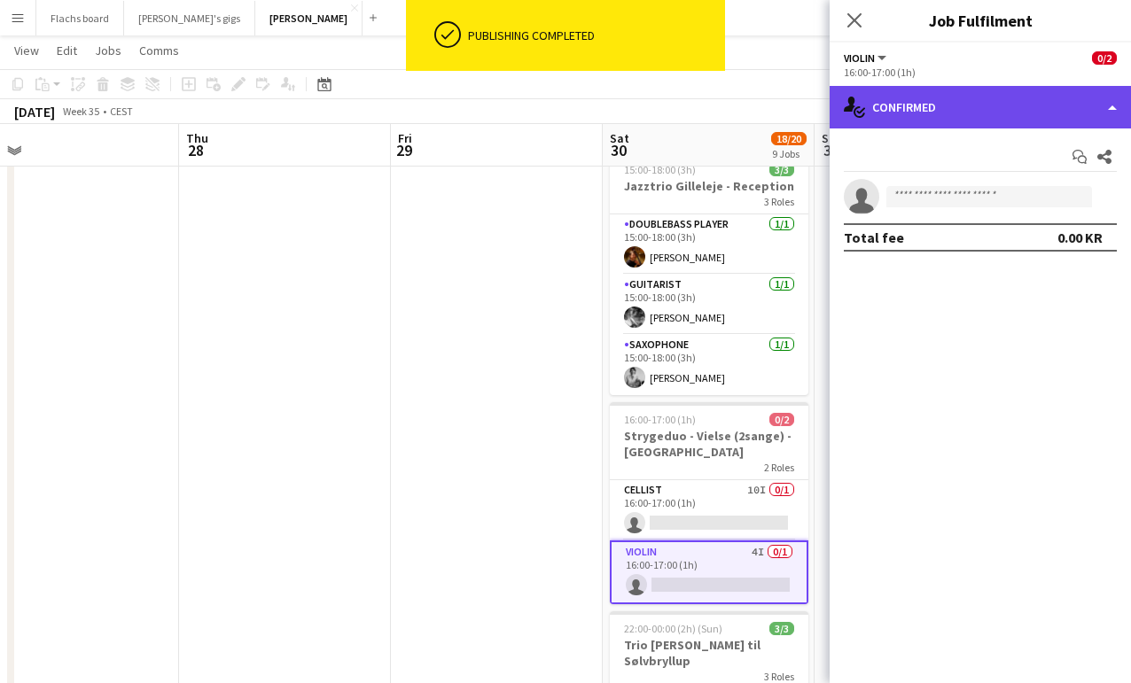
click at [894, 113] on div "single-neutral-actions-check-2 Confirmed" at bounding box center [980, 107] width 301 height 43
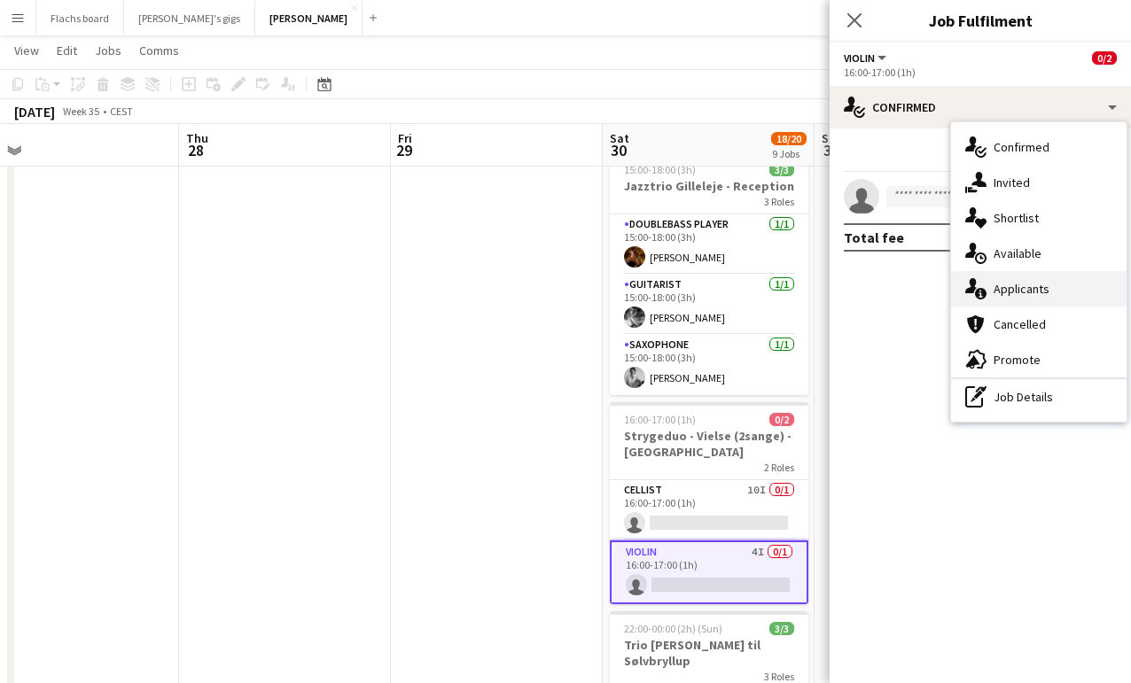
click at [1045, 293] on div "single-neutral-actions-information Applicants" at bounding box center [1039, 288] width 176 height 35
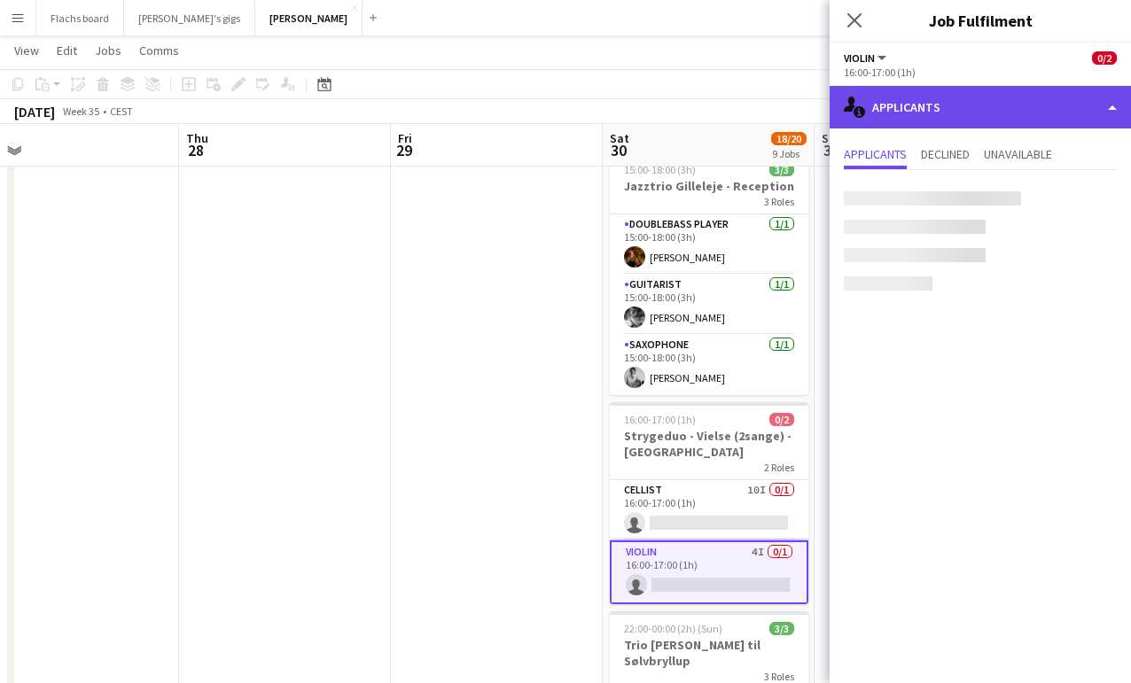
click at [879, 92] on div "single-neutral-actions-information Applicants" at bounding box center [980, 107] width 301 height 43
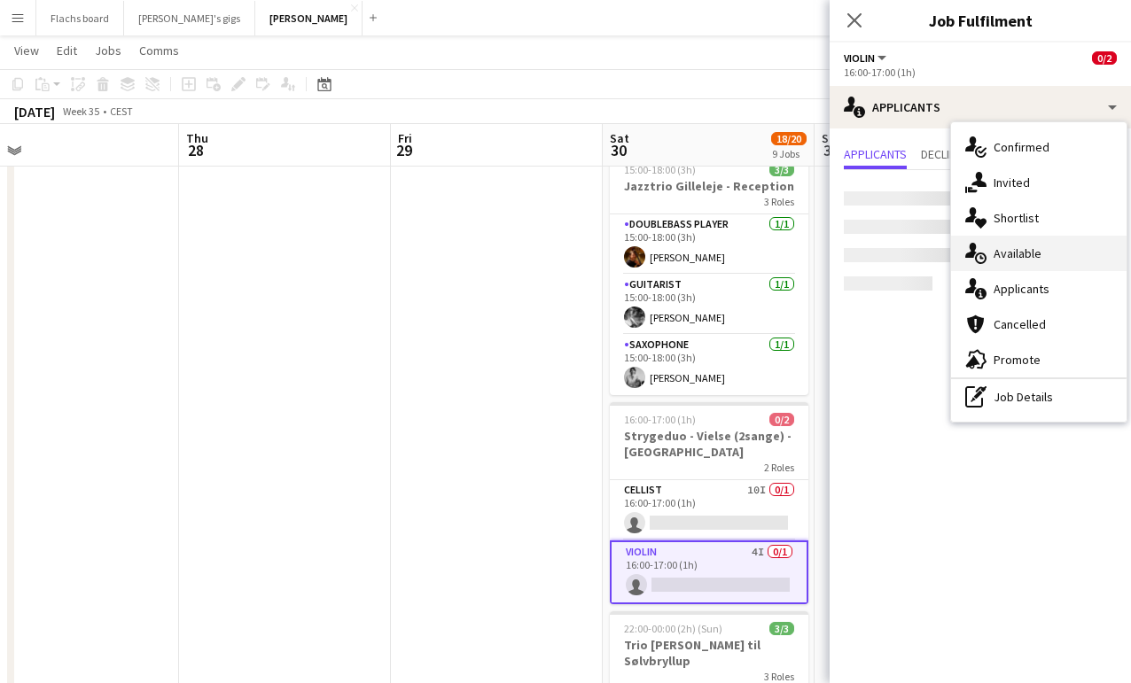
click at [1031, 261] on div "single-neutral-actions-upload Available" at bounding box center [1039, 253] width 176 height 35
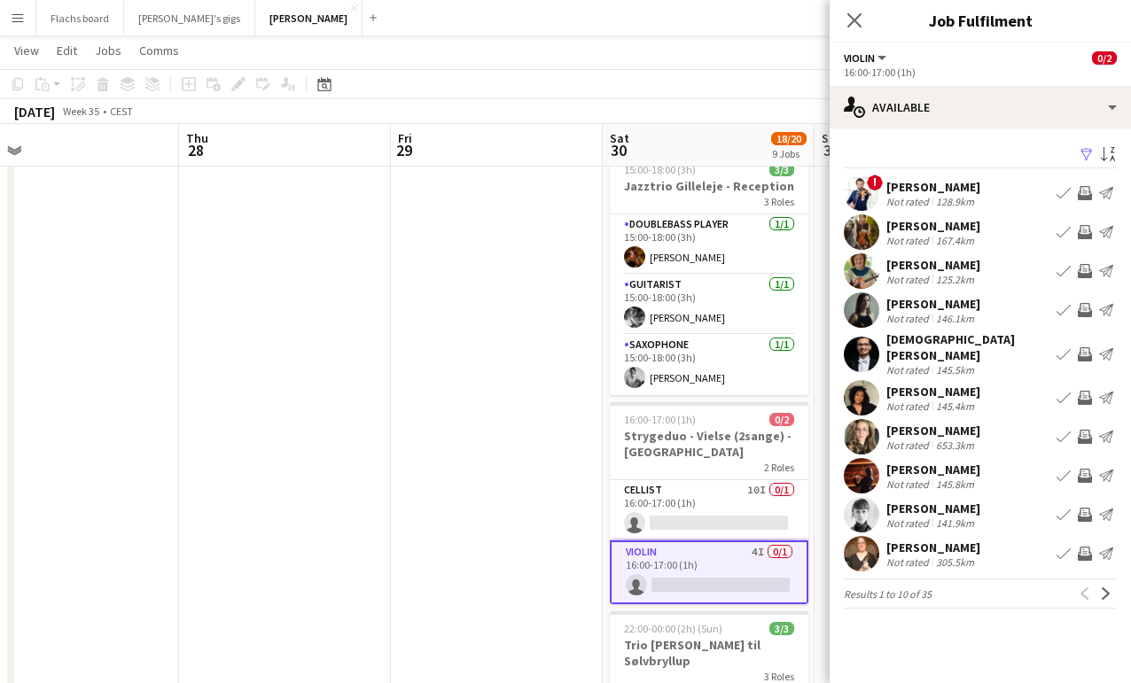
click at [1085, 269] on app-icon "Invite crew" at bounding box center [1085, 271] width 14 height 14
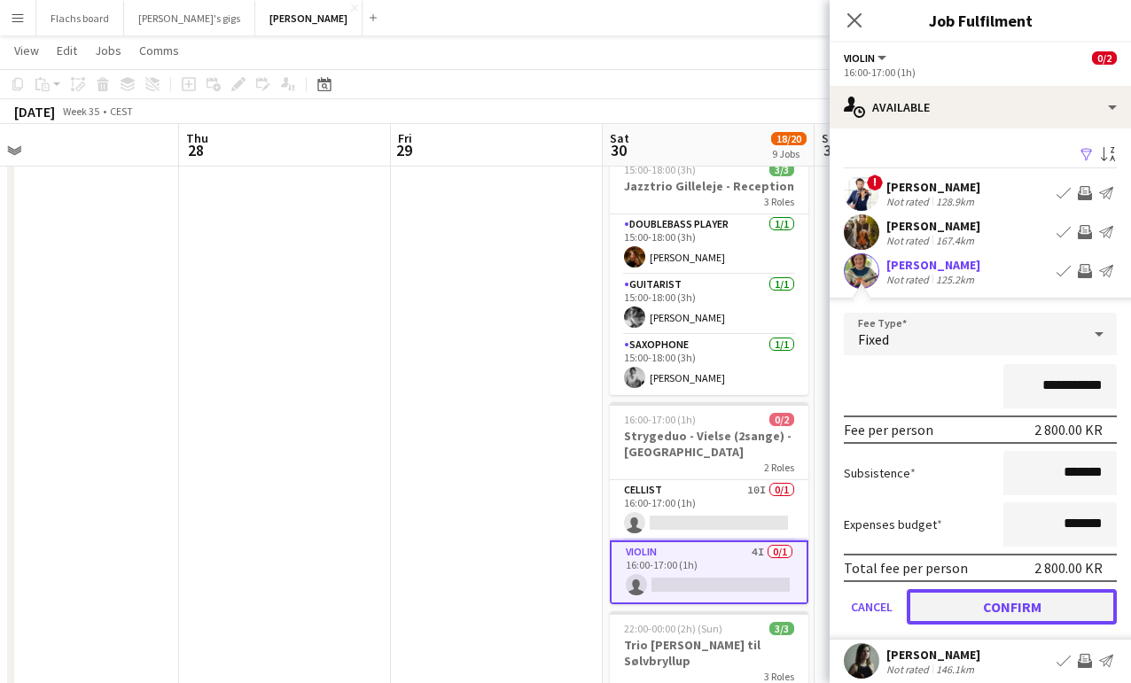
click at [1002, 606] on button "Confirm" at bounding box center [1012, 606] width 210 height 35
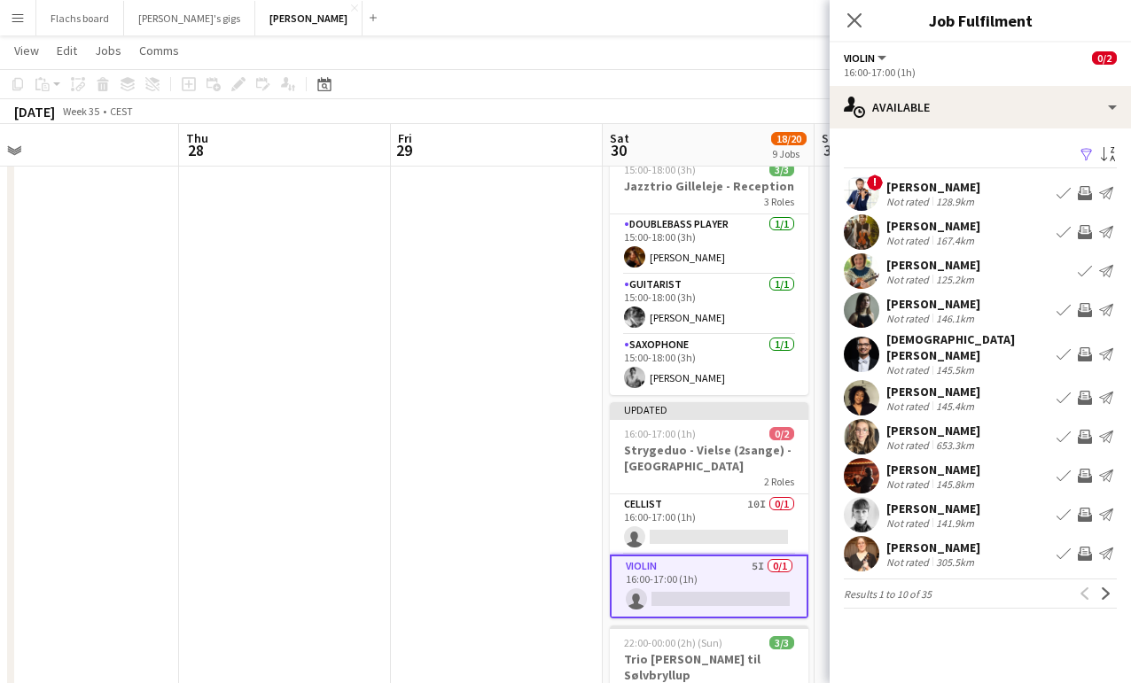
click at [1085, 391] on app-icon "Invite crew" at bounding box center [1085, 398] width 14 height 14
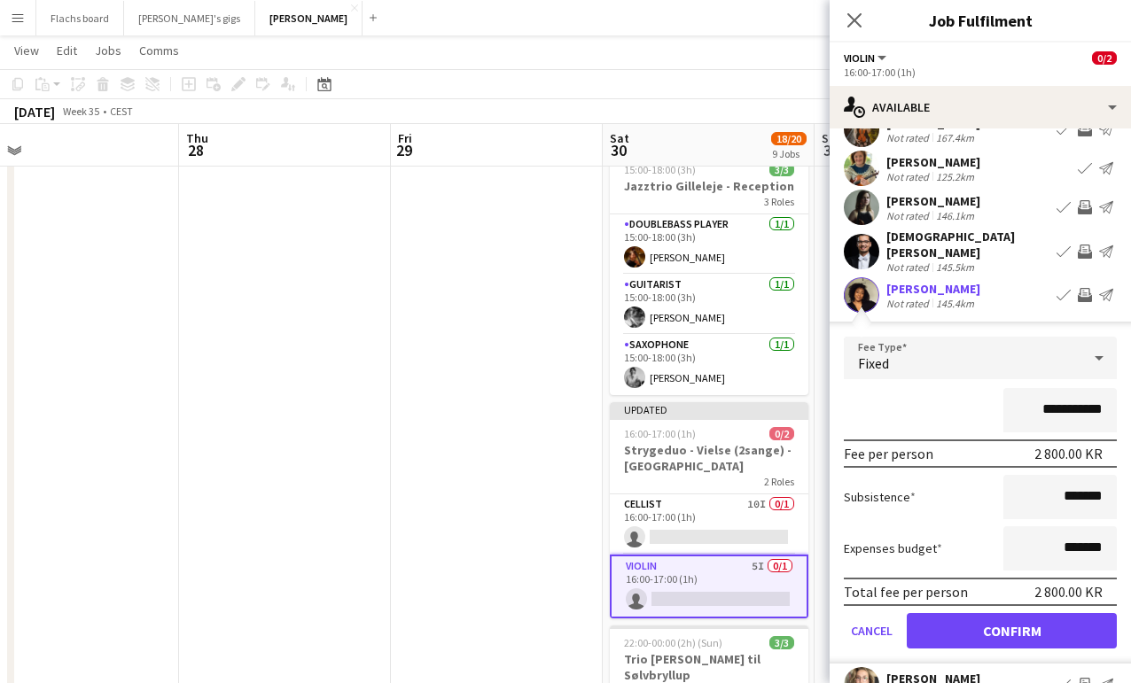
scroll to position [104, 0]
click at [1007, 618] on button "Confirm" at bounding box center [1012, 630] width 210 height 35
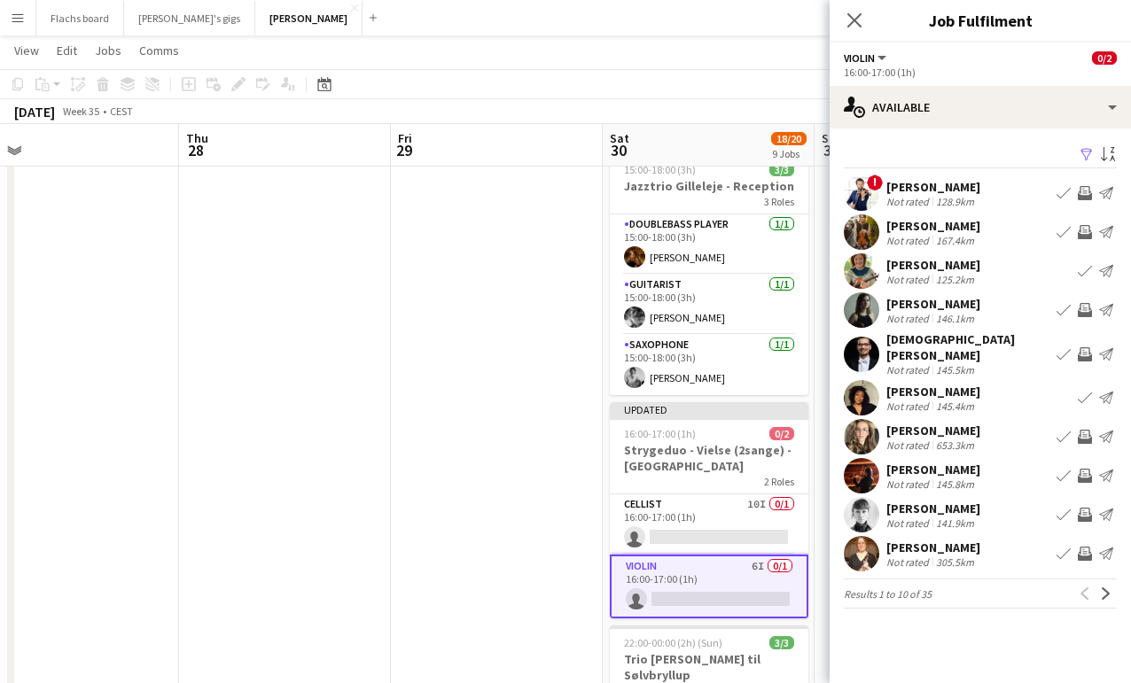
click at [1084, 469] on app-icon "Invite crew" at bounding box center [1085, 476] width 14 height 14
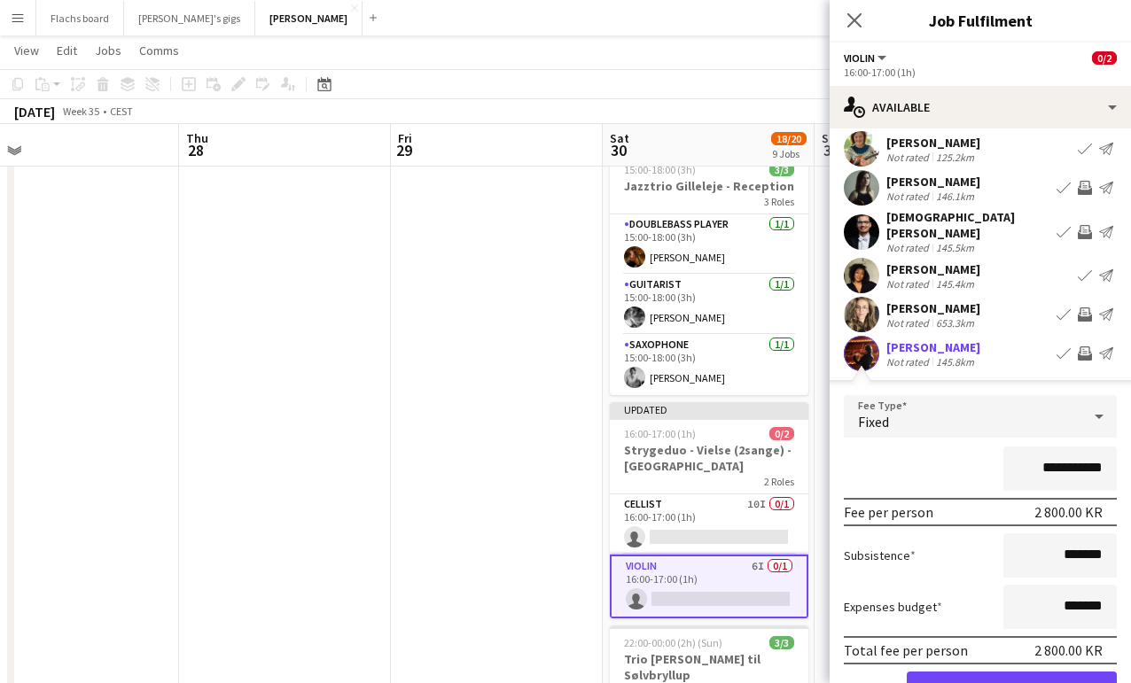
scroll to position [135, 0]
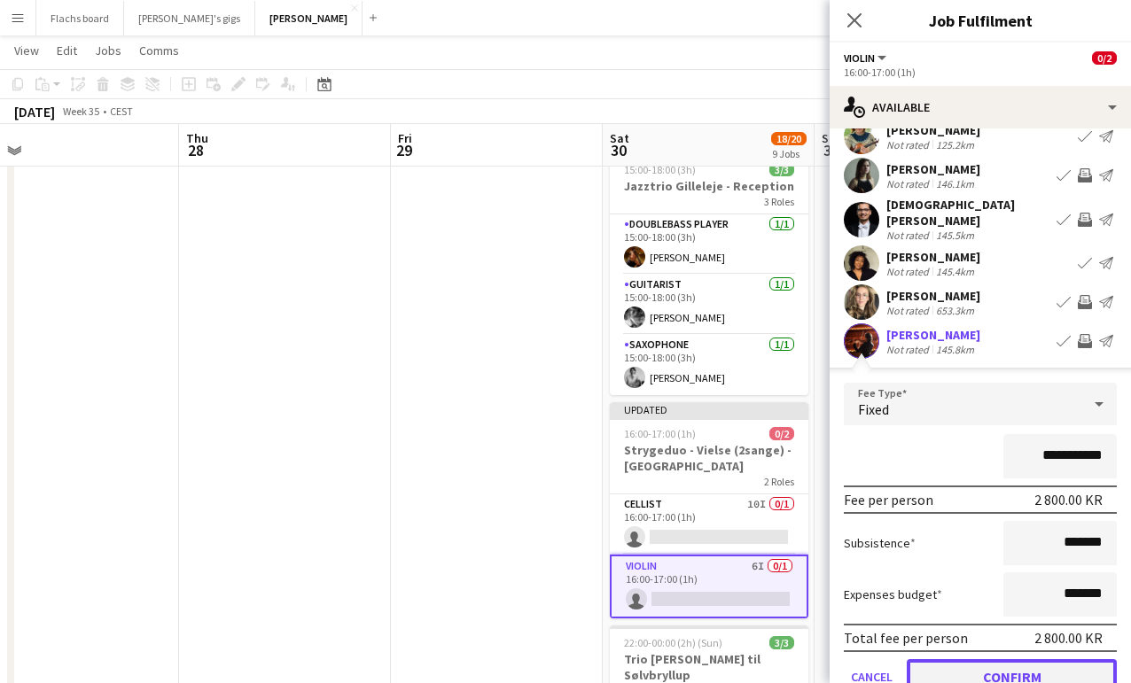
click at [999, 662] on button "Confirm" at bounding box center [1012, 676] width 210 height 35
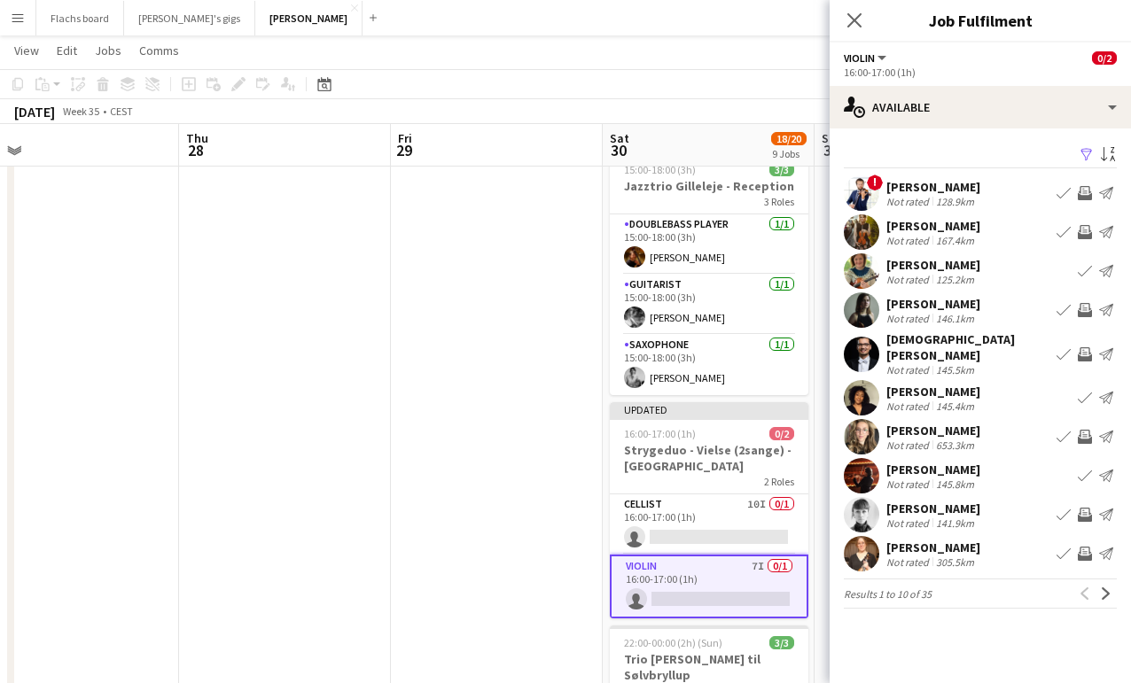
click at [1087, 508] on app-icon "Invite crew" at bounding box center [1085, 515] width 14 height 14
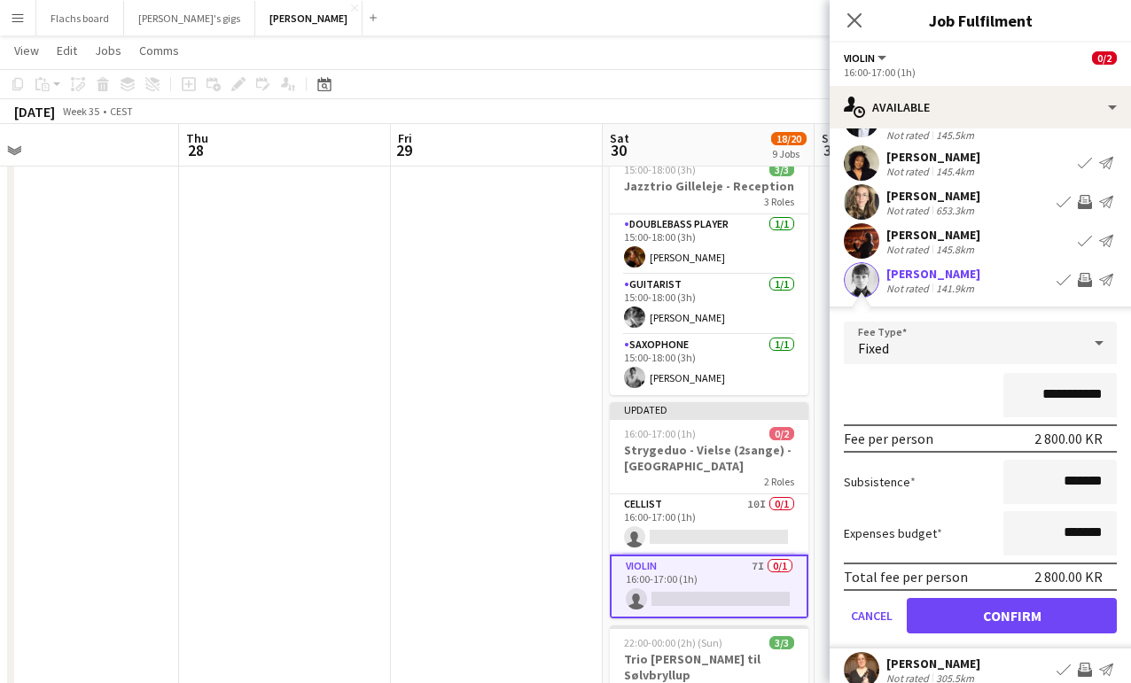
scroll to position [236, 0]
click at [1045, 608] on button "Confirm" at bounding box center [1012, 614] width 210 height 35
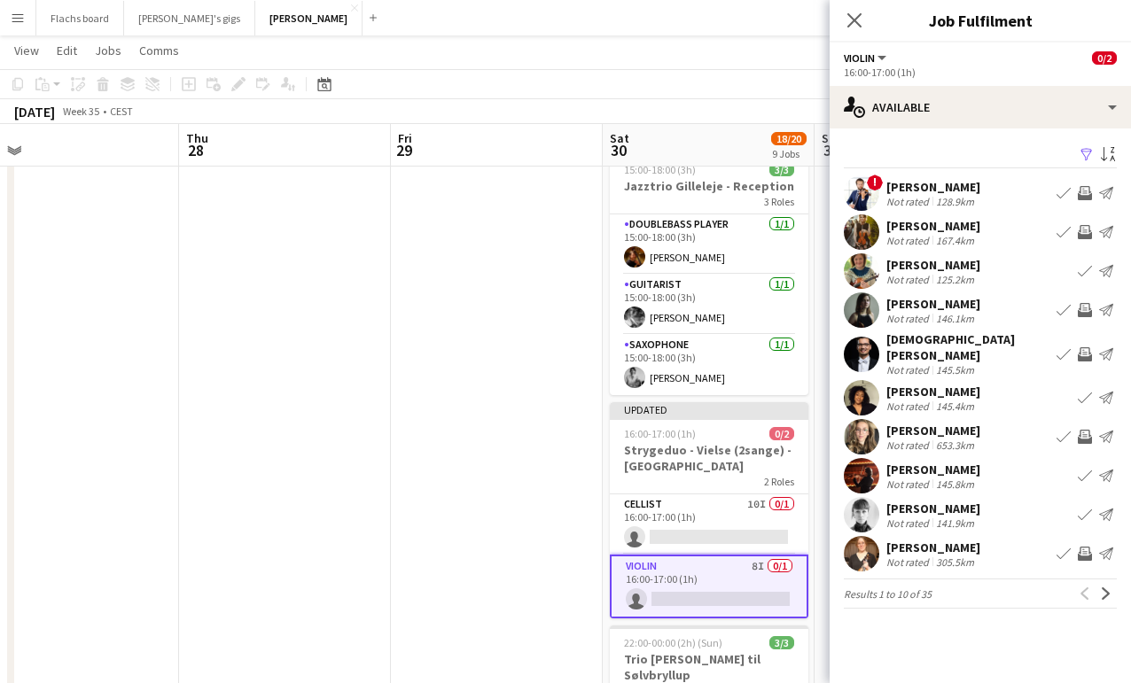
scroll to position [0, 0]
click at [1116, 583] on button "Next" at bounding box center [1106, 593] width 21 height 21
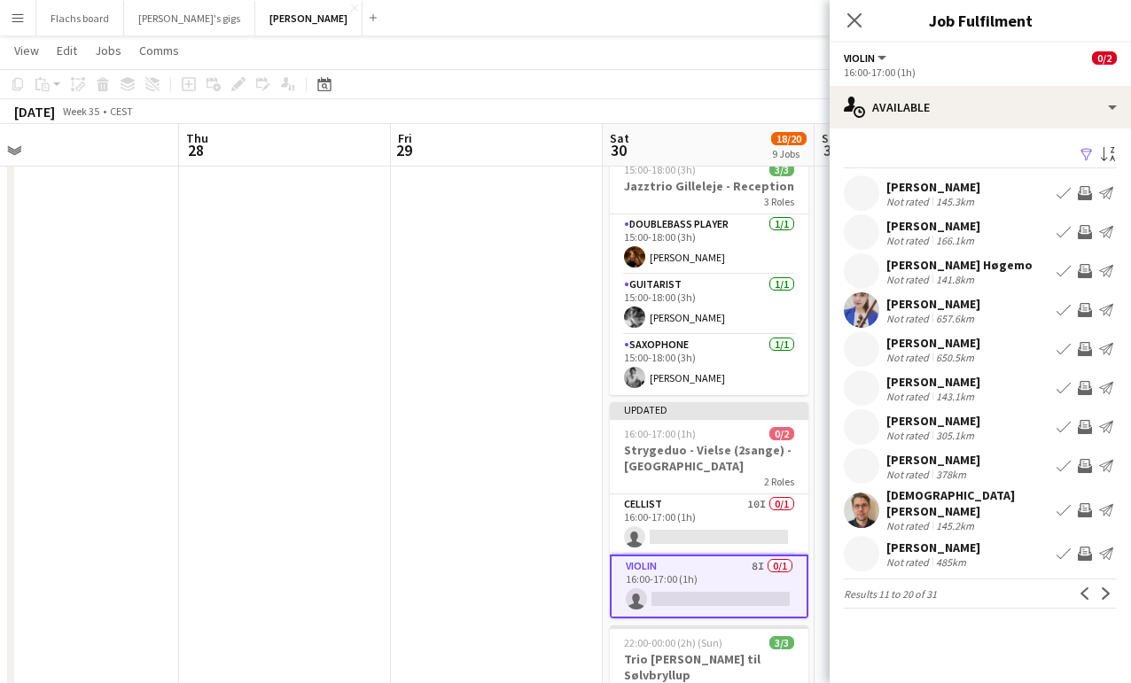
click at [959, 281] on div "141.8km" at bounding box center [955, 279] width 45 height 13
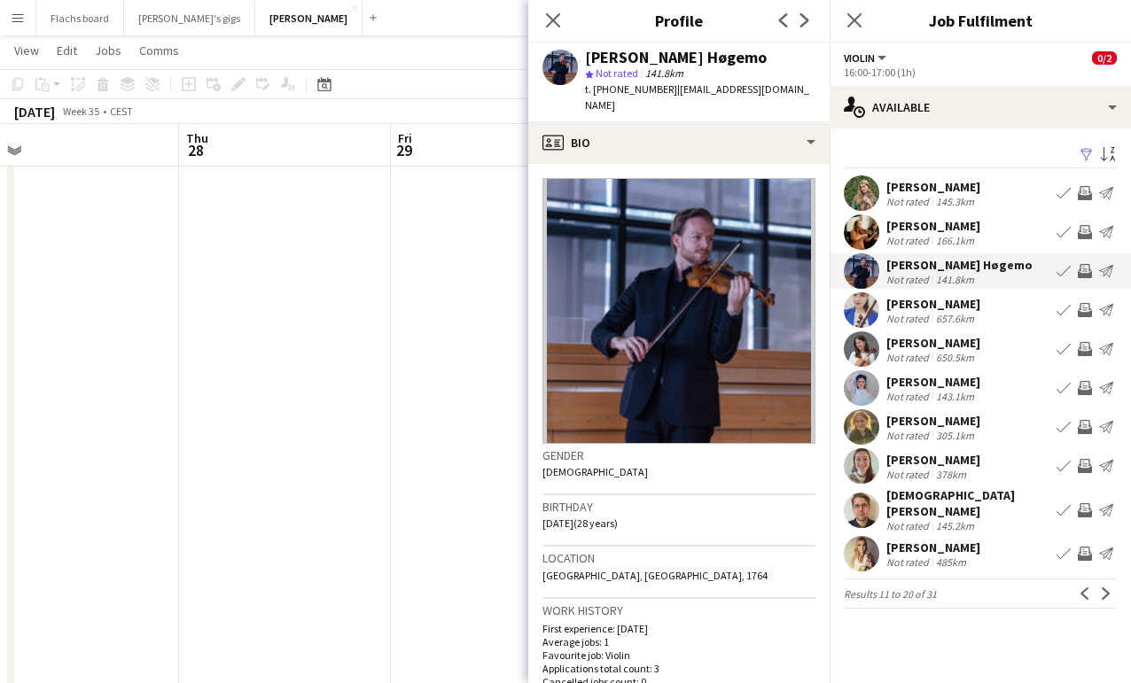
click at [959, 281] on div "141.8km" at bounding box center [955, 279] width 45 height 13
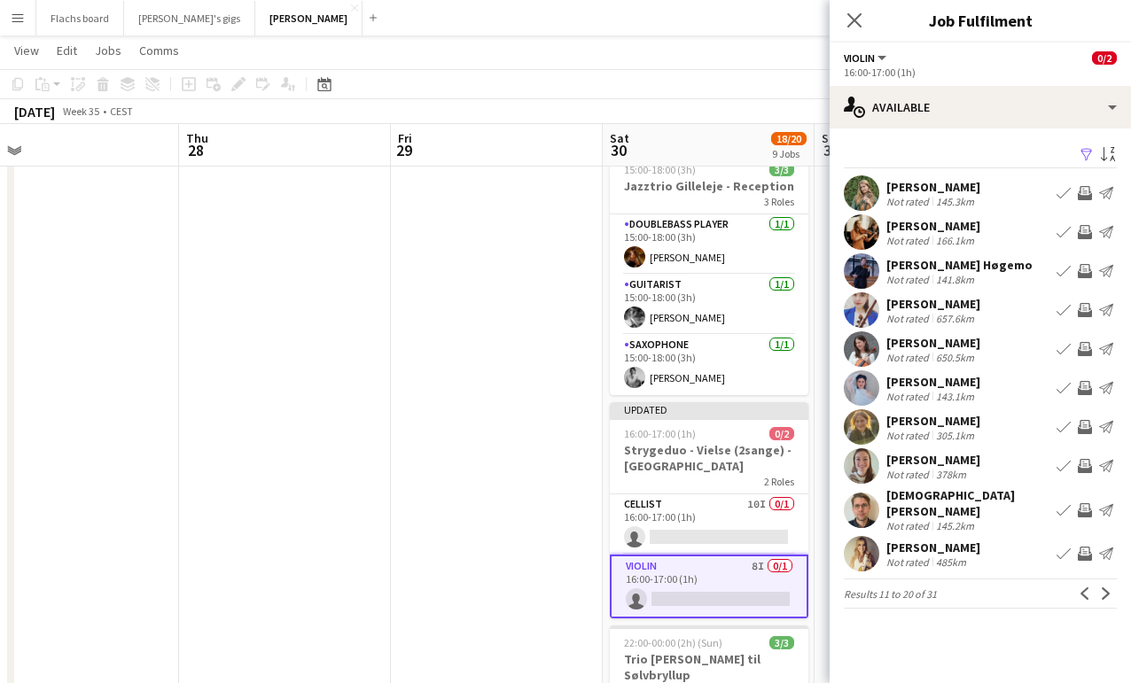
click at [1083, 273] on app-icon "Invite crew" at bounding box center [1085, 271] width 14 height 14
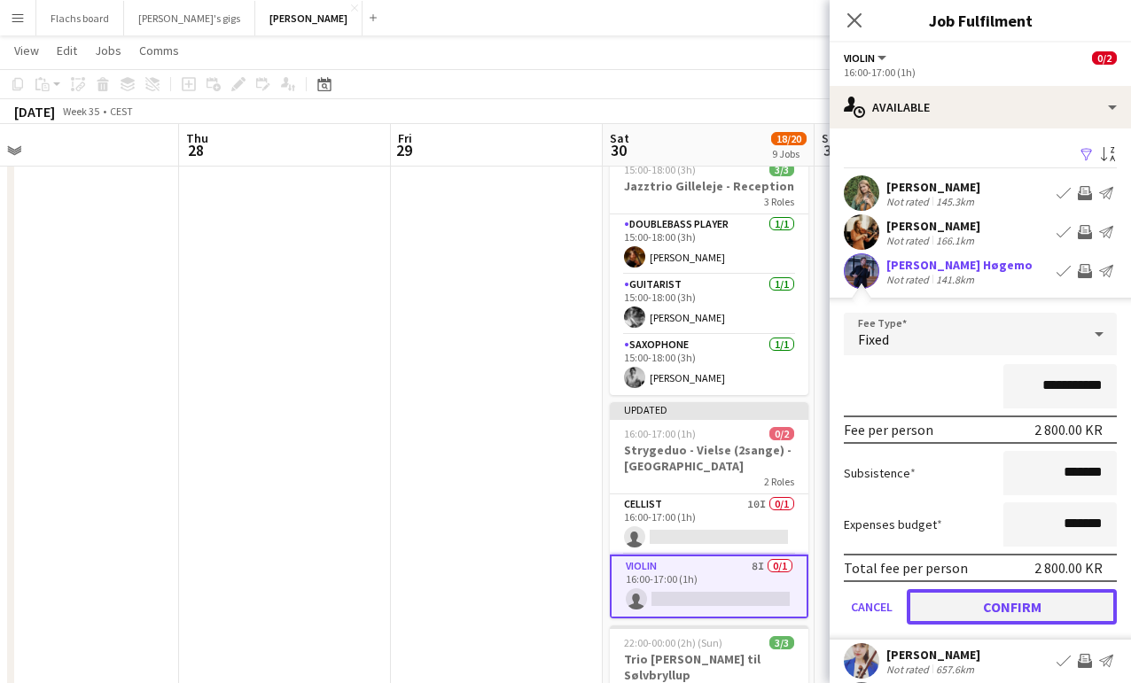
click at [1005, 608] on button "Confirm" at bounding box center [1012, 606] width 210 height 35
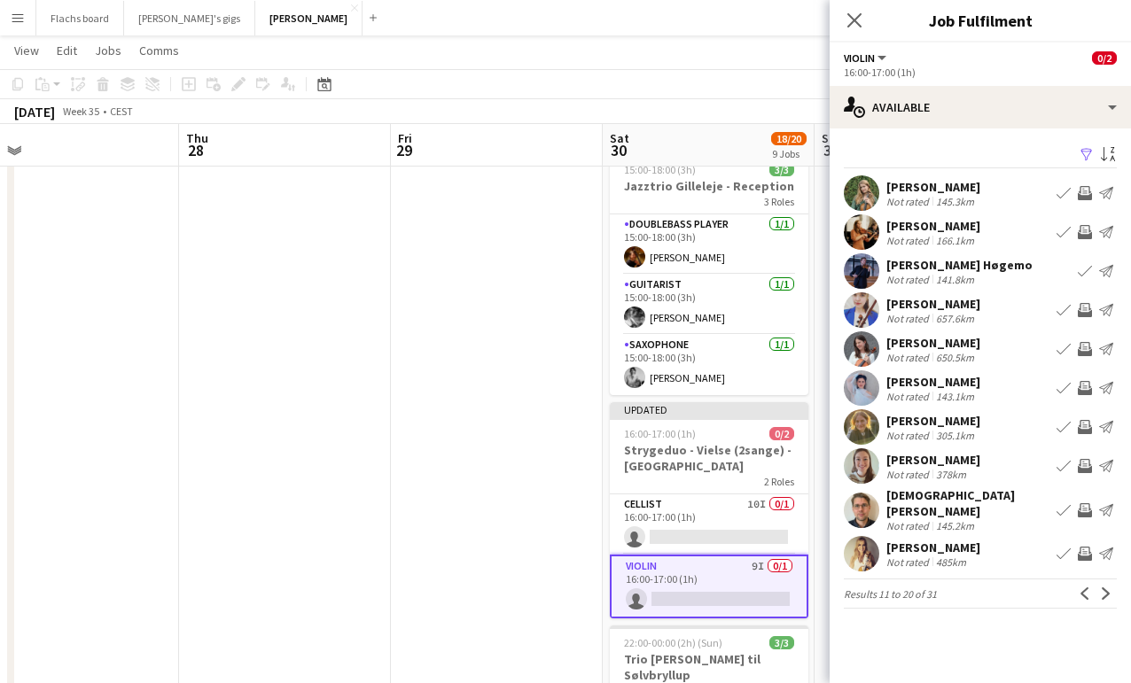
click at [1084, 503] on app-icon "Invite crew" at bounding box center [1085, 510] width 14 height 14
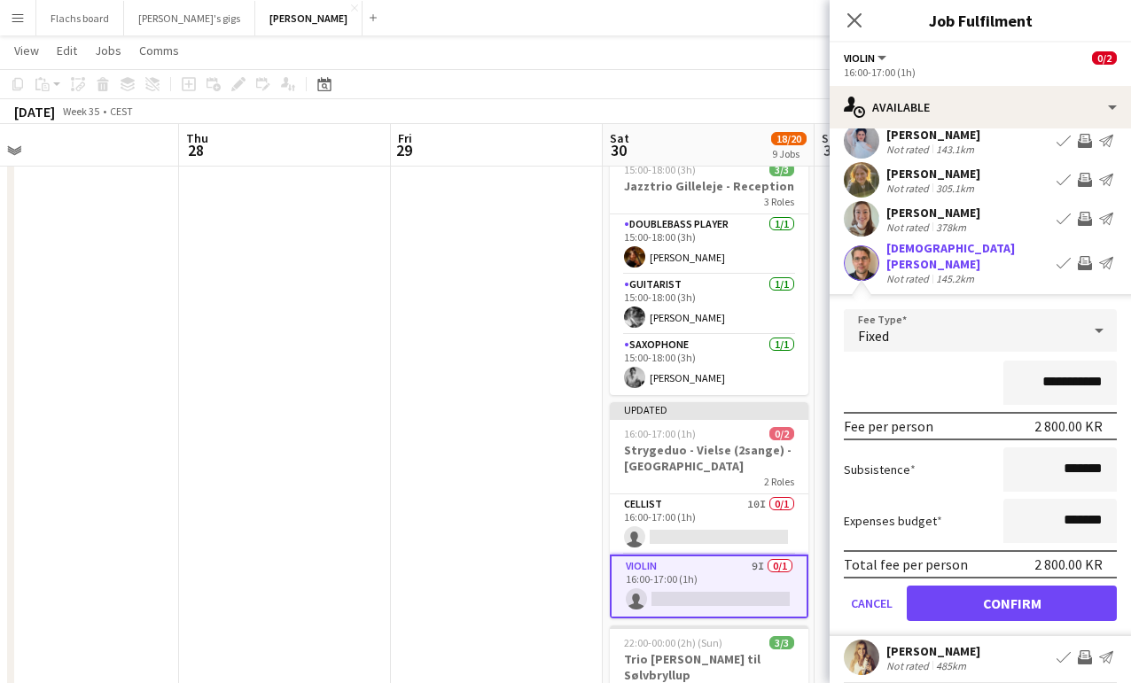
scroll to position [288, 0]
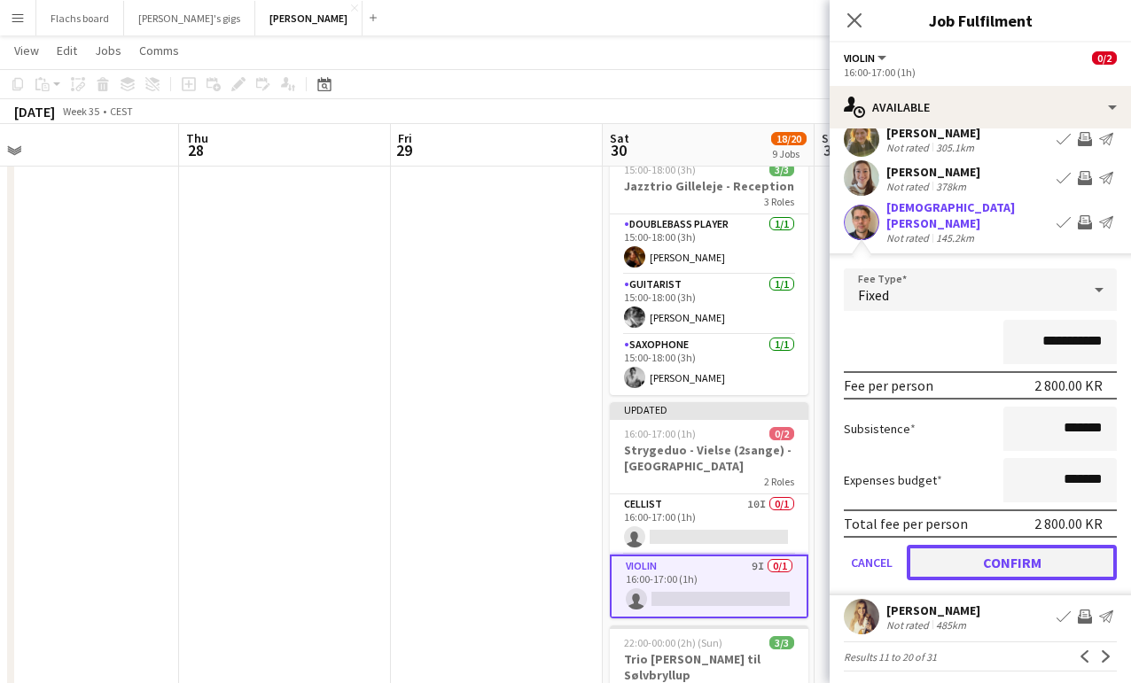
click at [1022, 564] on button "Confirm" at bounding box center [1012, 562] width 210 height 35
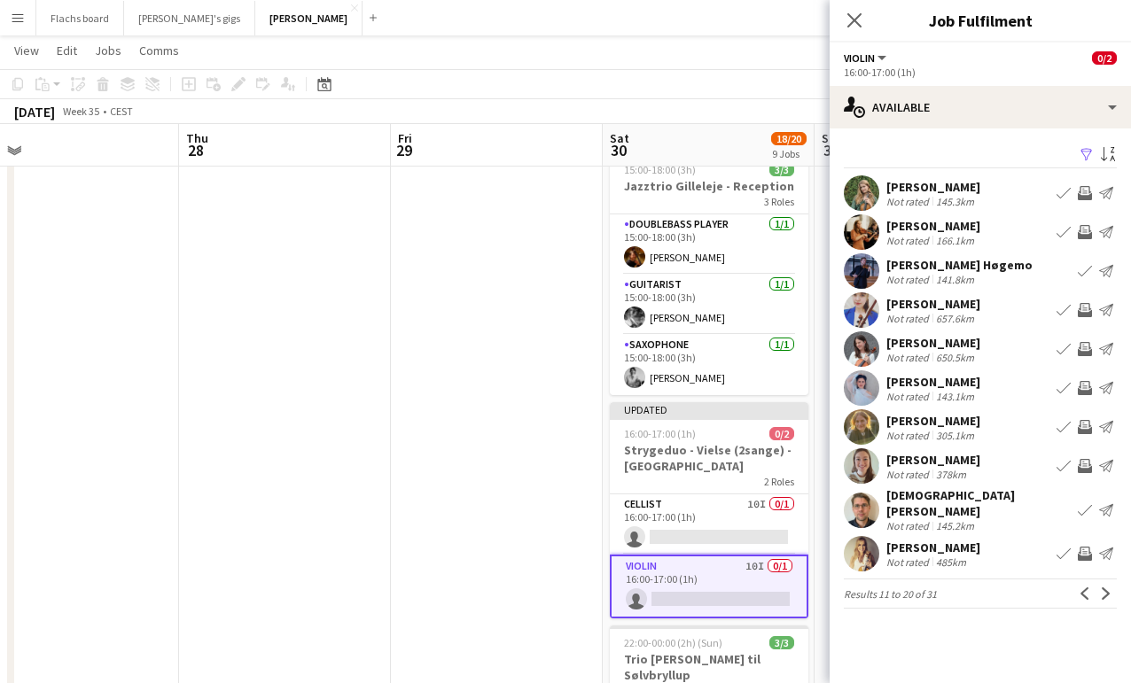
scroll to position [0, 0]
click at [1102, 589] on app-icon "Next" at bounding box center [1106, 594] width 12 height 12
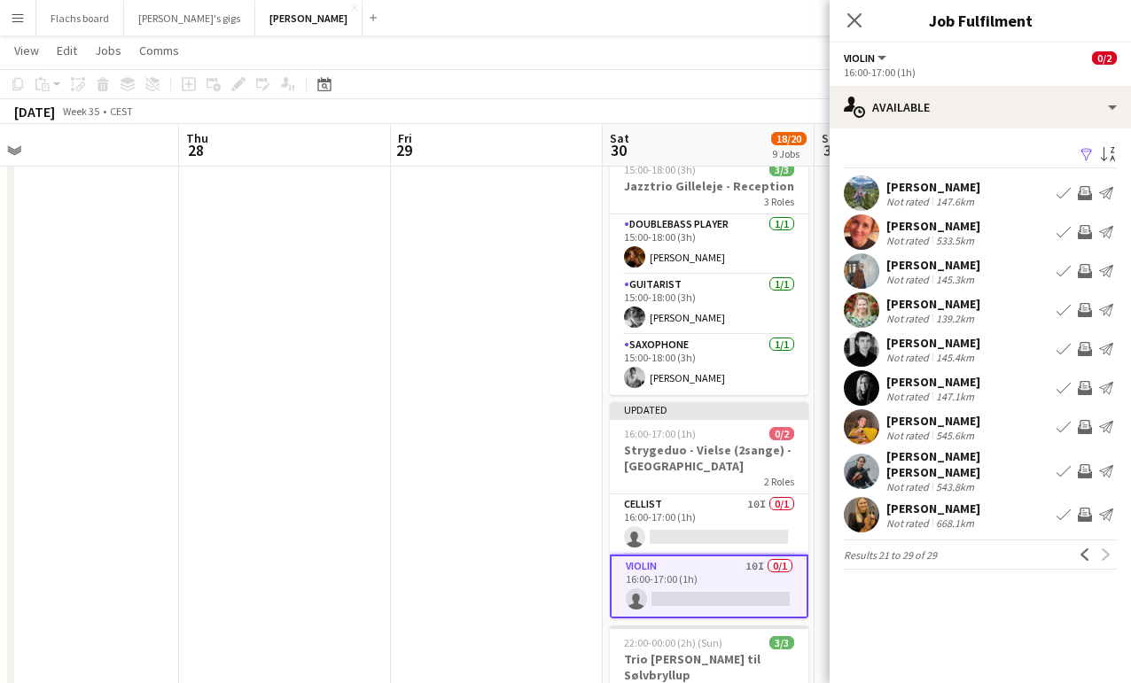
click at [1083, 347] on app-icon "Invite crew" at bounding box center [1085, 349] width 14 height 14
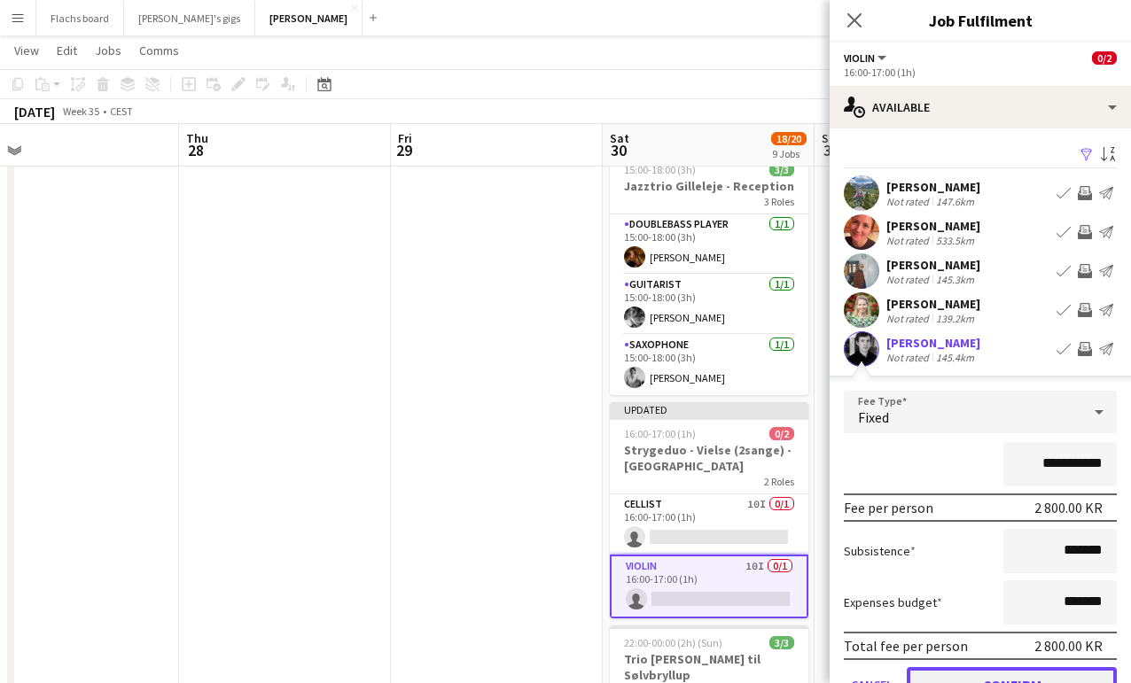
click at [980, 673] on button "Confirm" at bounding box center [1012, 684] width 210 height 35
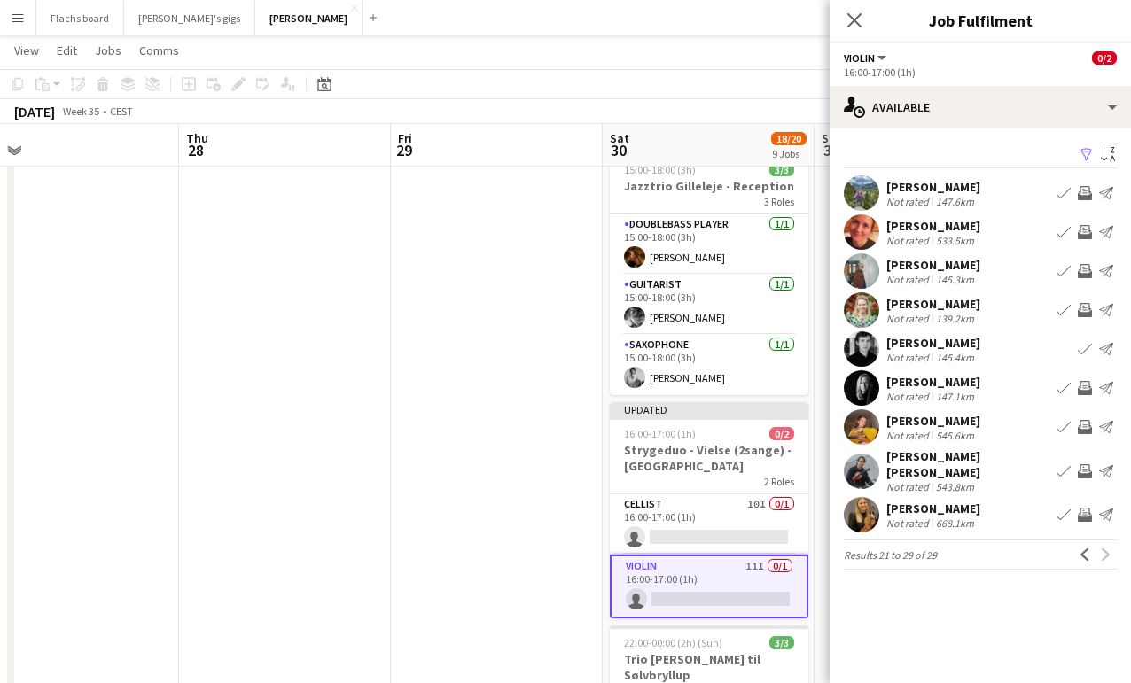
click at [1080, 389] on app-icon "Invite crew" at bounding box center [1085, 388] width 14 height 14
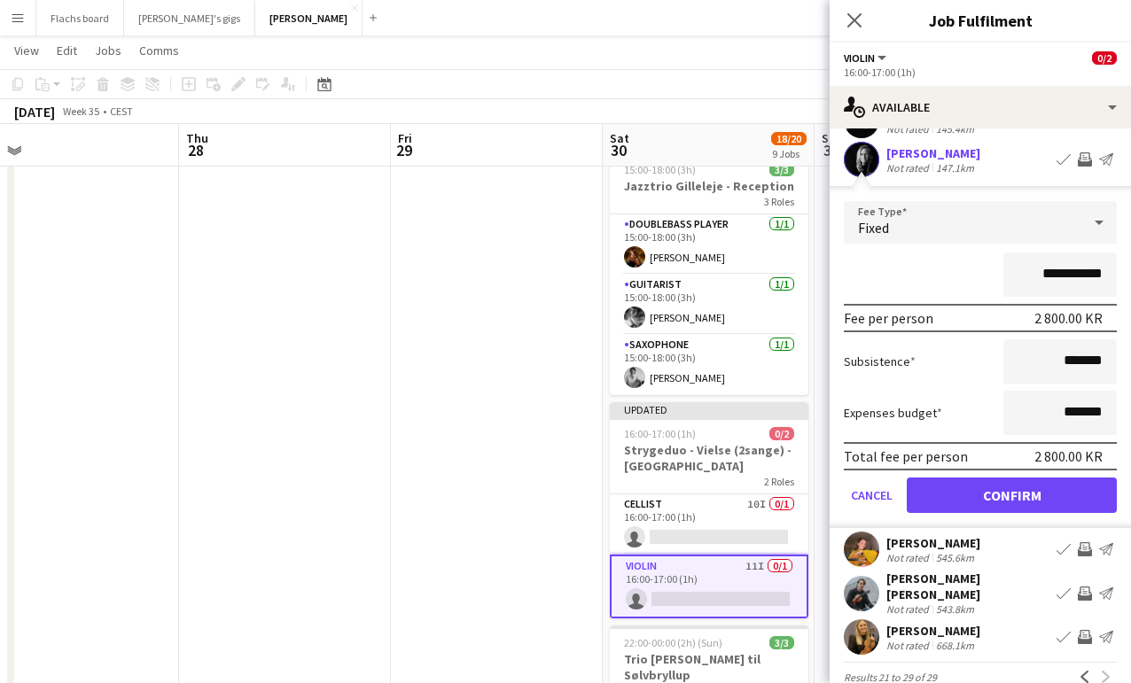
scroll to position [249, 0]
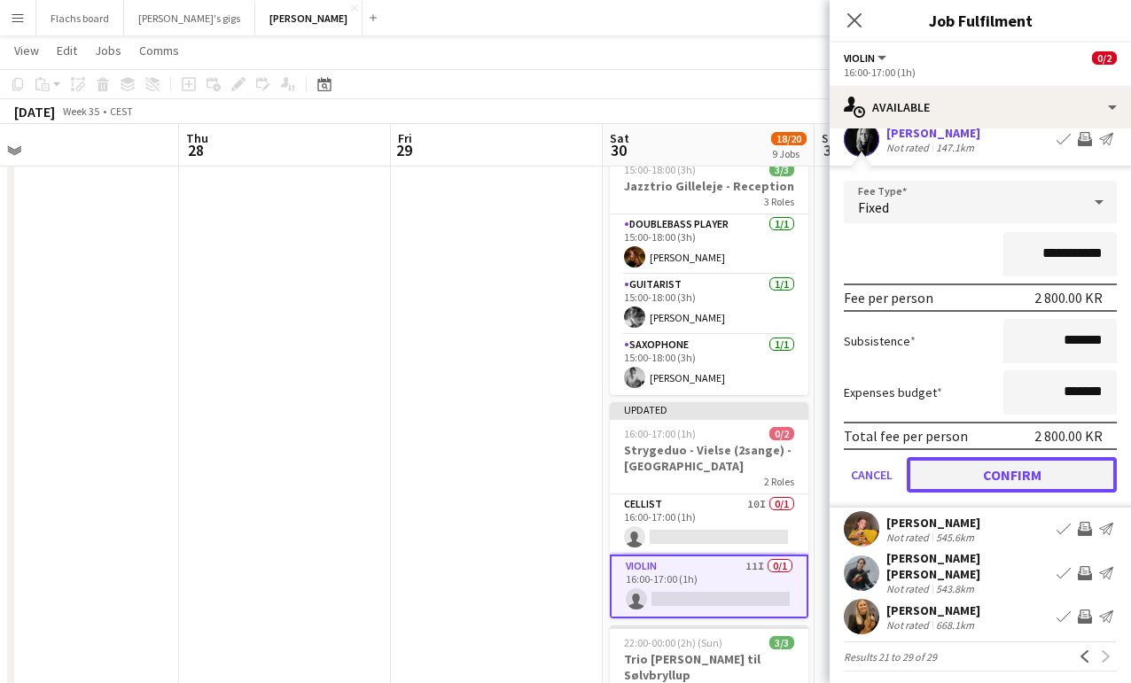
click at [959, 476] on button "Confirm" at bounding box center [1012, 474] width 210 height 35
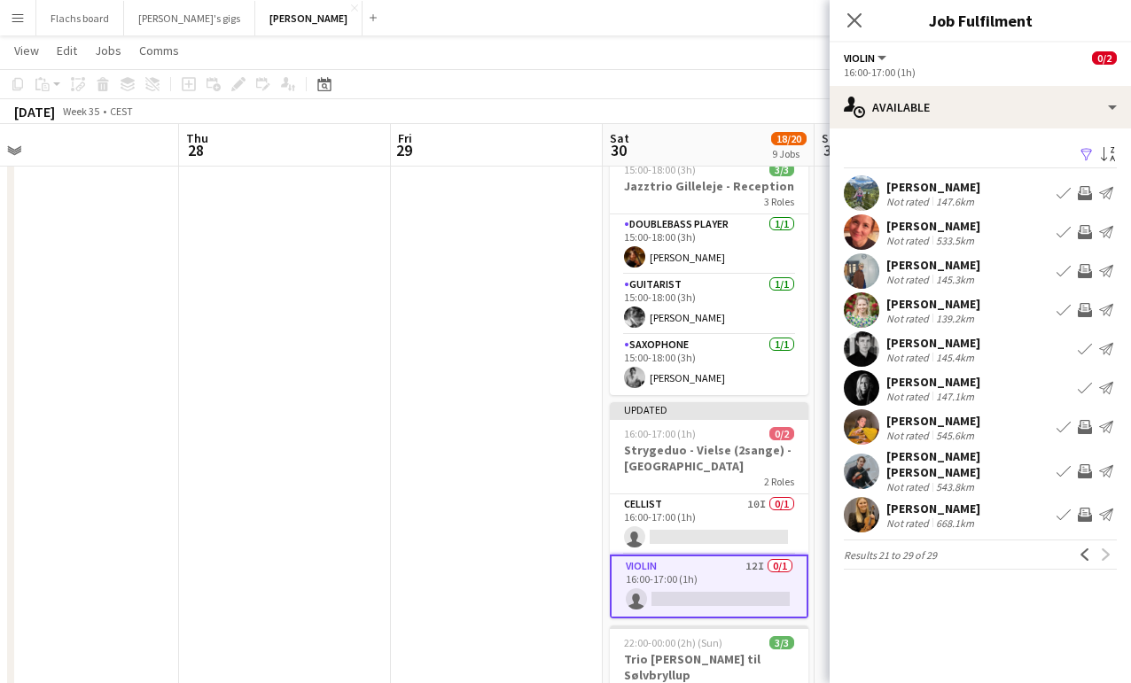
scroll to position [0, 0]
click at [1081, 268] on app-icon "Invite crew" at bounding box center [1085, 271] width 14 height 14
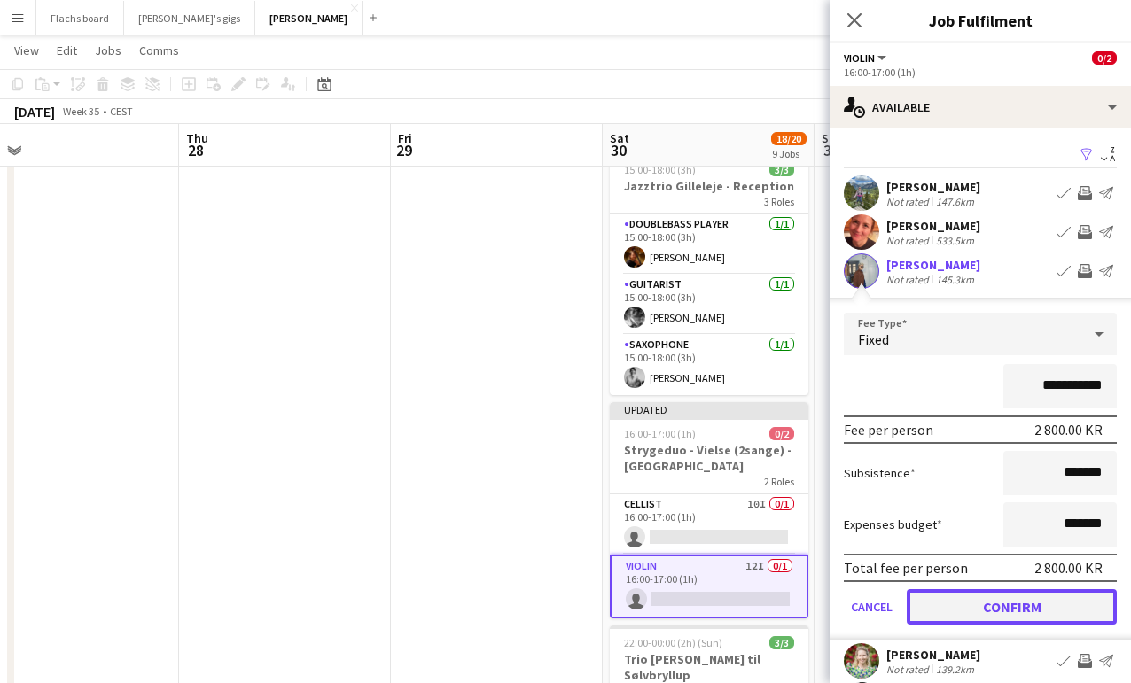
click at [1033, 604] on button "Confirm" at bounding box center [1012, 606] width 210 height 35
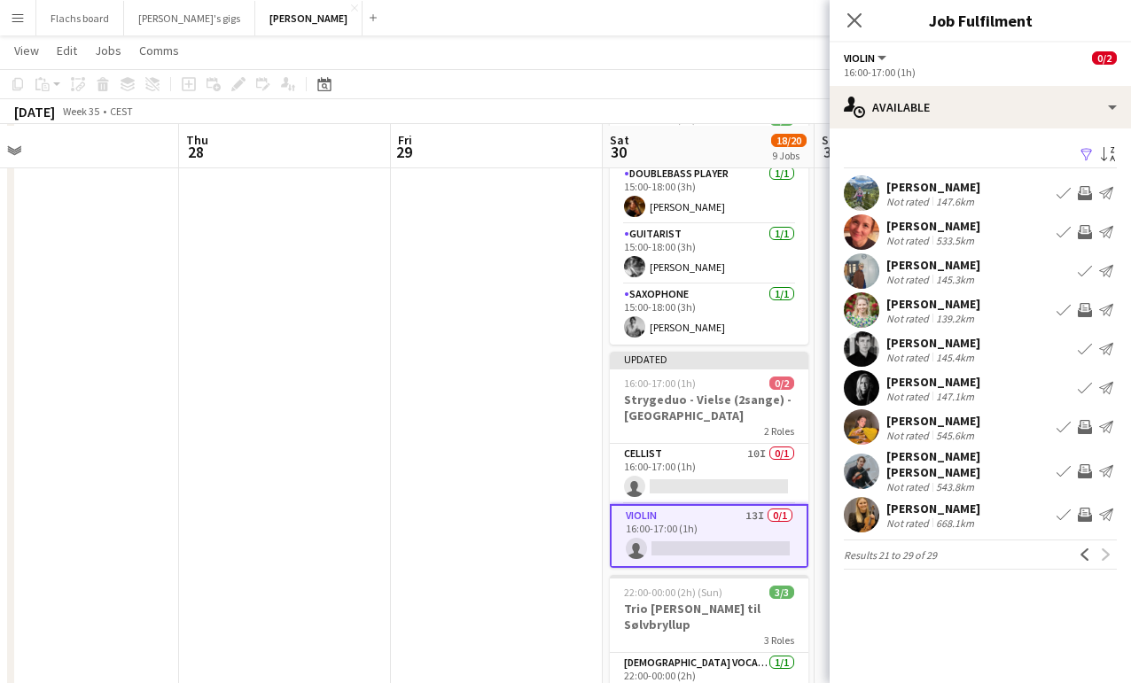
scroll to position [1008, 0]
click at [1111, 544] on div "Previous Next" at bounding box center [1095, 554] width 43 height 21
click at [514, 449] on app-date-cell at bounding box center [497, 171] width 212 height 1961
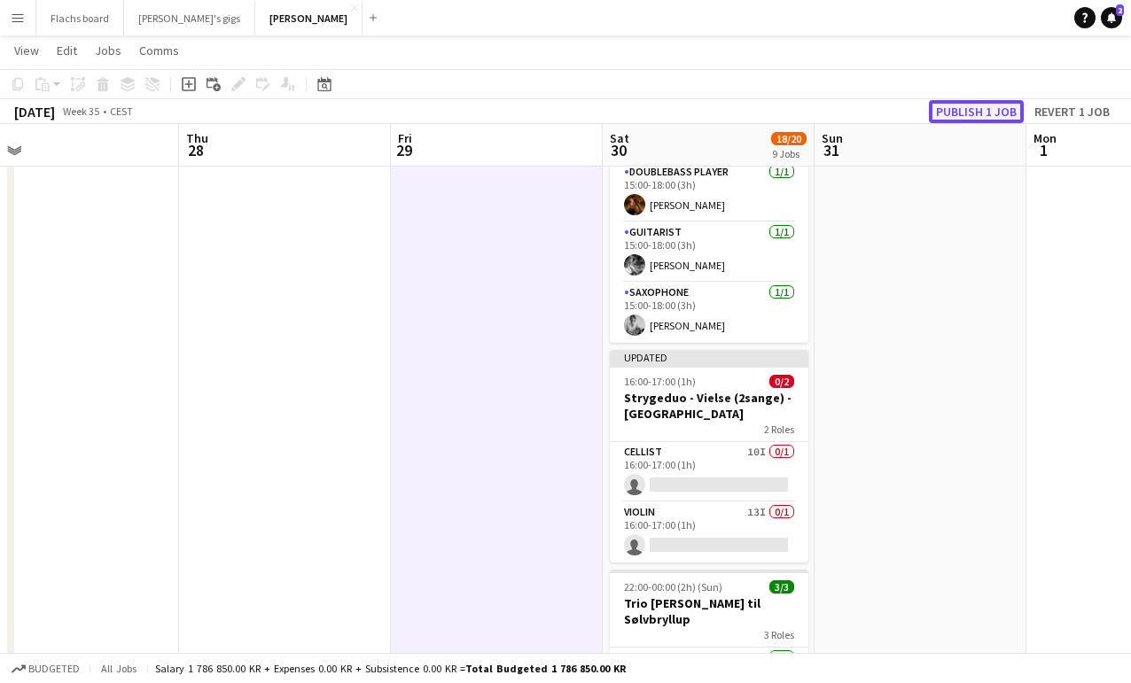
click at [947, 113] on button "Publish 1 job" at bounding box center [976, 111] width 95 height 23
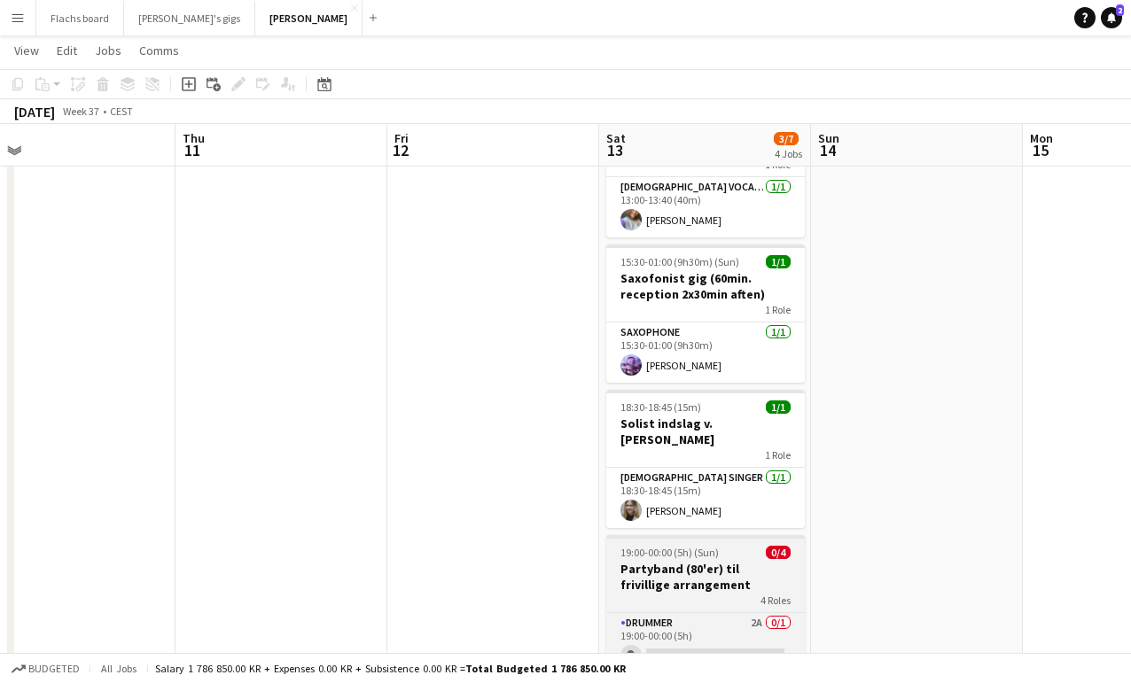
scroll to position [0, 0]
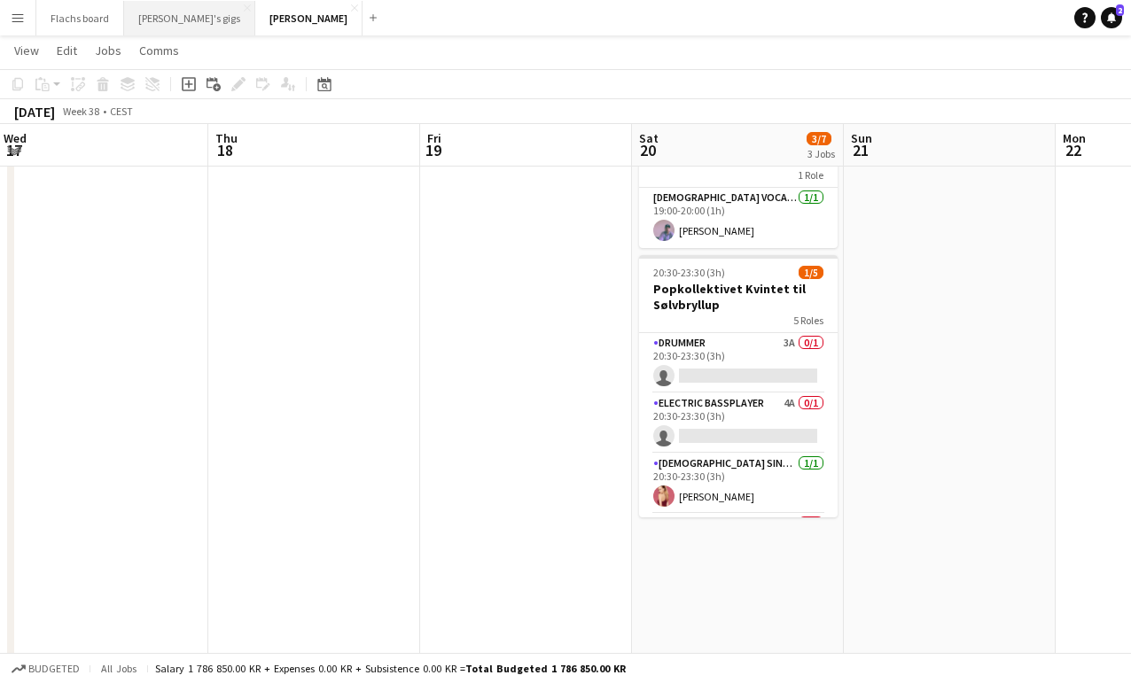
click at [155, 21] on button "[PERSON_NAME]'s gigs Close" at bounding box center [189, 18] width 131 height 35
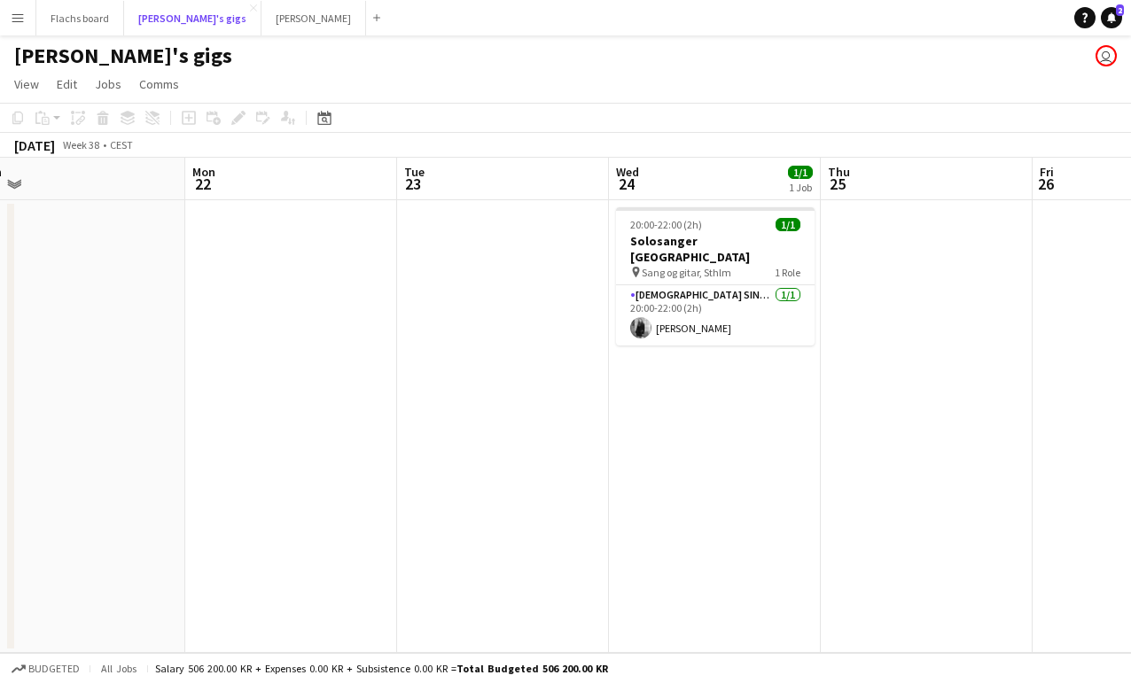
scroll to position [0, 549]
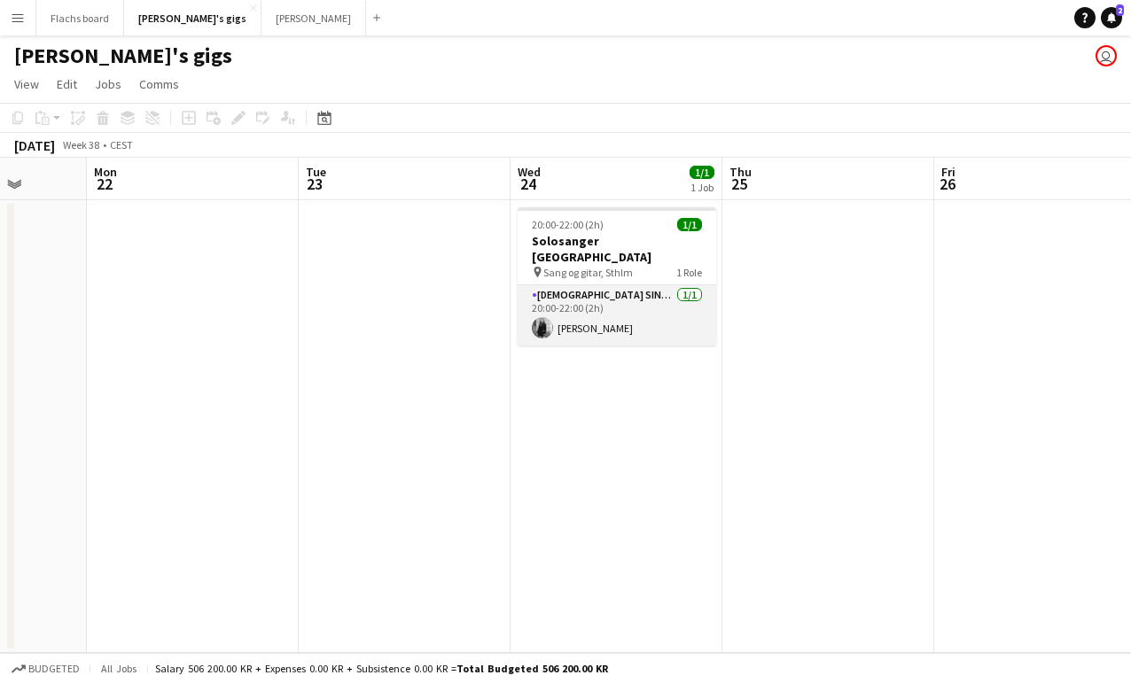
click at [605, 312] on app-card-role "[DEMOGRAPHIC_DATA] Singer [DATE] 20:00-22:00 (2h) [PERSON_NAME]" at bounding box center [617, 315] width 199 height 60
